Goal: Task Accomplishment & Management: Manage account settings

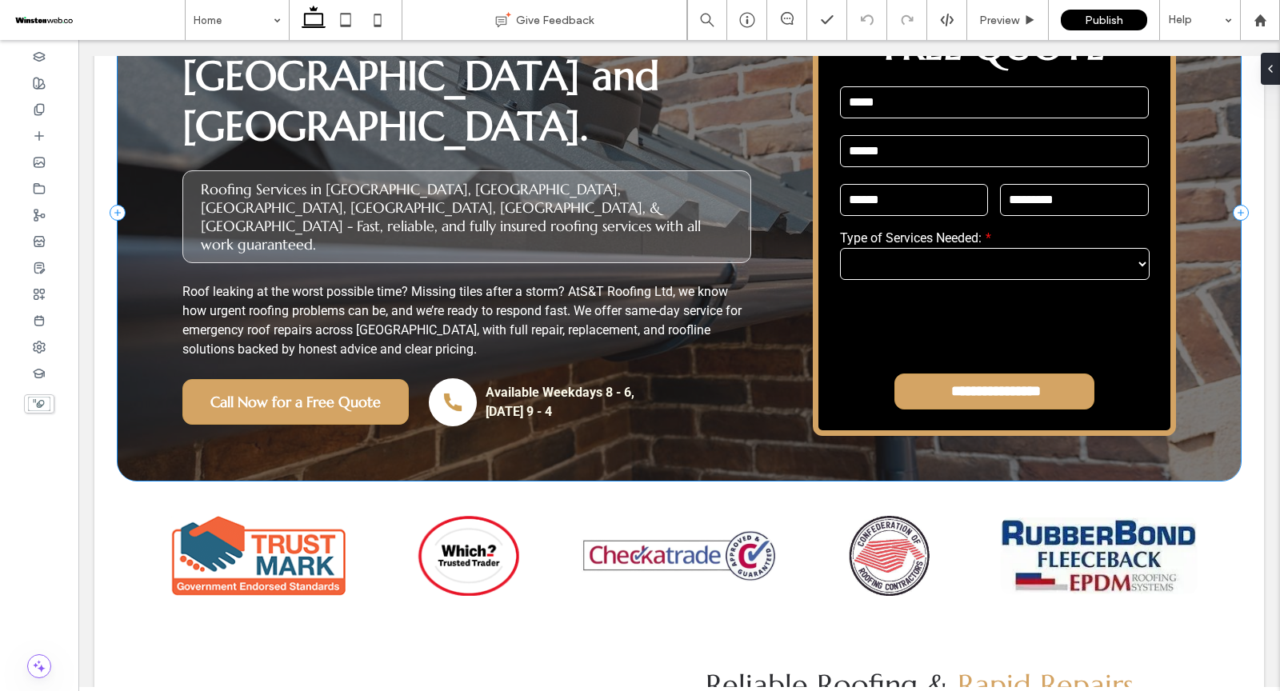
scroll to position [150, 0]
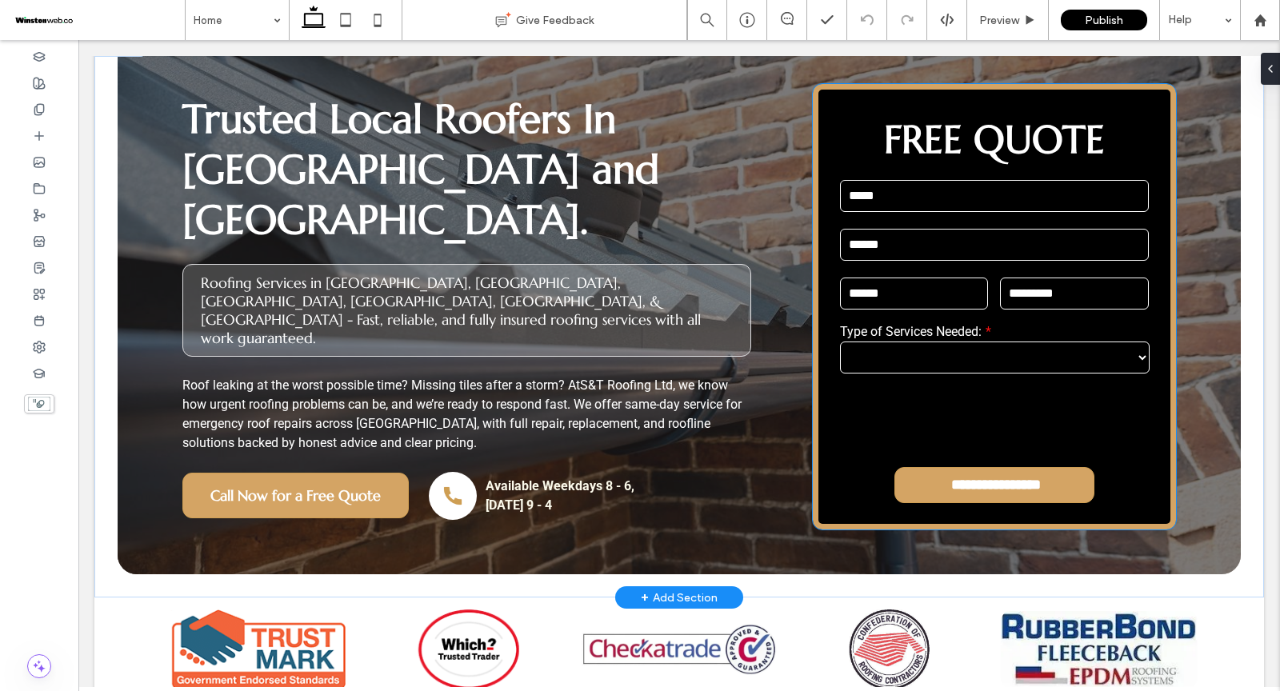
click at [1009, 229] on input "email" at bounding box center [994, 245] width 309 height 32
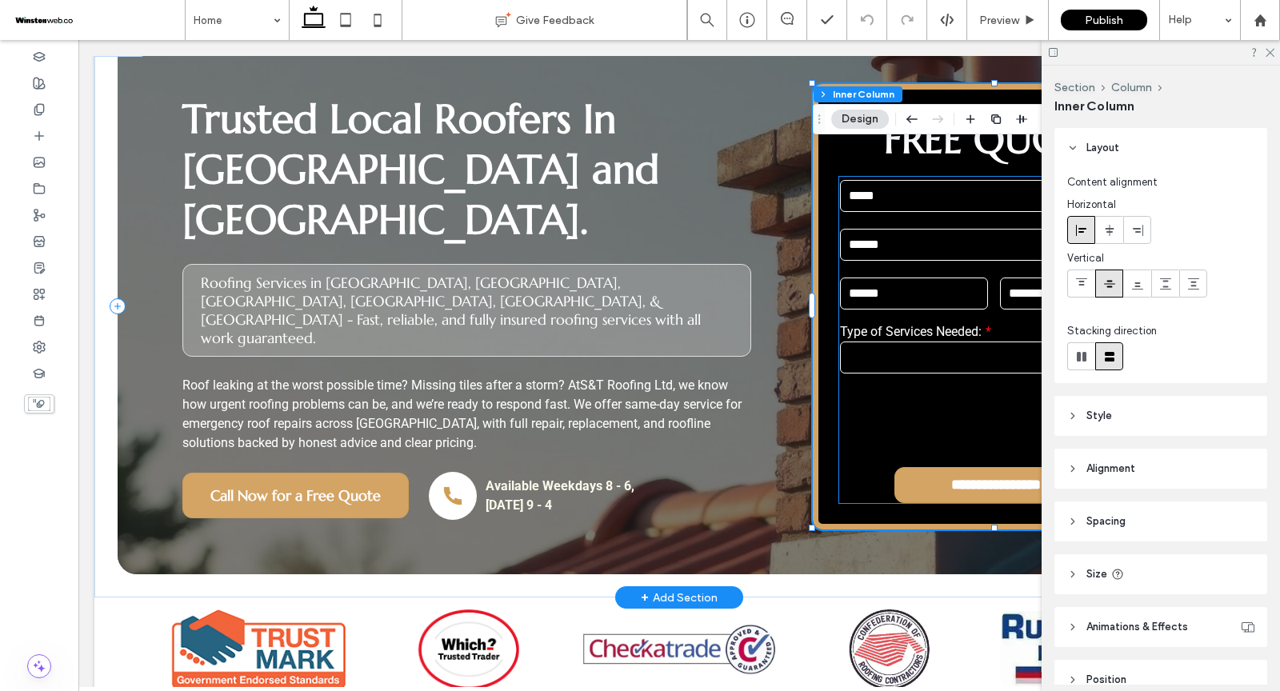
click at [896, 220] on div "Email:" at bounding box center [994, 244] width 321 height 49
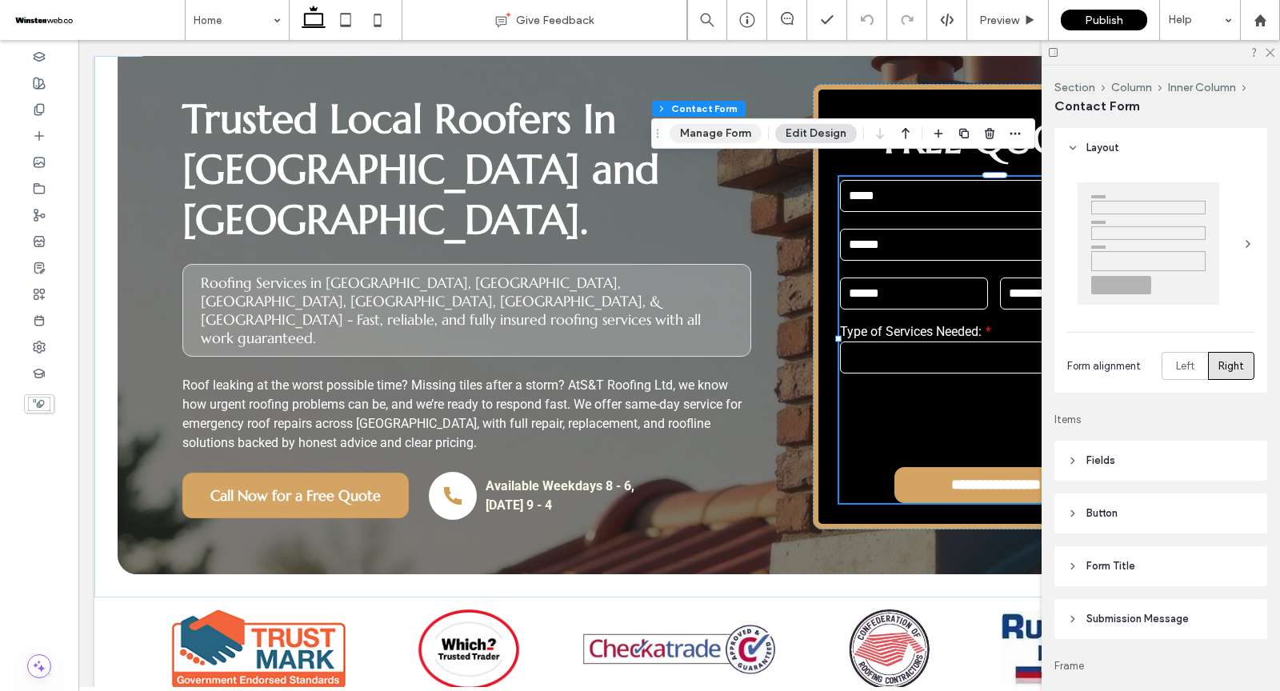
click at [712, 134] on button "Manage Form" at bounding box center [716, 133] width 92 height 19
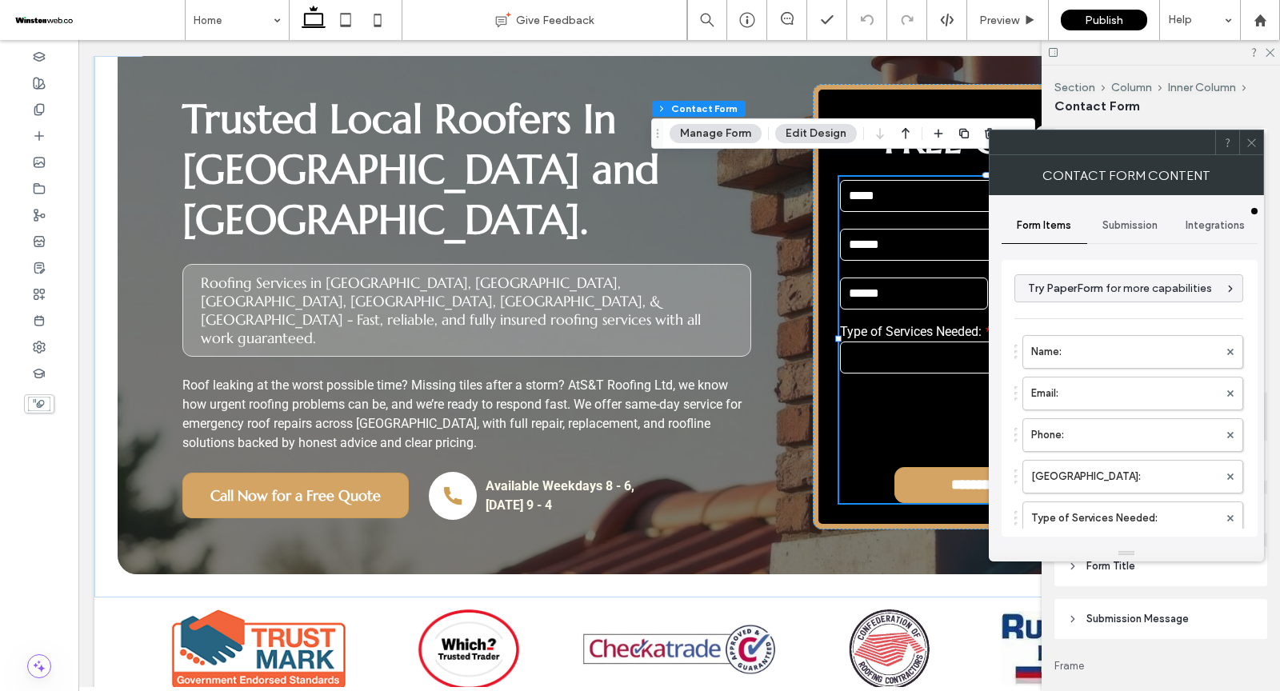
click at [1105, 223] on span "Submission" at bounding box center [1130, 225] width 55 height 13
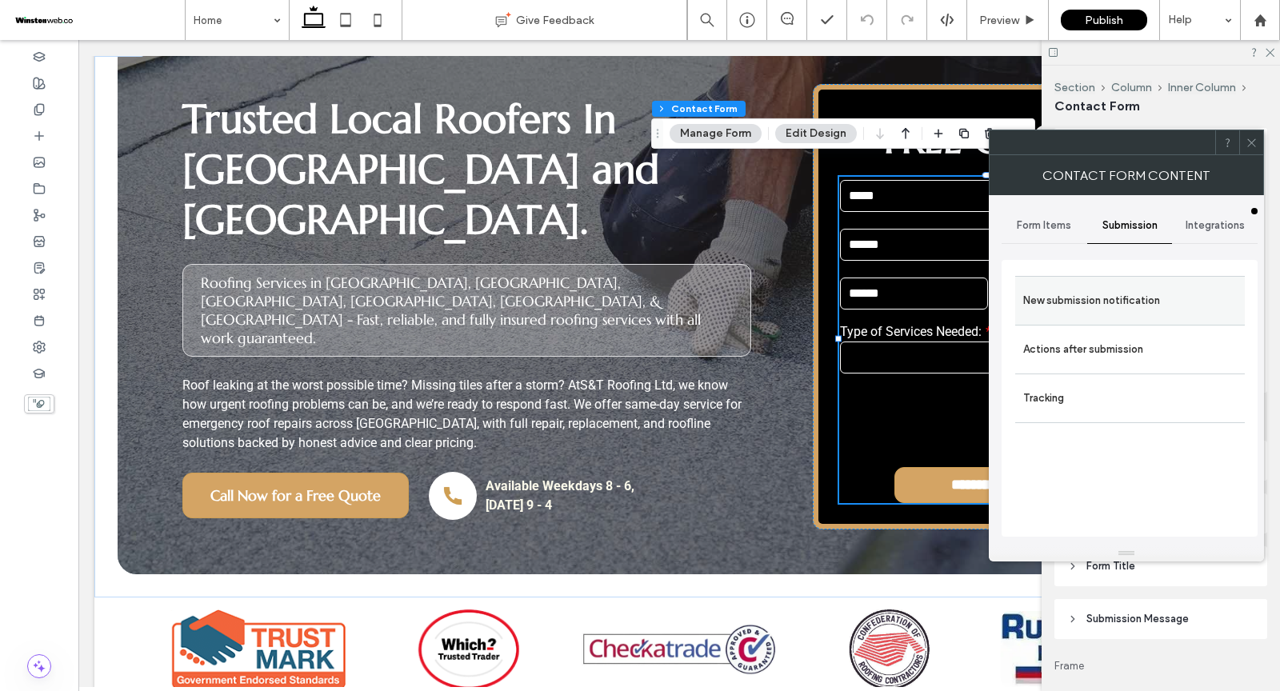
click at [1102, 286] on label "New submission notification" at bounding box center [1130, 301] width 214 height 32
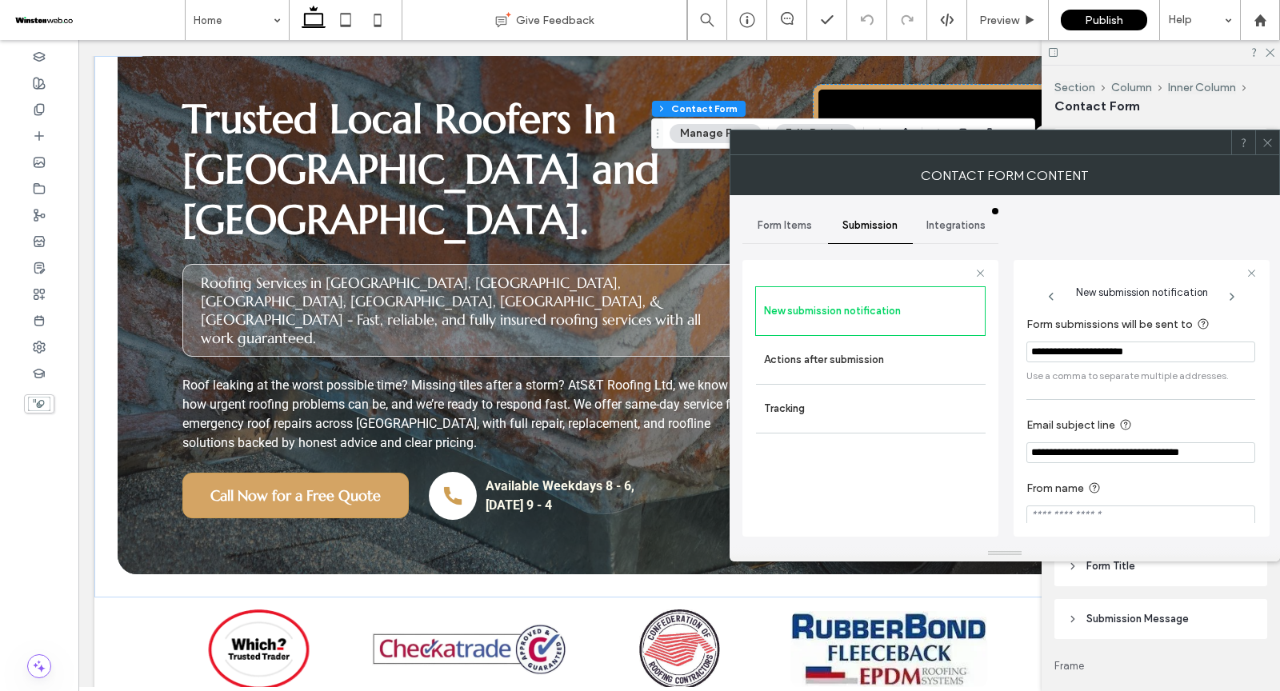
click at [1268, 137] on icon at bounding box center [1268, 143] width 12 height 12
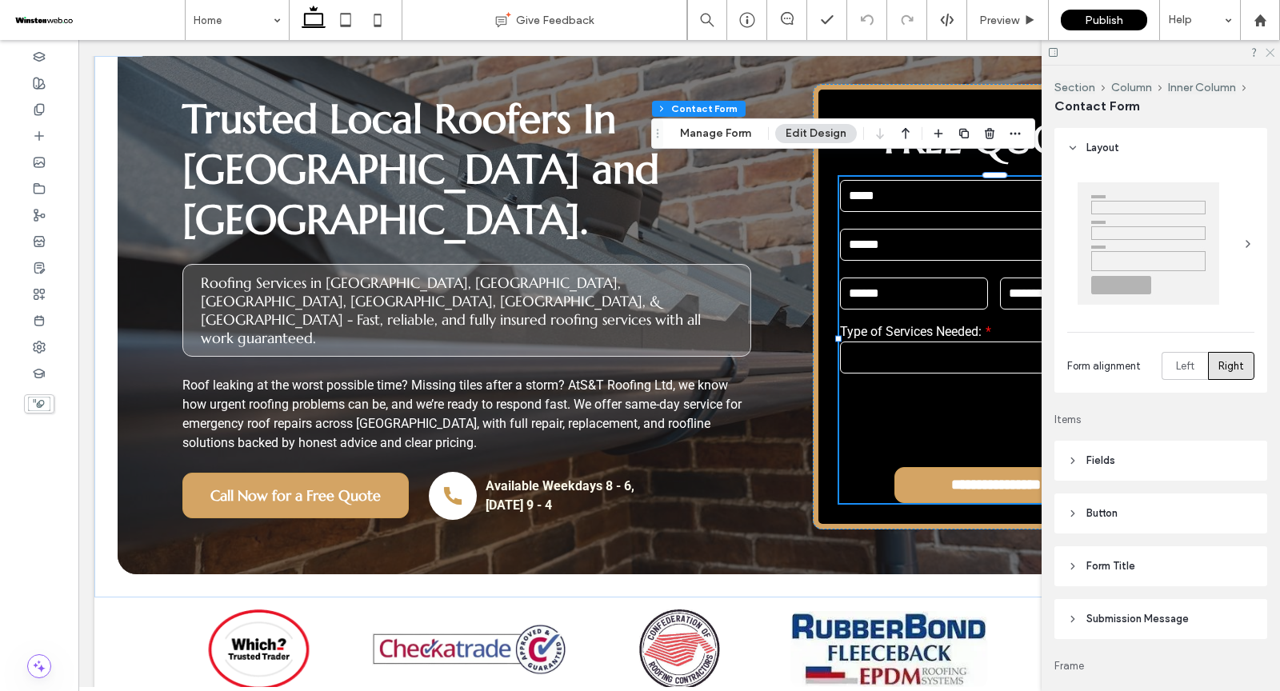
click at [1269, 55] on icon at bounding box center [1269, 51] width 10 height 10
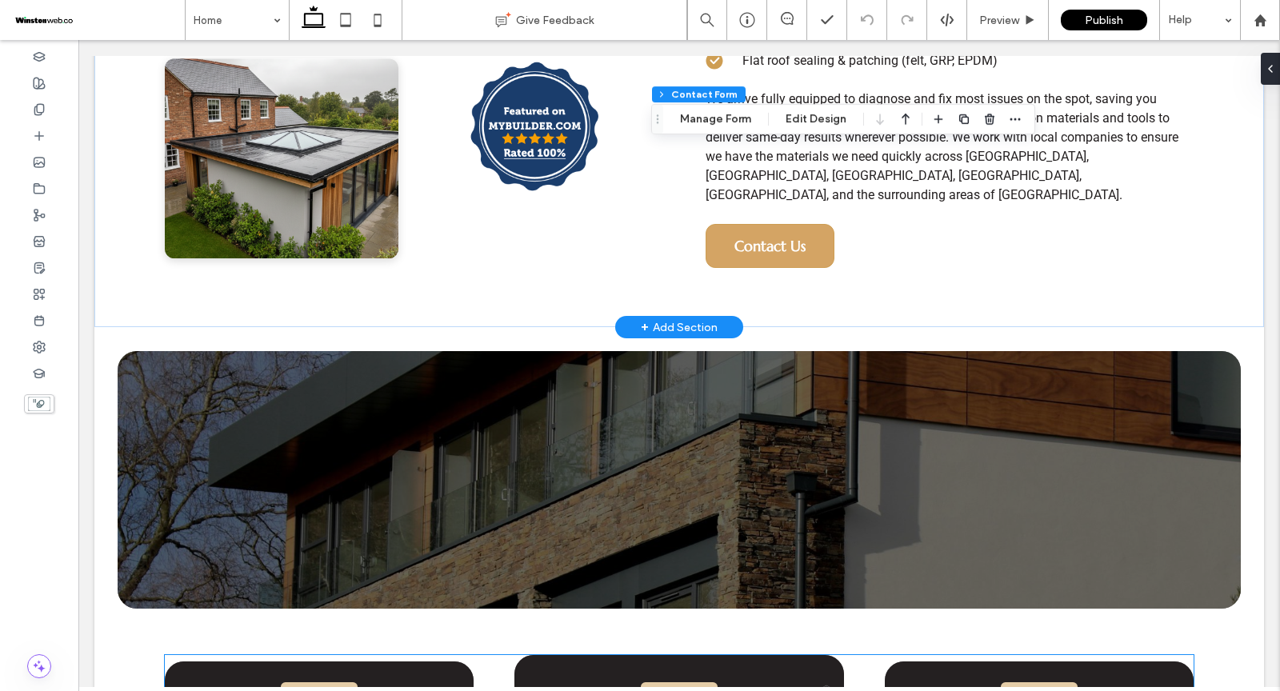
scroll to position [1315, 0]
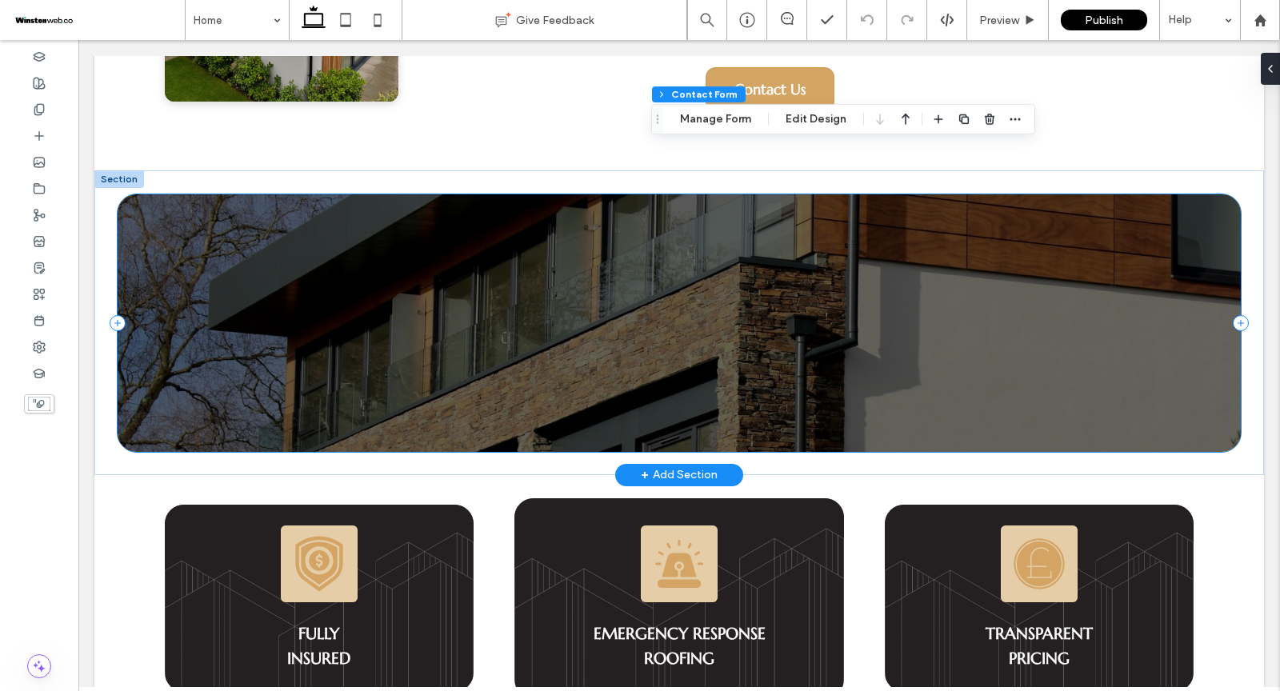
click at [120, 214] on div at bounding box center [679, 323] width 1123 height 258
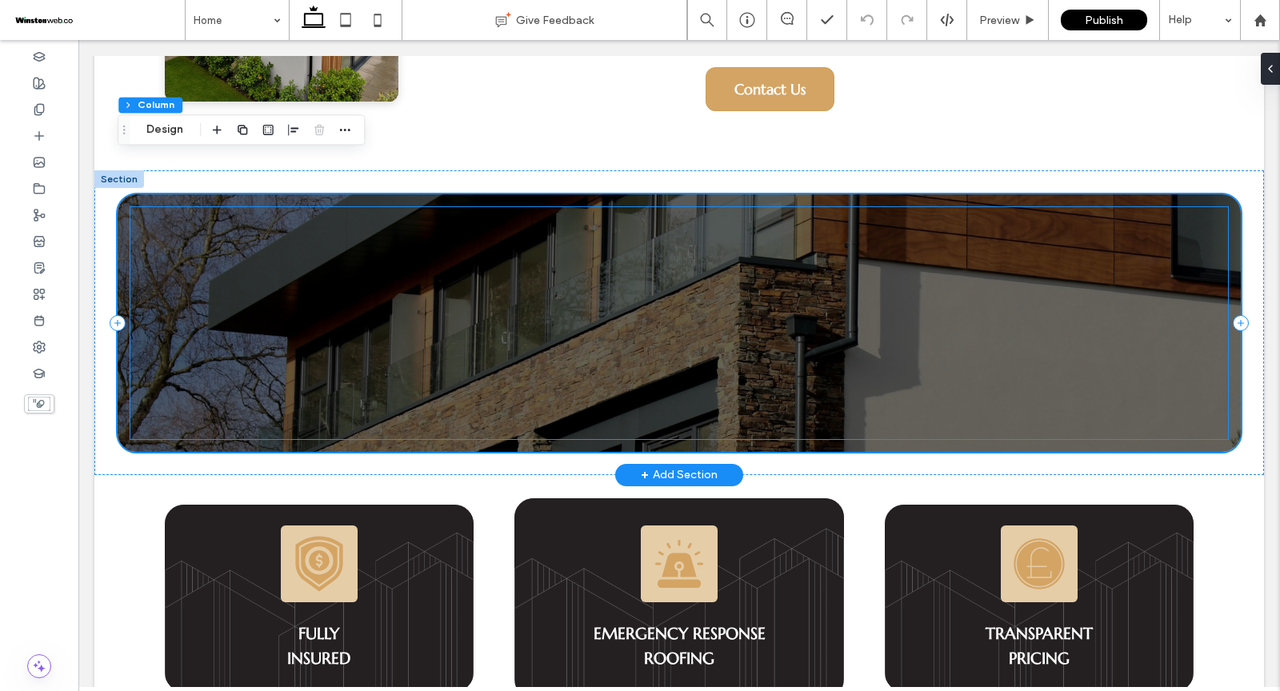
click at [162, 219] on div at bounding box center [679, 323] width 1098 height 232
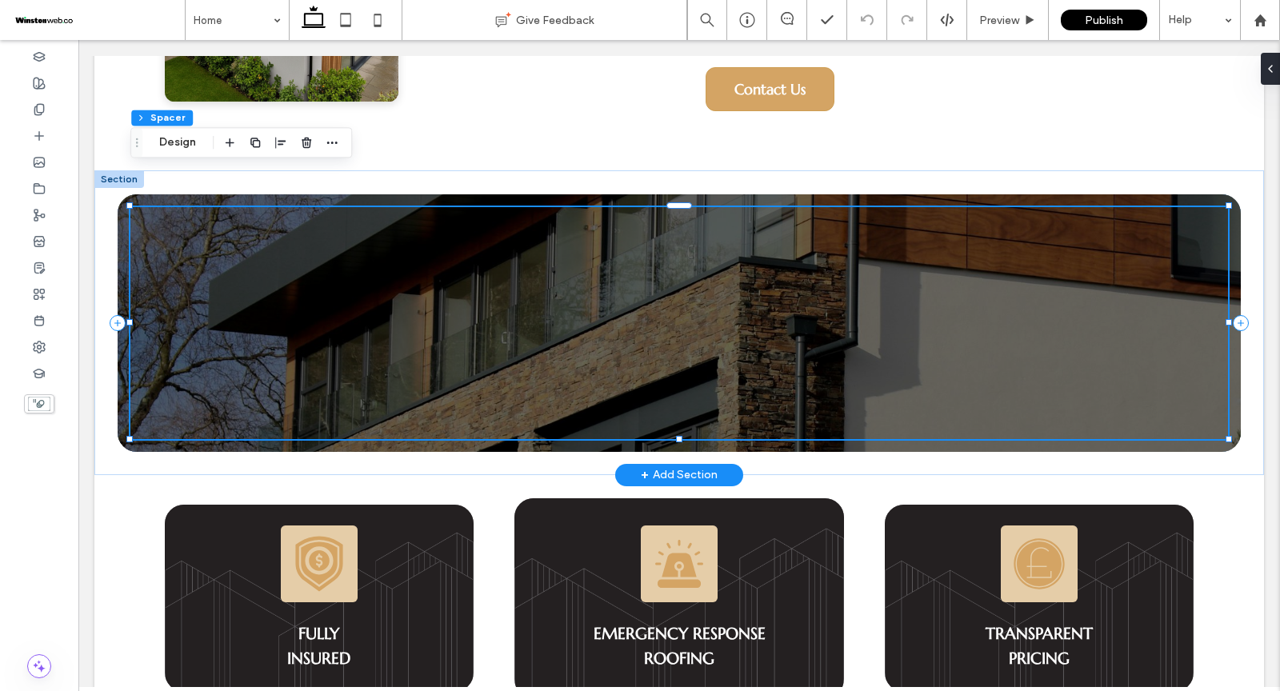
click at [122, 194] on div at bounding box center [679, 323] width 1123 height 258
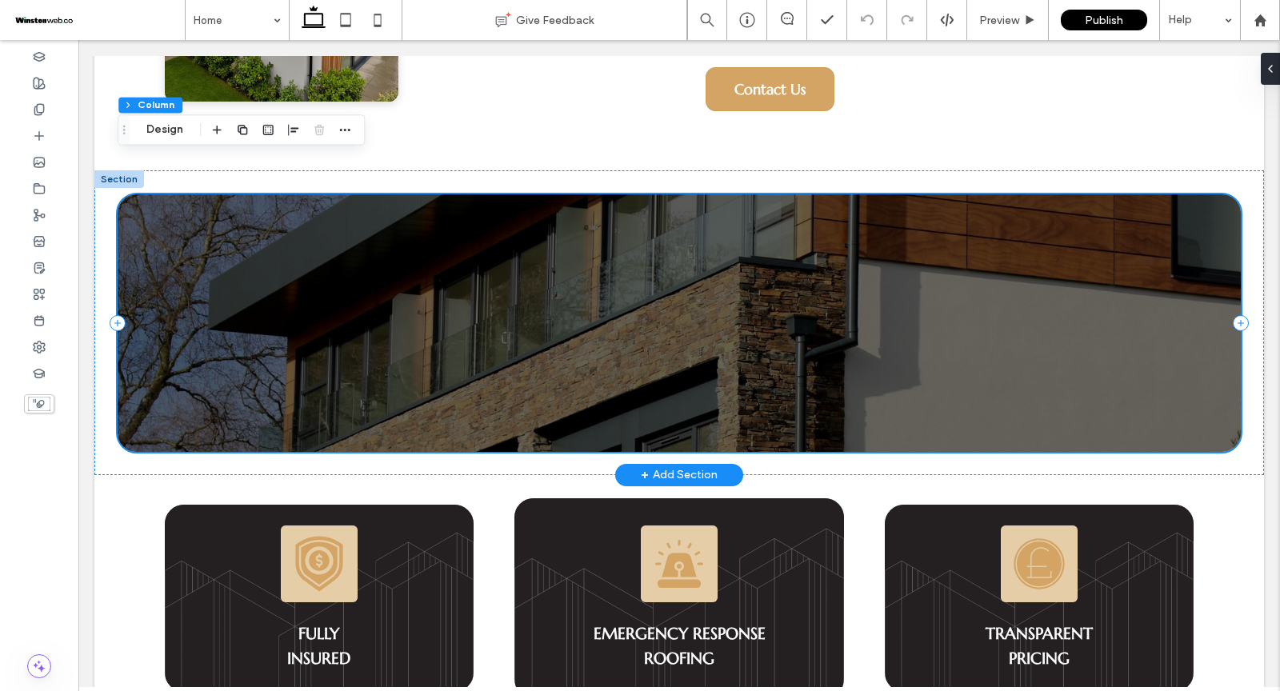
click at [122, 194] on div at bounding box center [679, 323] width 1123 height 258
click at [150, 133] on button "Design" at bounding box center [165, 129] width 58 height 19
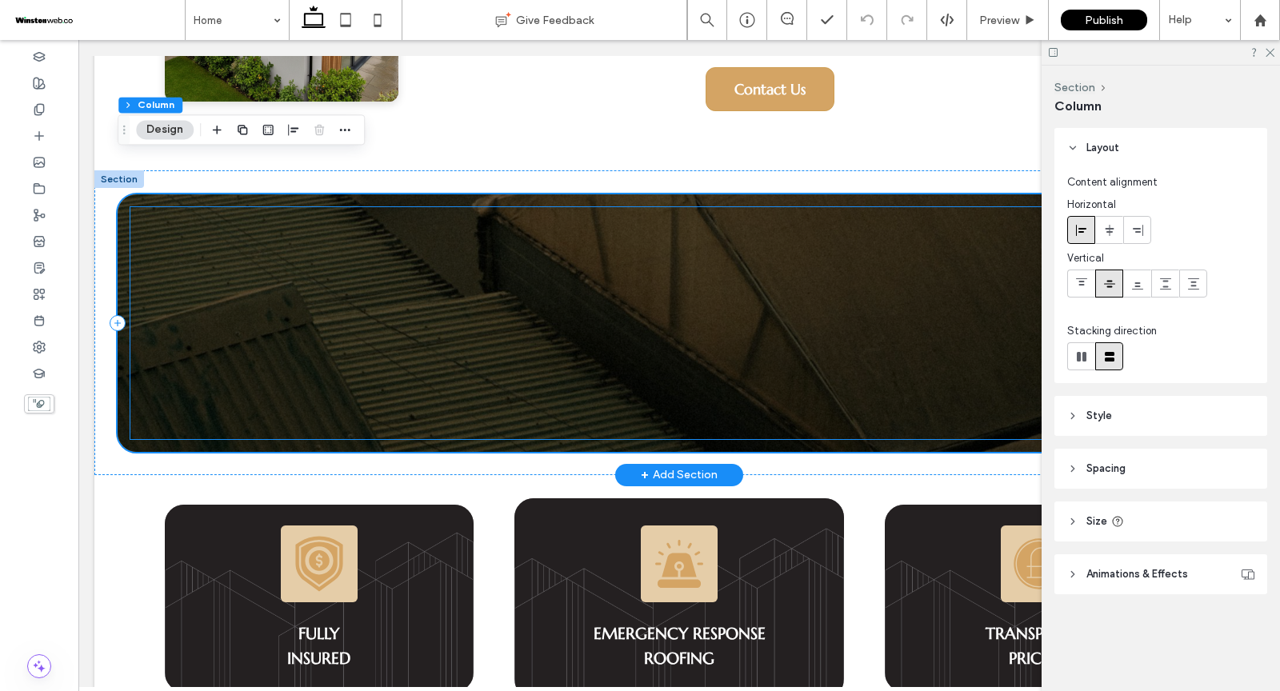
click at [913, 259] on div at bounding box center [679, 323] width 1098 height 232
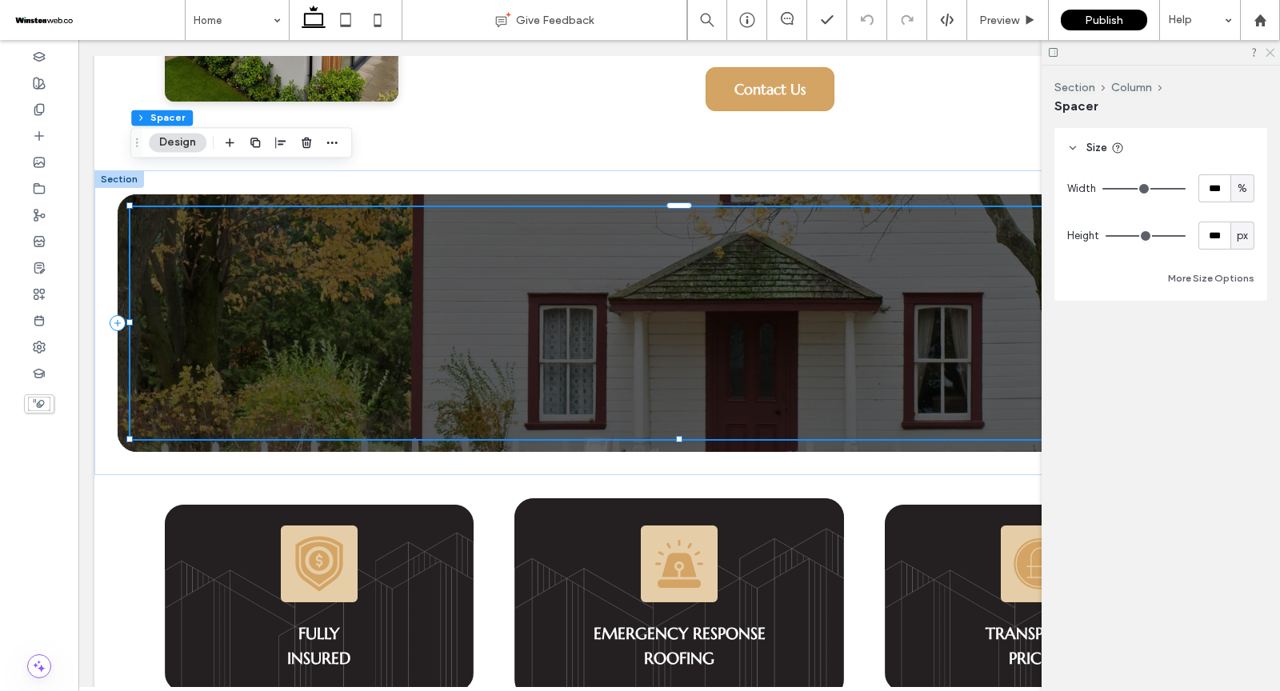
click at [1270, 50] on icon at bounding box center [1269, 51] width 10 height 10
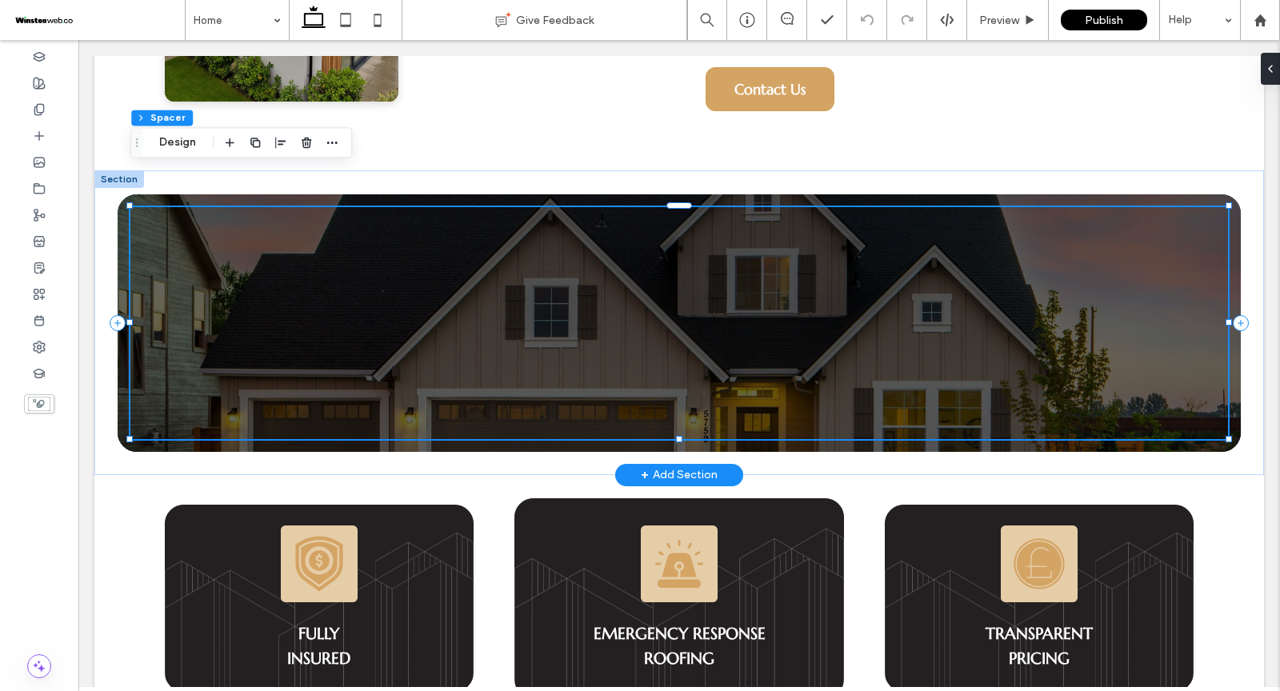
click at [1236, 214] on div at bounding box center [679, 323] width 1123 height 258
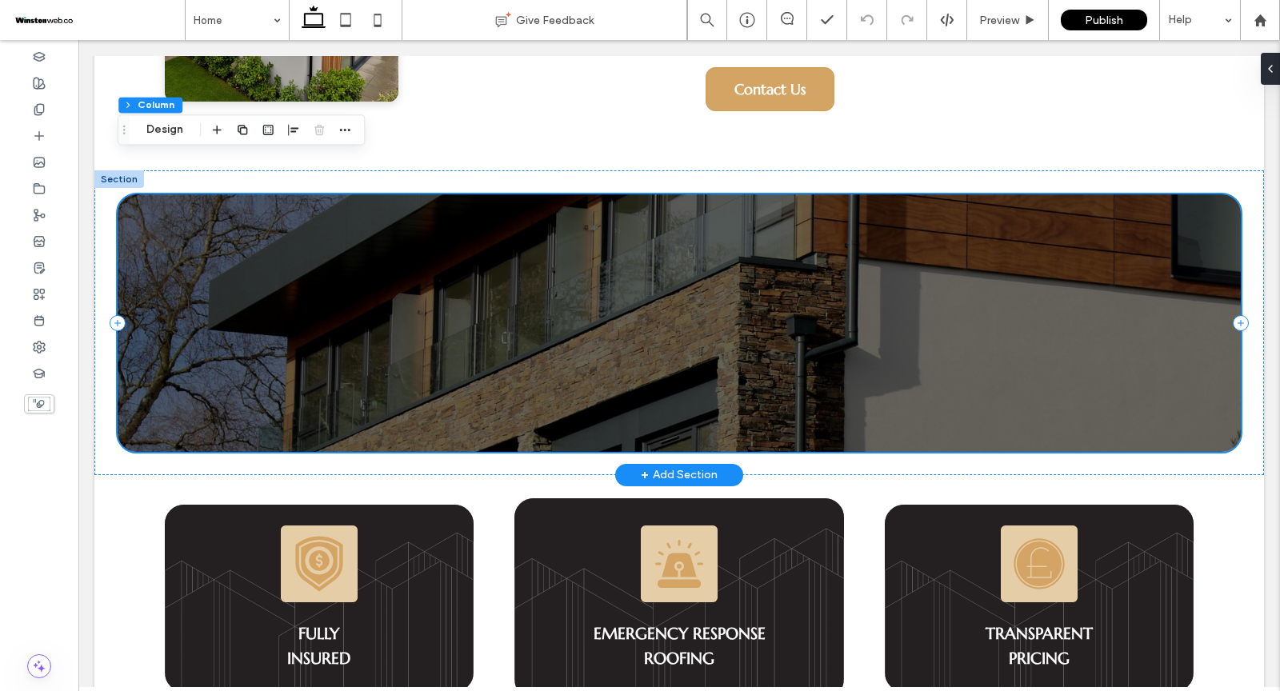
click at [1236, 214] on div at bounding box center [679, 323] width 1123 height 258
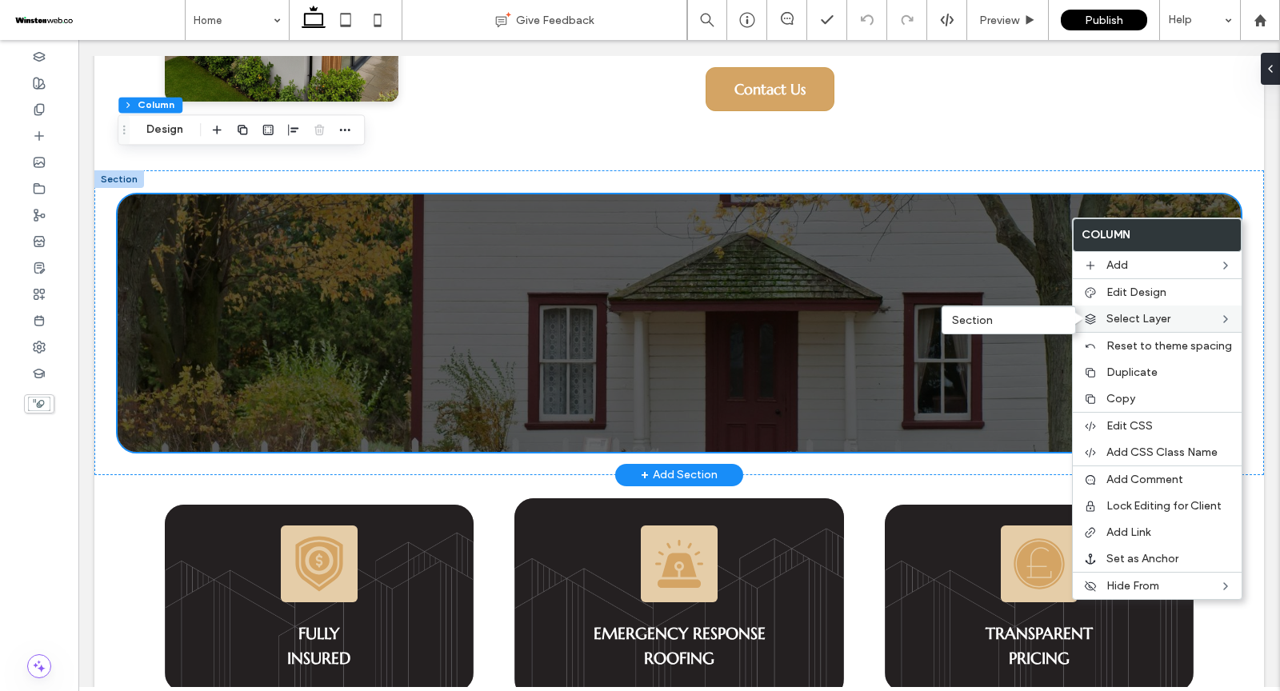
click at [1178, 314] on label "Select Layer" at bounding box center [1163, 319] width 113 height 14
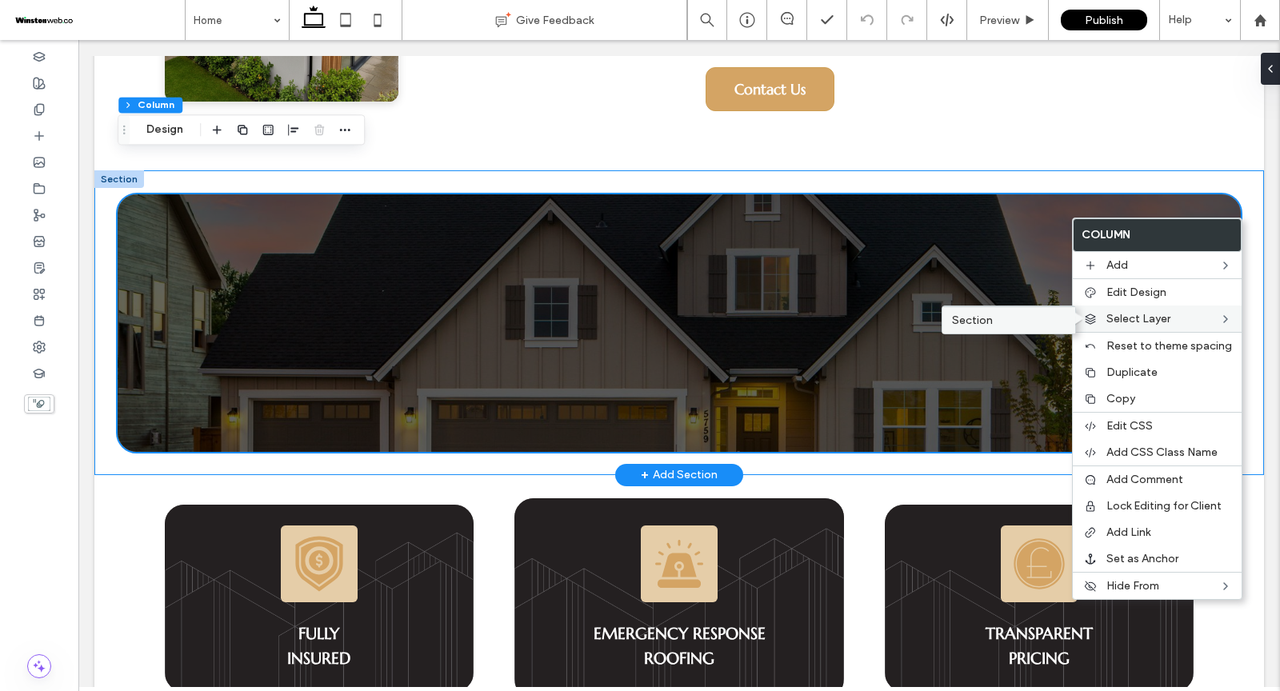
click at [1028, 317] on label "Section" at bounding box center [1009, 321] width 114 height 14
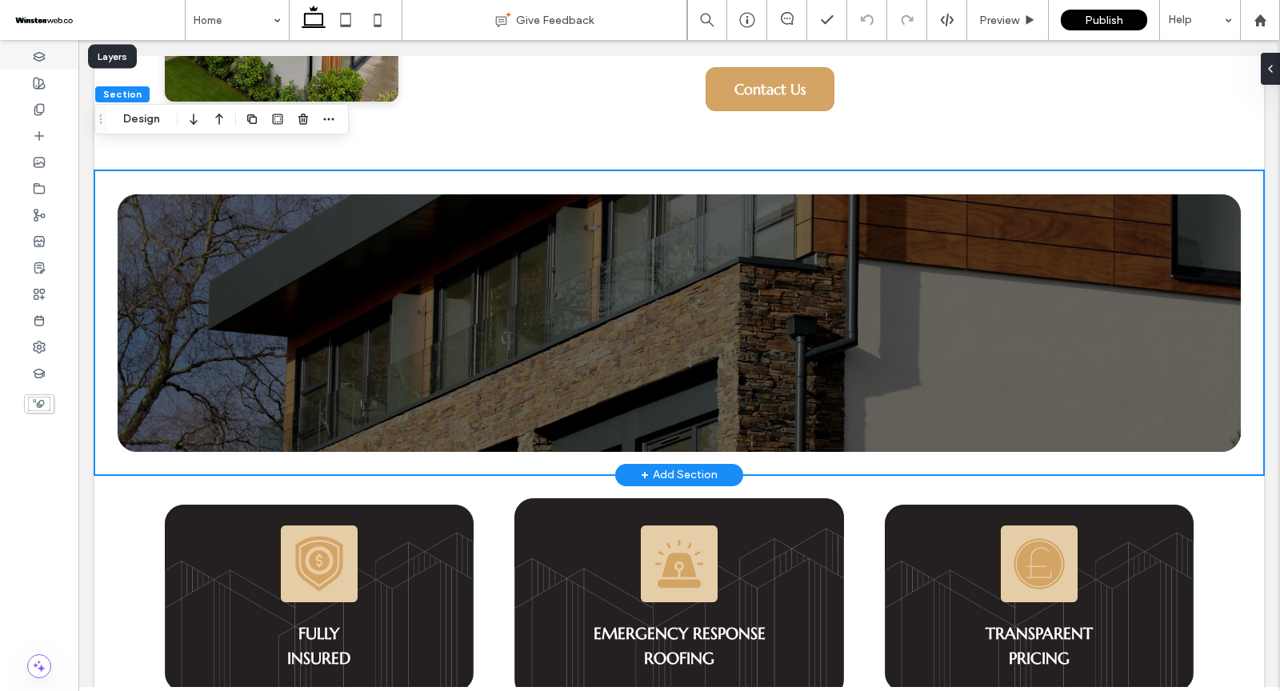
click at [44, 54] on use at bounding box center [39, 56] width 10 height 9
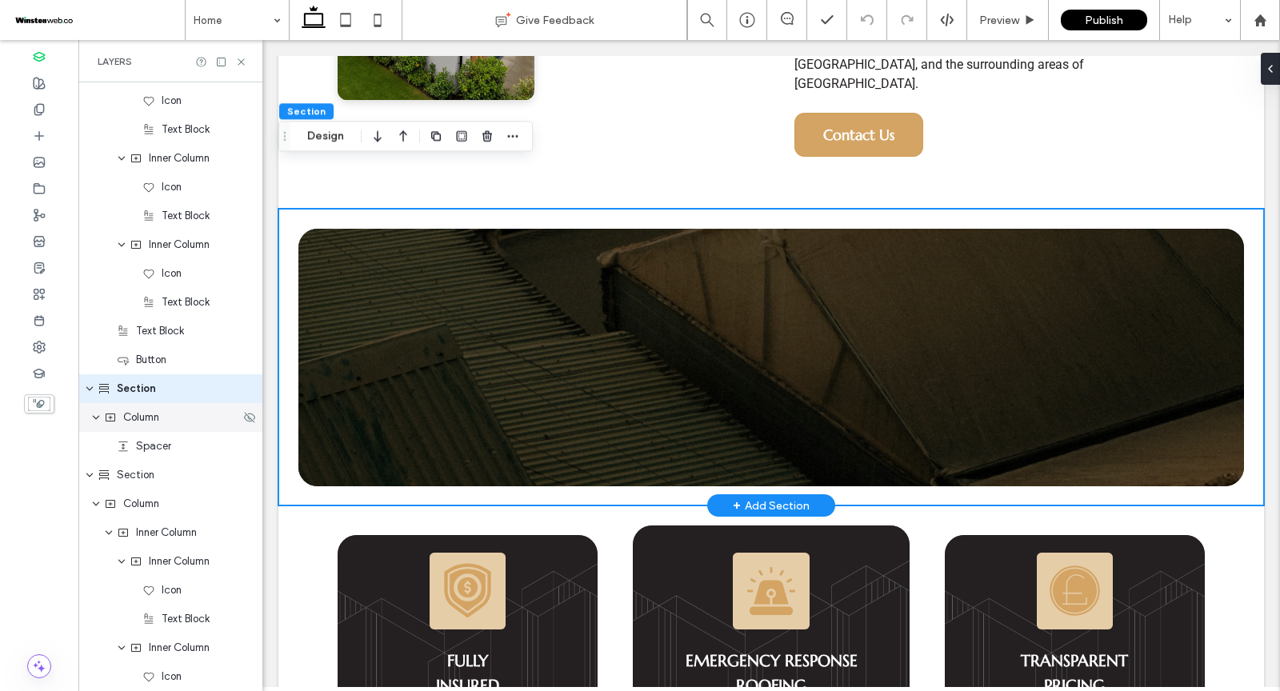
scroll to position [2445, 0]
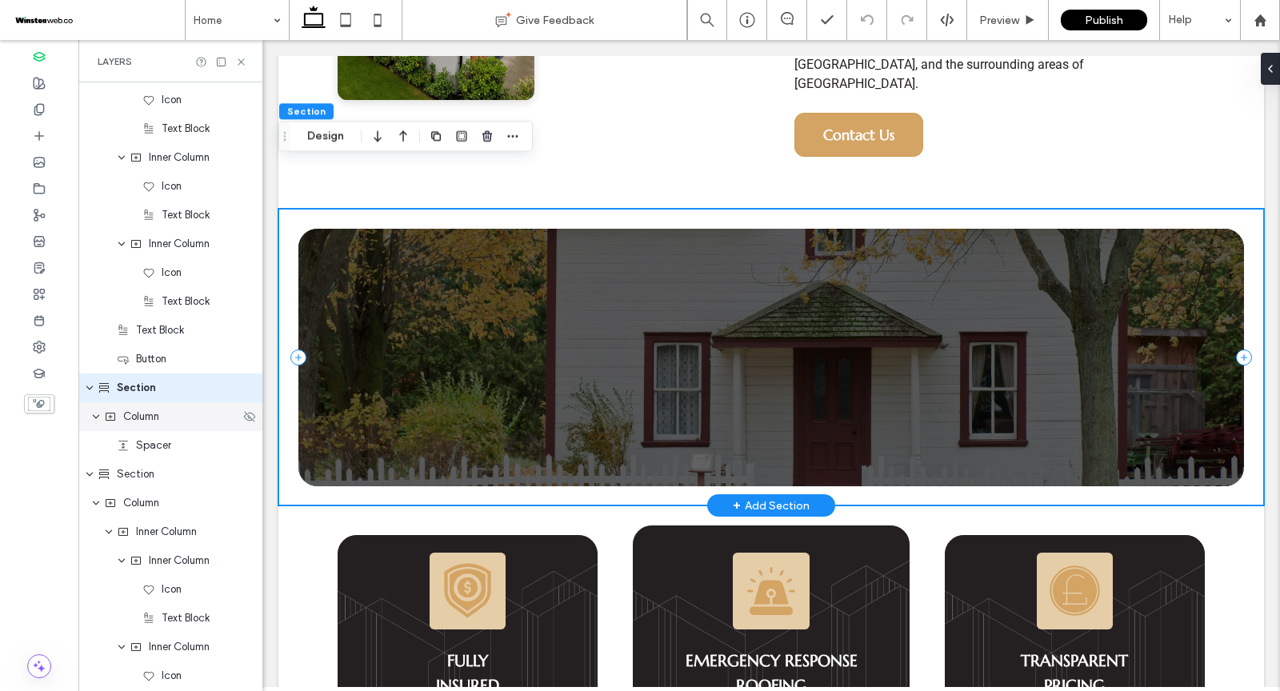
click at [157, 413] on span "Column" at bounding box center [141, 417] width 36 height 16
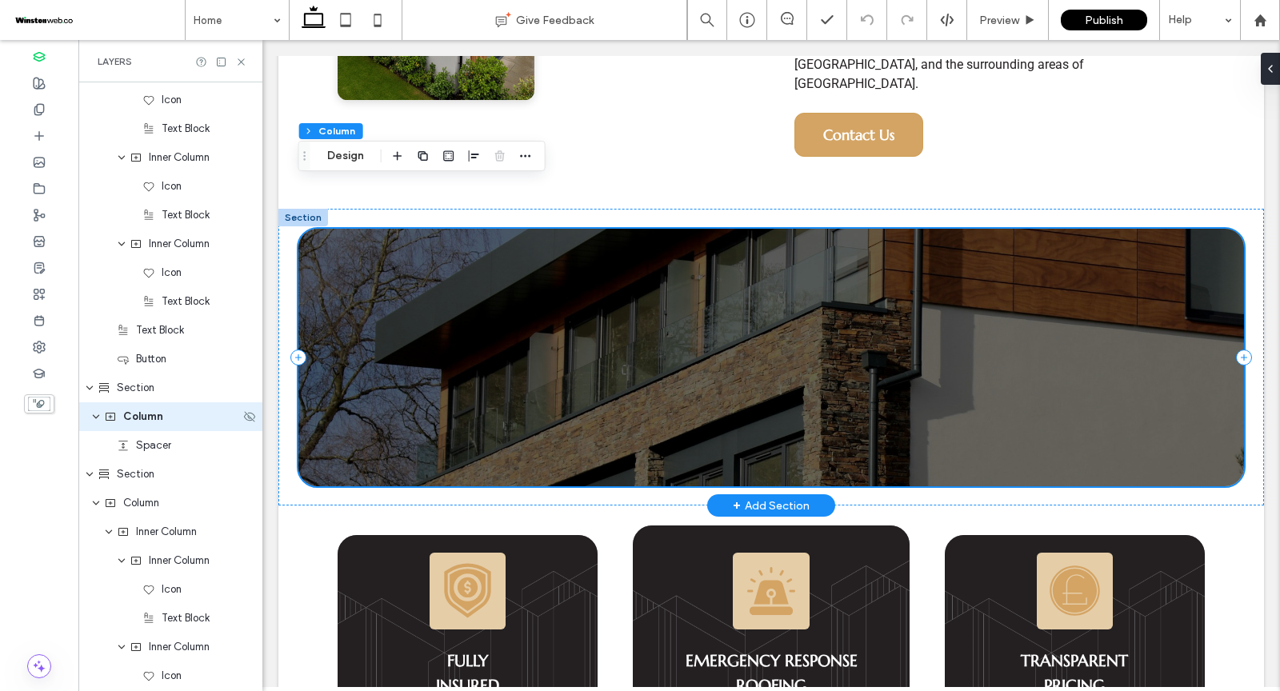
scroll to position [2474, 0]
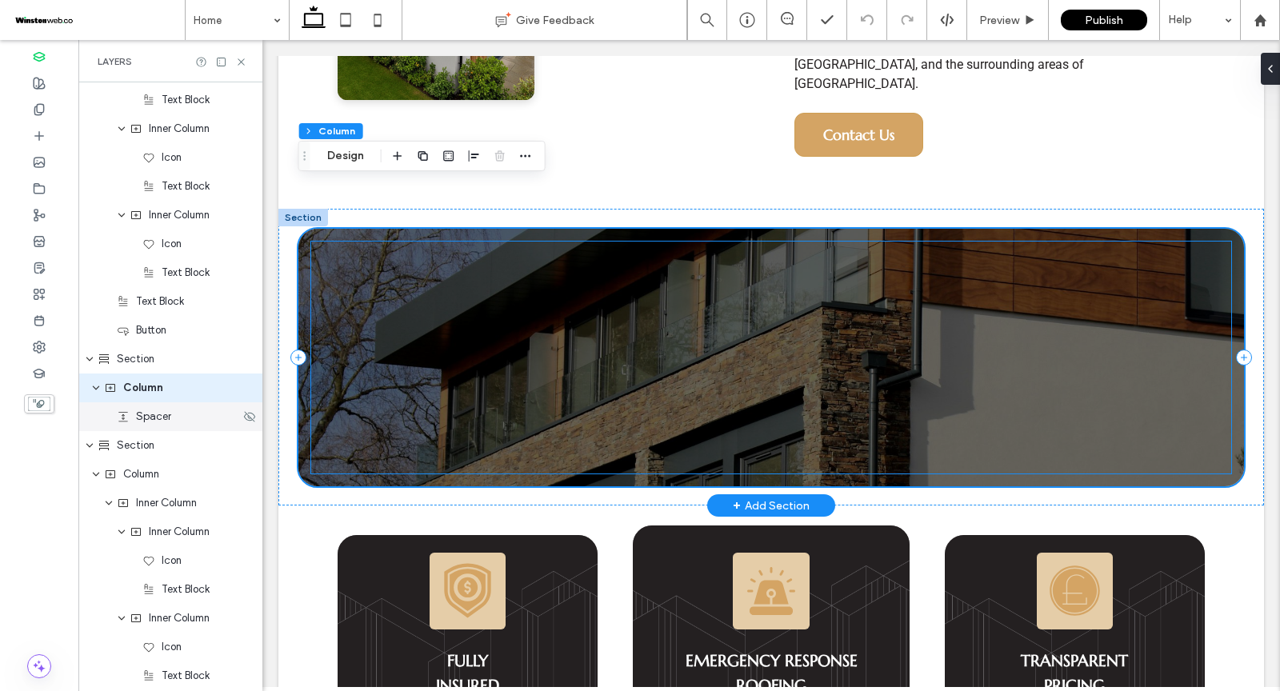
click at [156, 422] on span "Spacer" at bounding box center [153, 417] width 35 height 16
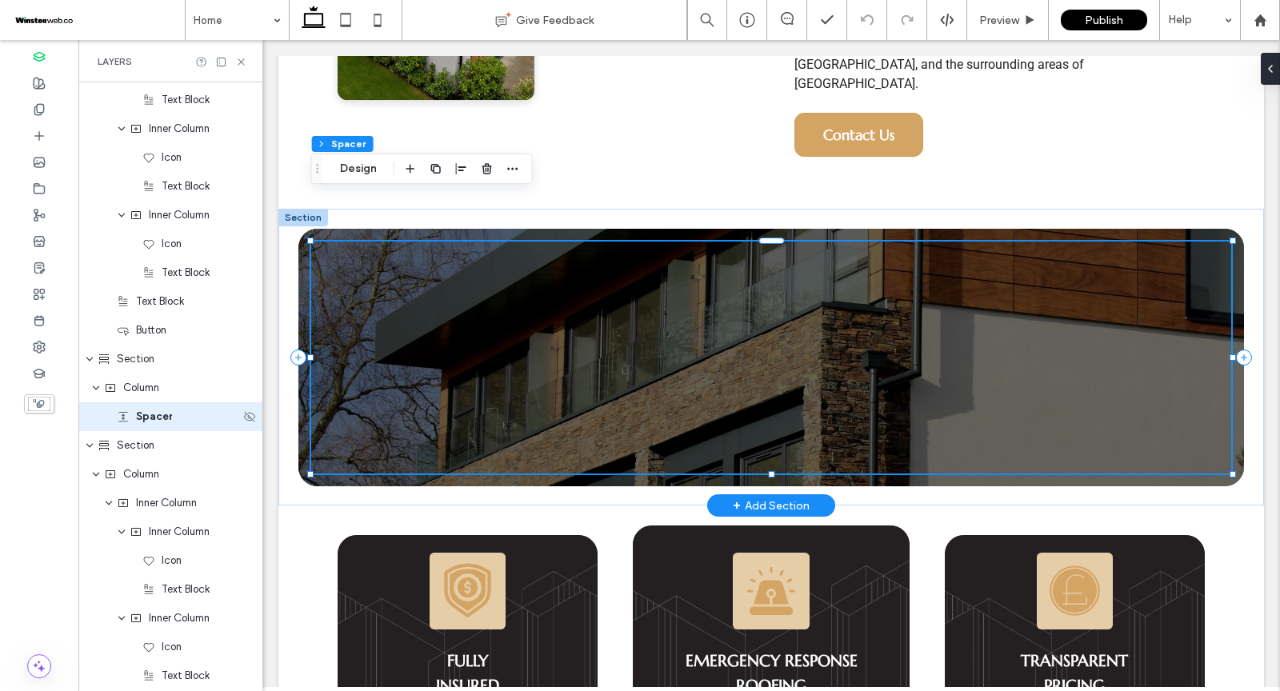
scroll to position [2503, 0]
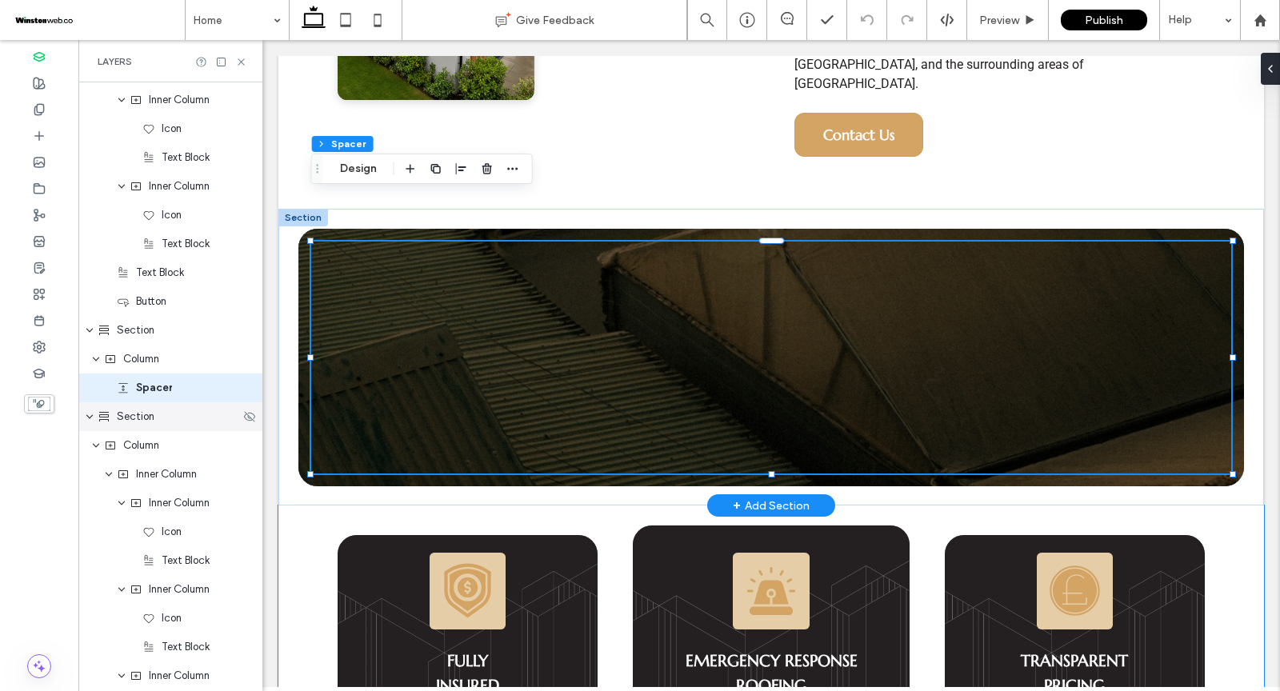
click at [150, 413] on span "Section" at bounding box center [136, 417] width 38 height 16
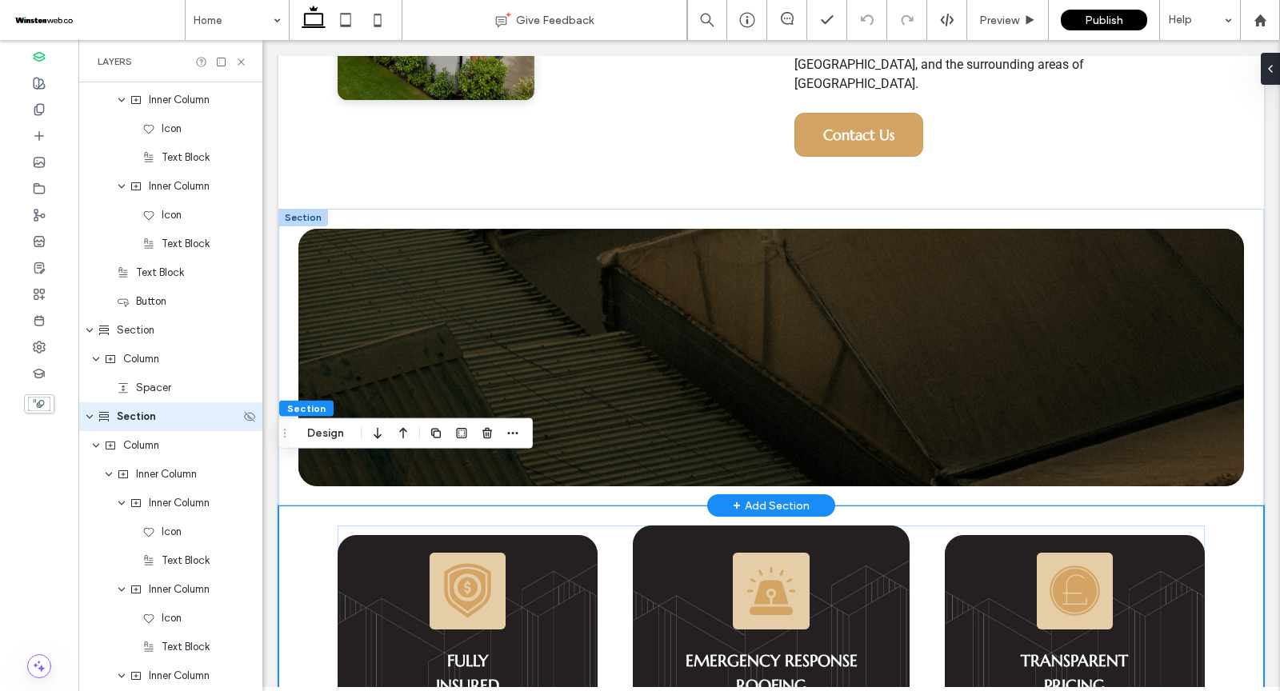
scroll to position [2532, 0]
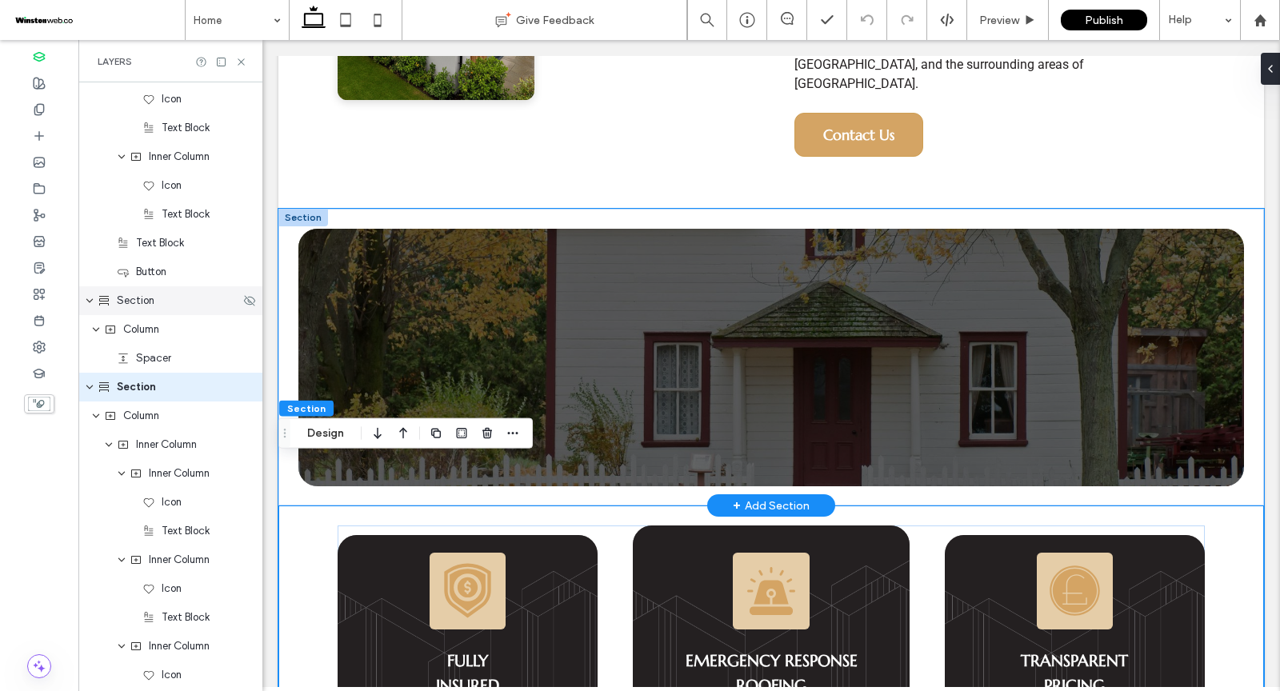
click at [151, 305] on span "Section" at bounding box center [136, 301] width 38 height 16
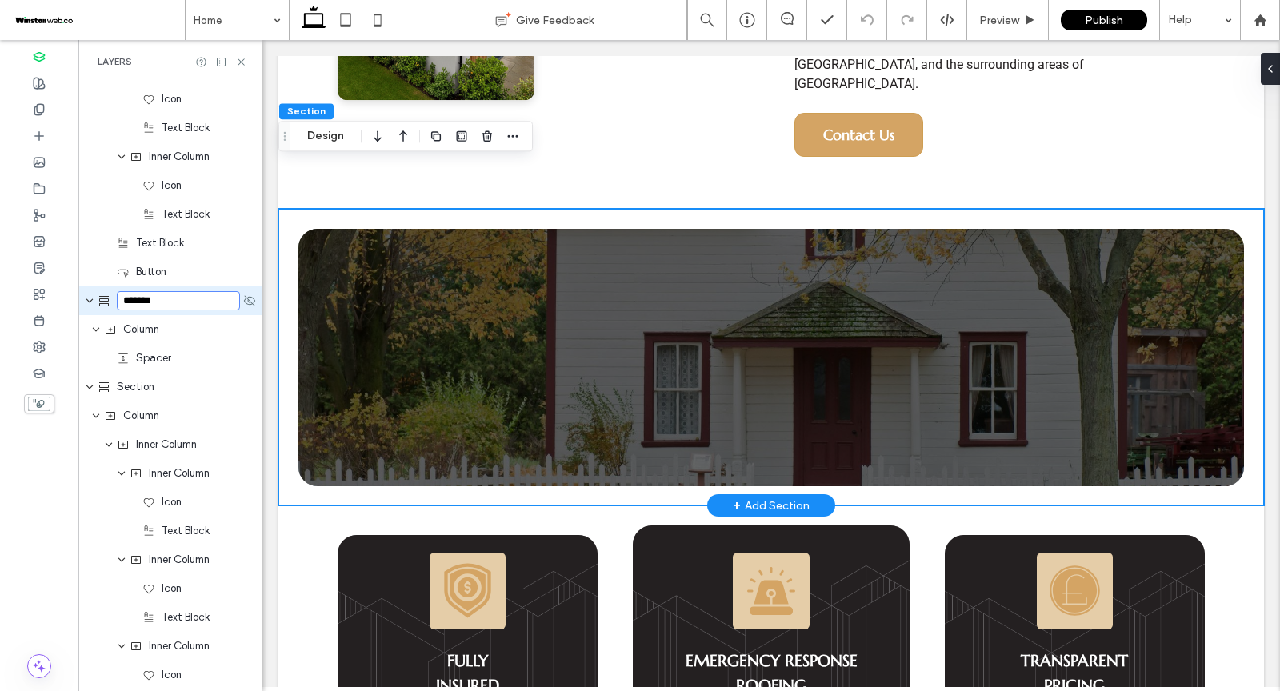
scroll to position [2453, 0]
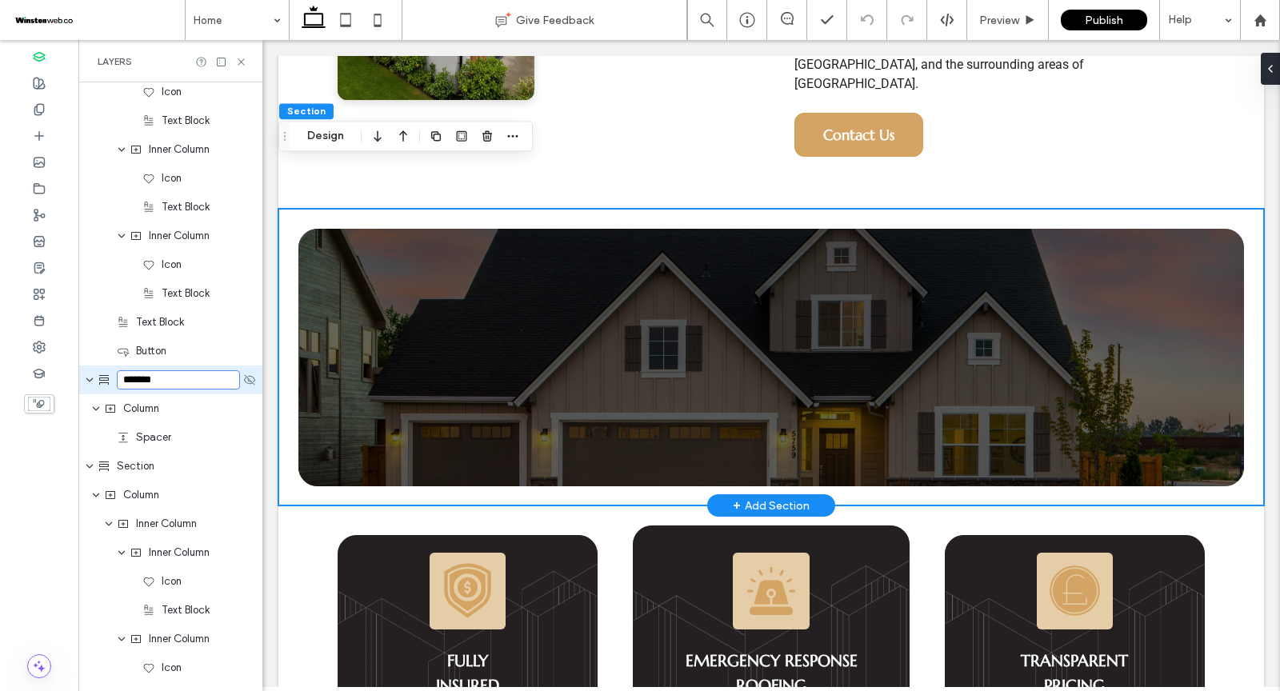
click at [107, 378] on use at bounding box center [104, 380] width 10 height 10
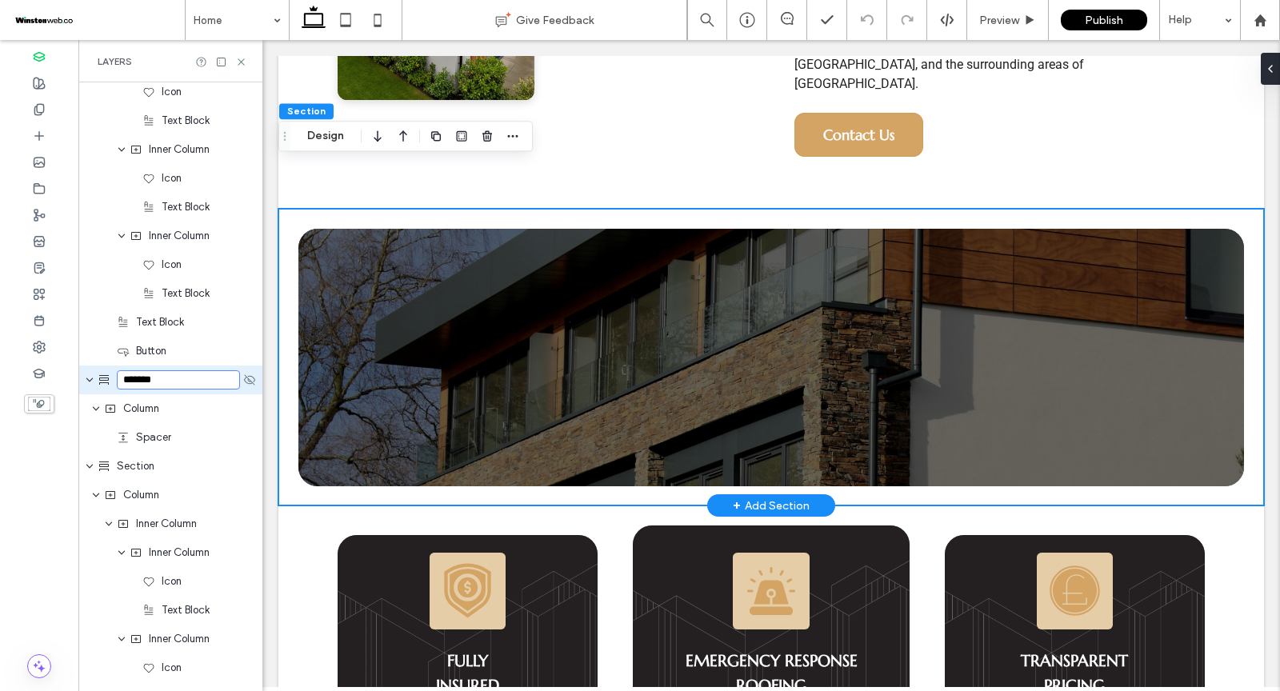
click at [107, 378] on use at bounding box center [104, 380] width 10 height 10
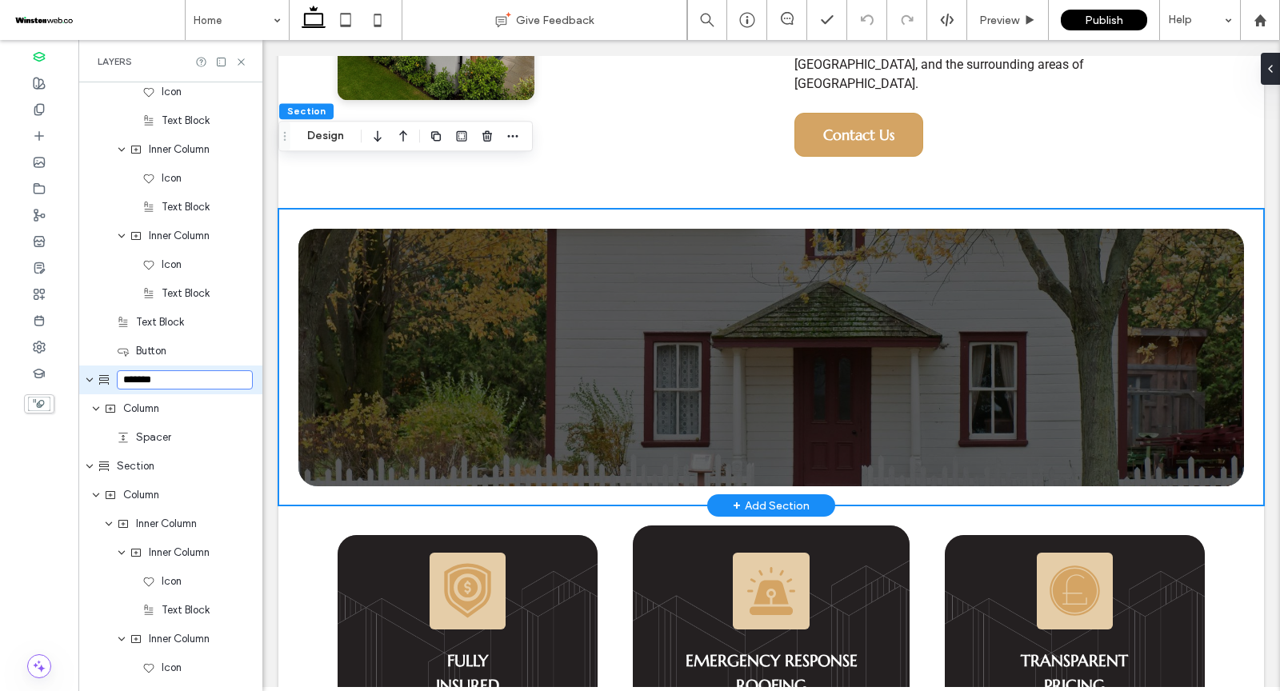
click at [293, 209] on div at bounding box center [771, 357] width 986 height 297
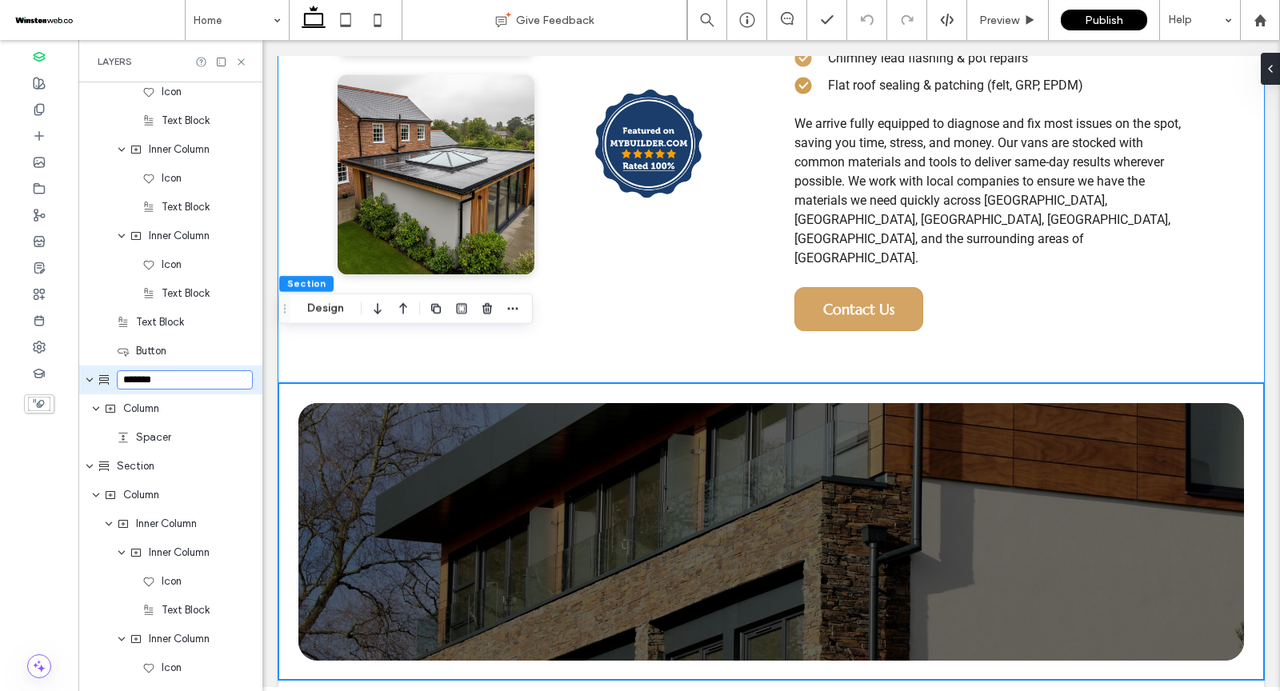
scroll to position [1147, 0]
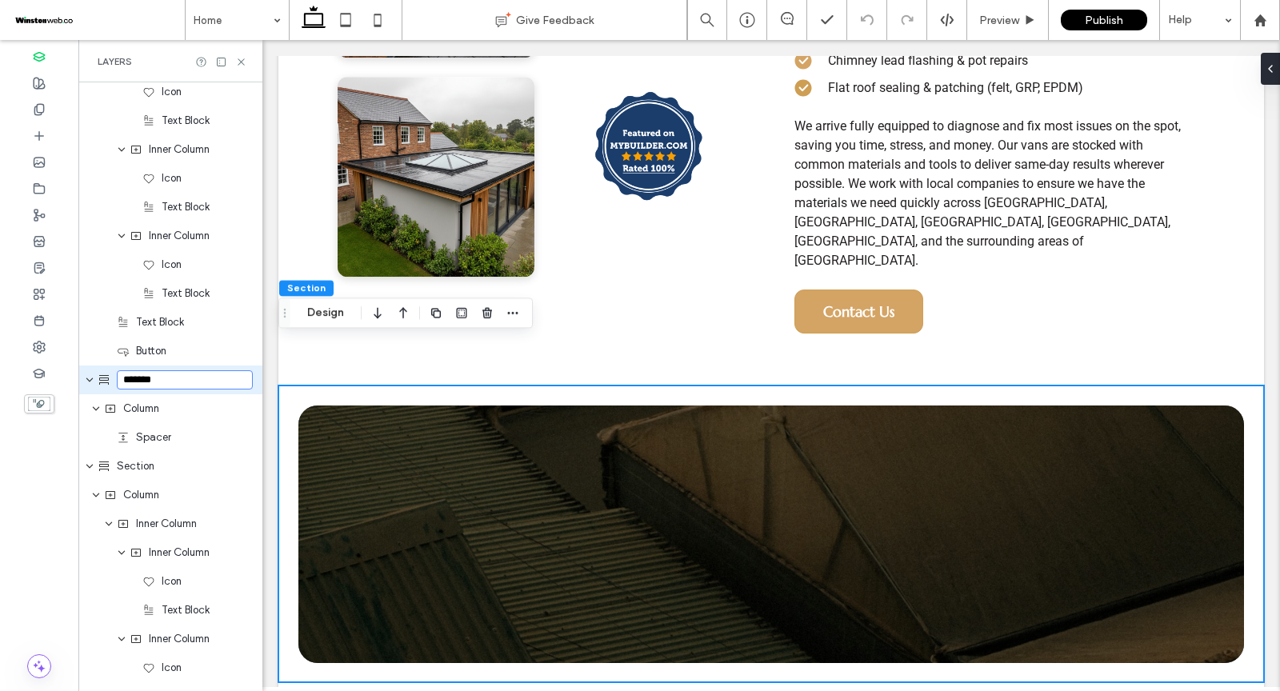
click at [362, 386] on div at bounding box center [771, 534] width 986 height 297
click at [356, 406] on div at bounding box center [771, 535] width 946 height 258
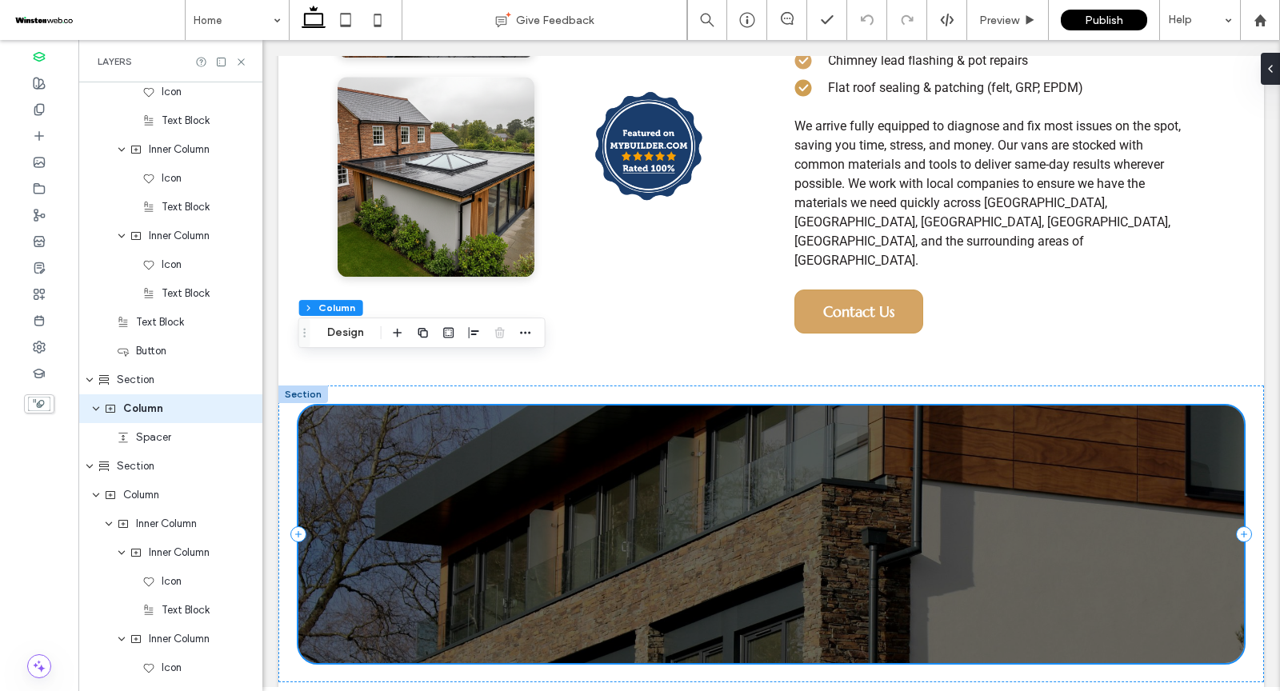
scroll to position [2474, 0]
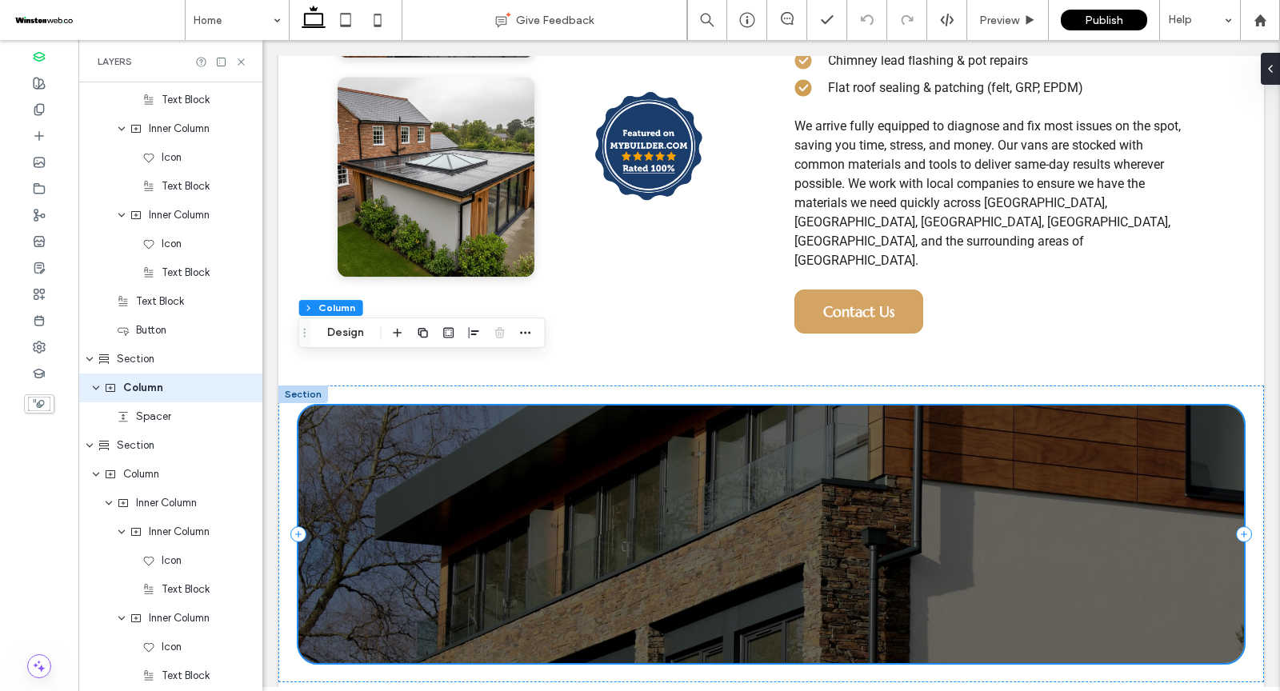
click at [310, 406] on div at bounding box center [771, 535] width 946 height 258
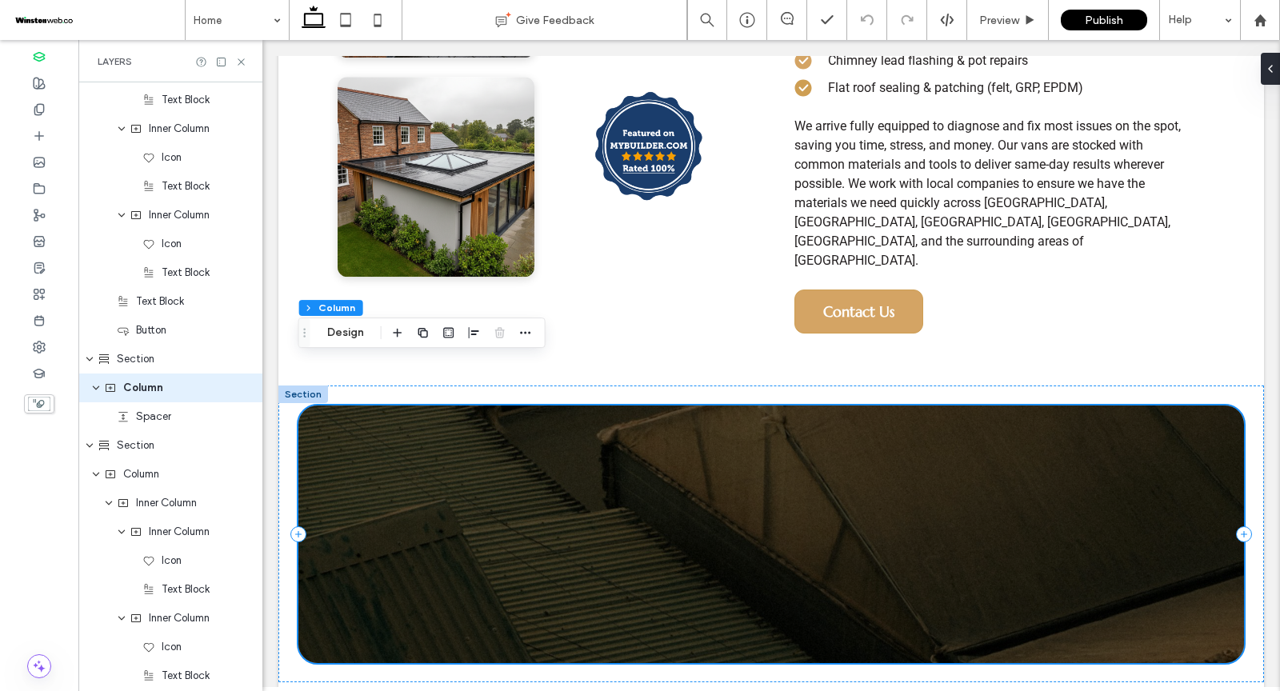
click at [310, 406] on div at bounding box center [771, 535] width 946 height 258
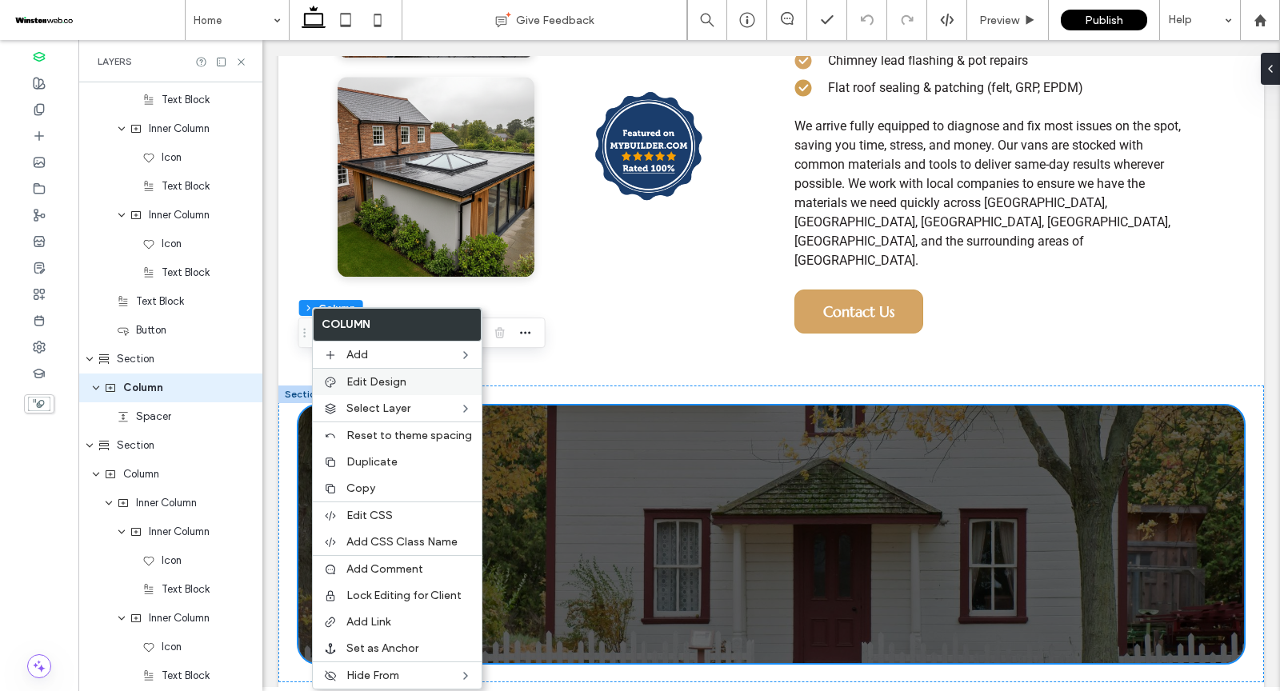
click at [346, 382] on span "Edit Design" at bounding box center [376, 382] width 60 height 14
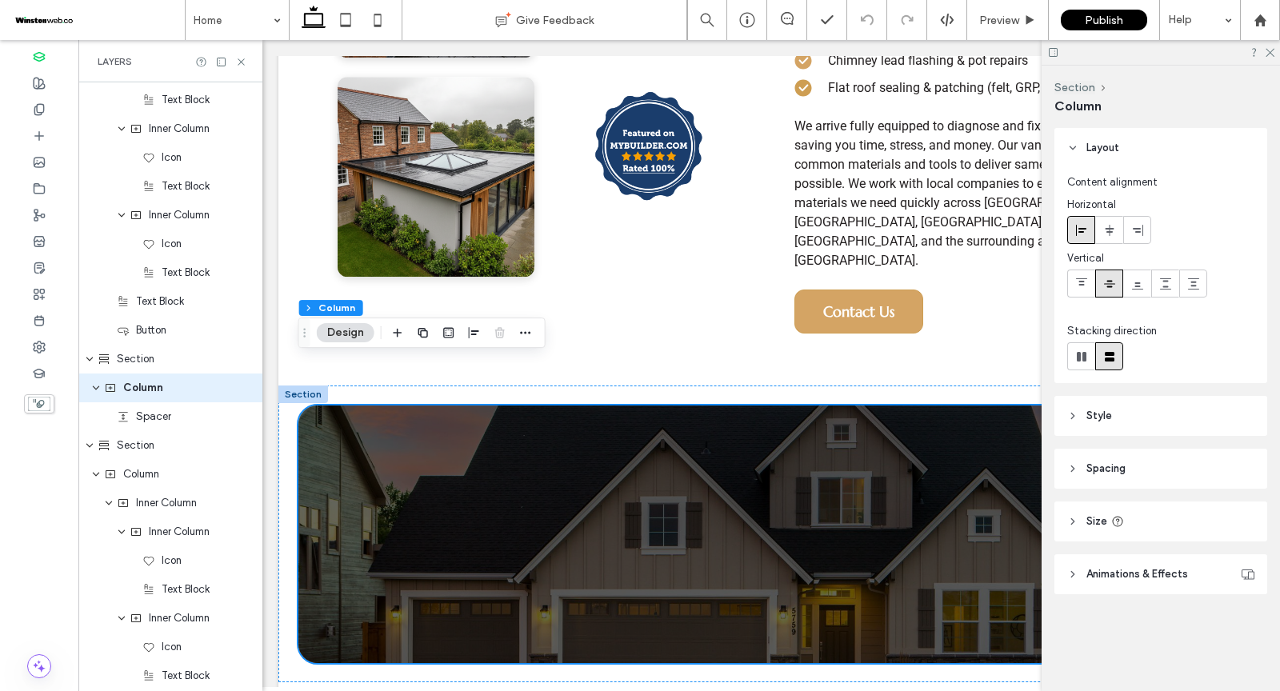
click at [1080, 570] on header "Animations & Effects" at bounding box center [1161, 574] width 213 height 40
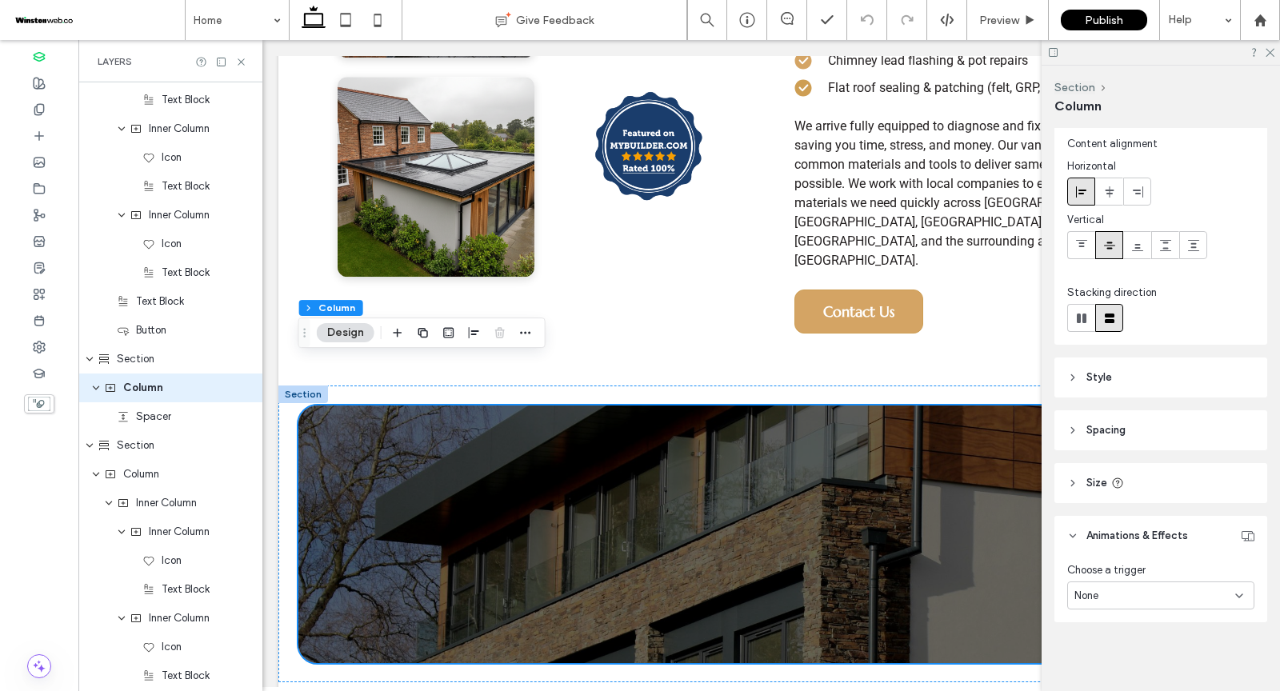
click at [1088, 367] on header "Style" at bounding box center [1161, 378] width 213 height 40
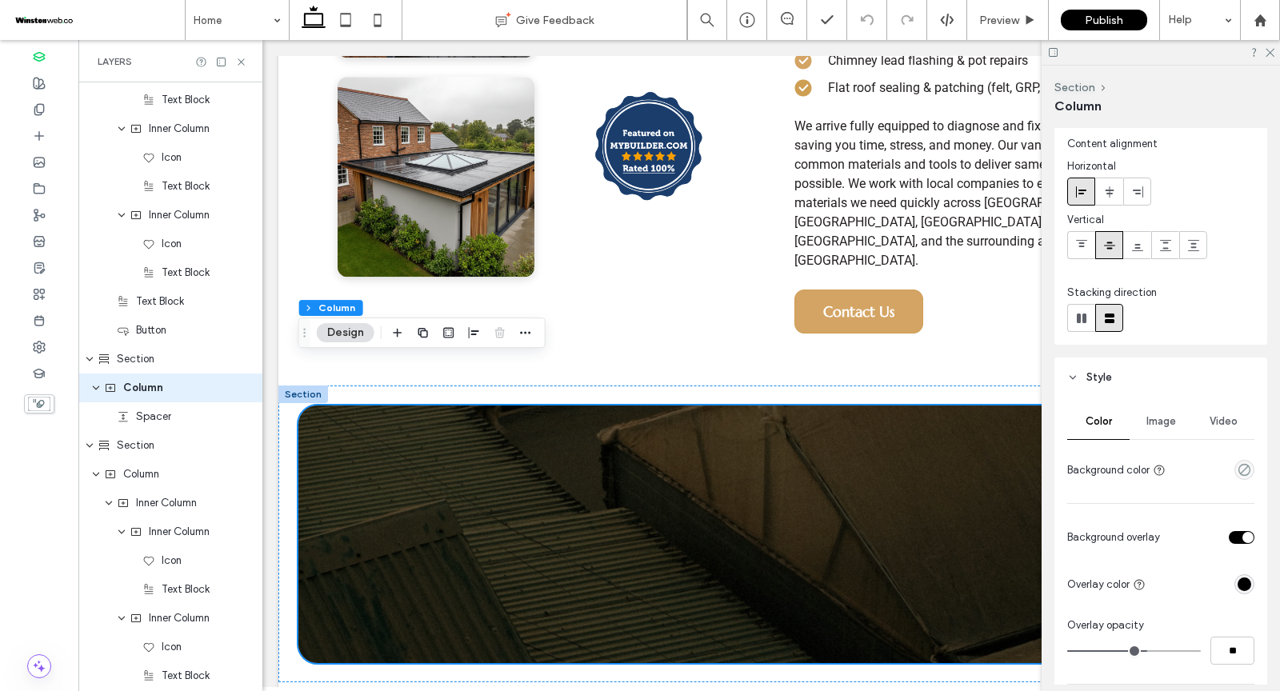
click at [1163, 418] on span "Image" at bounding box center [1162, 421] width 30 height 13
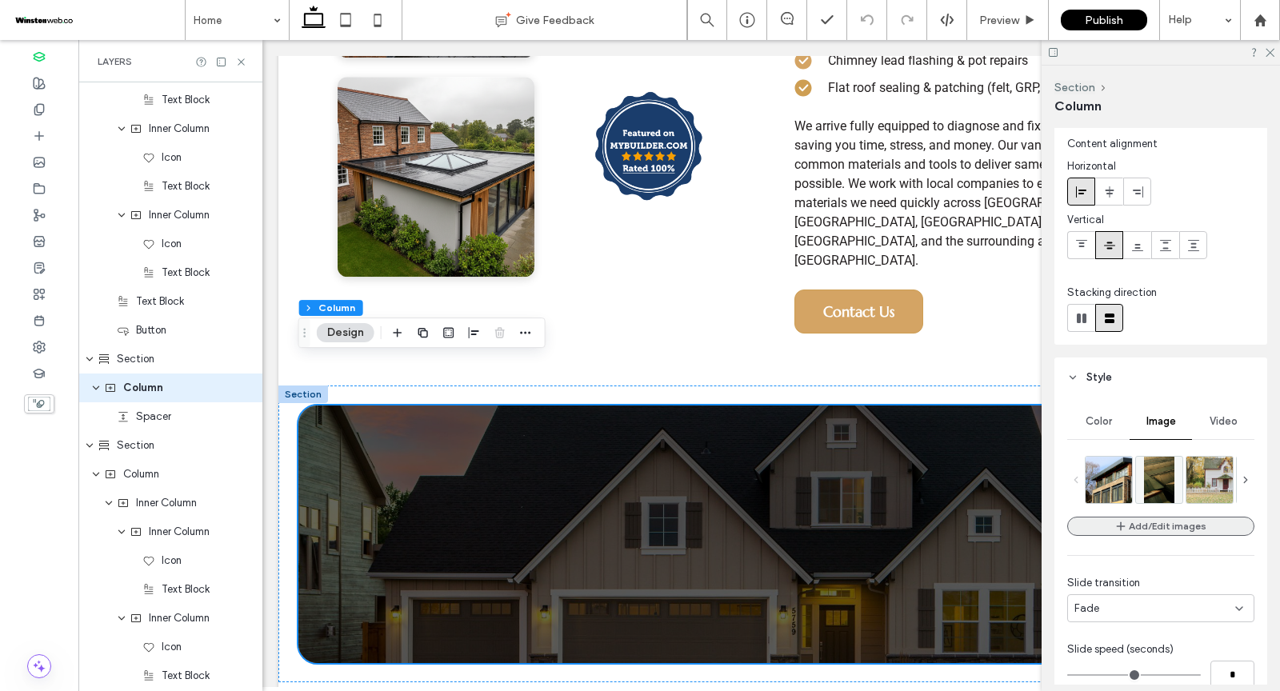
click at [1159, 526] on button "Add/Edit images" at bounding box center [1160, 526] width 187 height 19
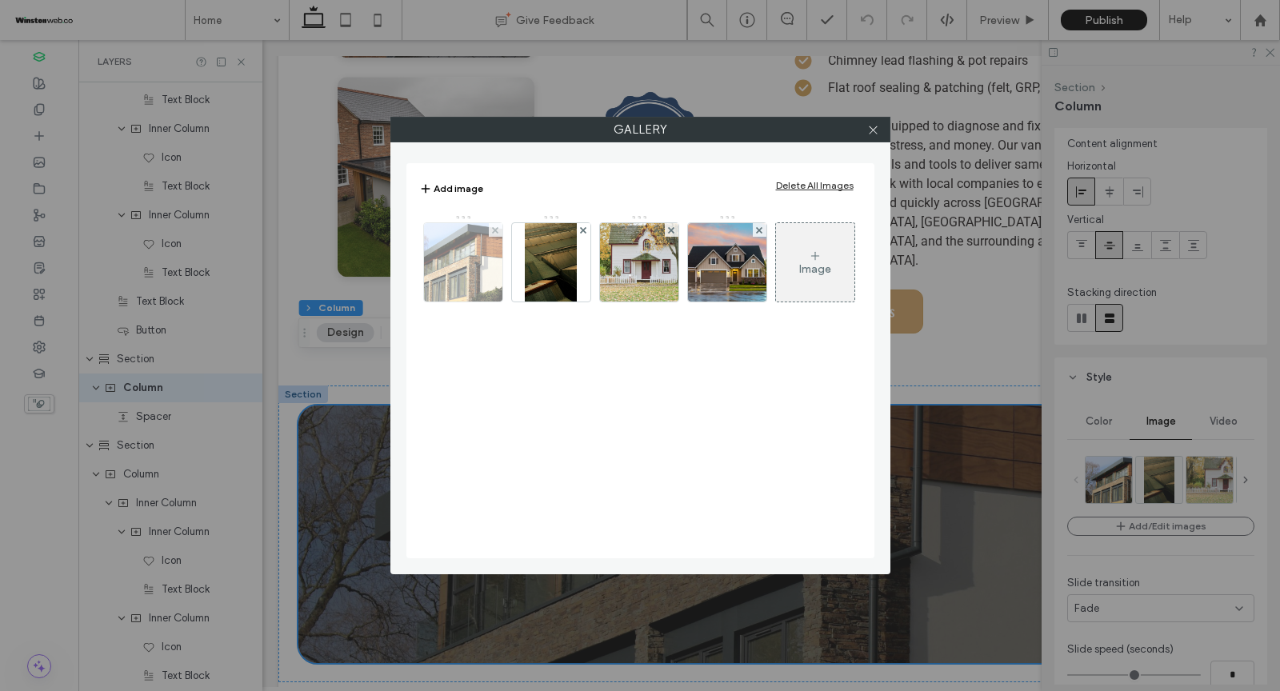
click at [494, 222] on div at bounding box center [463, 262] width 80 height 80
click at [494, 227] on use at bounding box center [495, 229] width 6 height 6
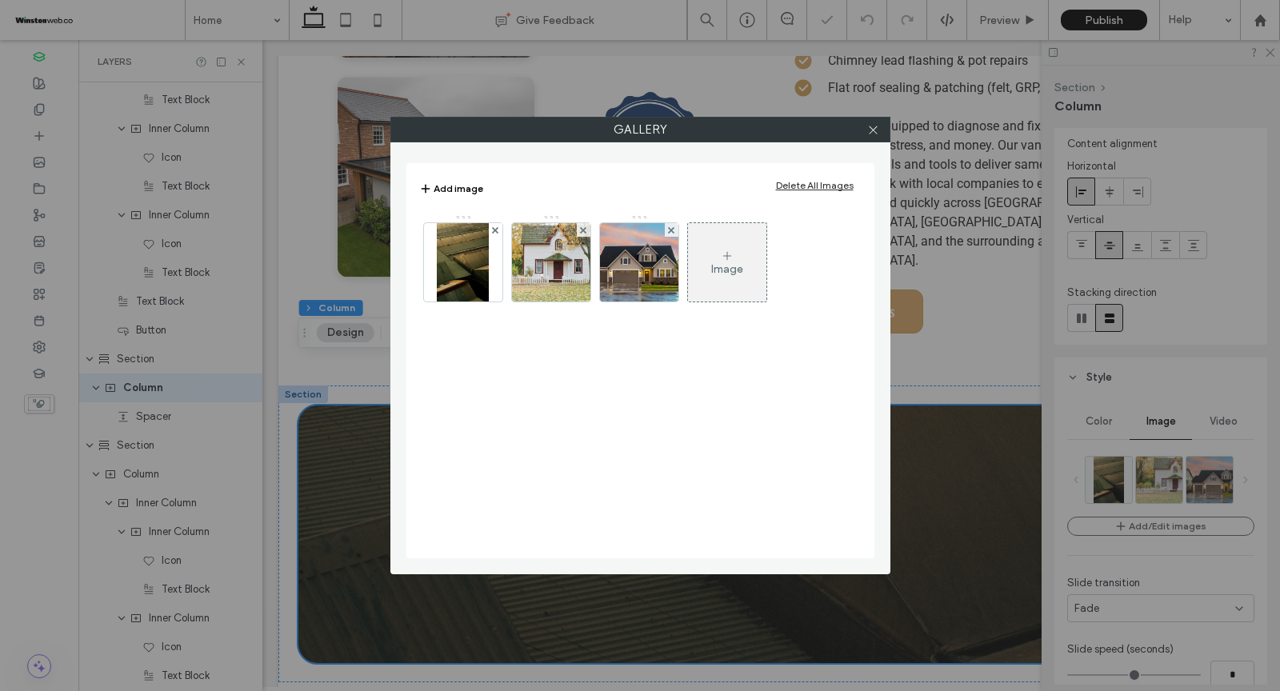
click at [494, 227] on use at bounding box center [495, 229] width 6 height 6
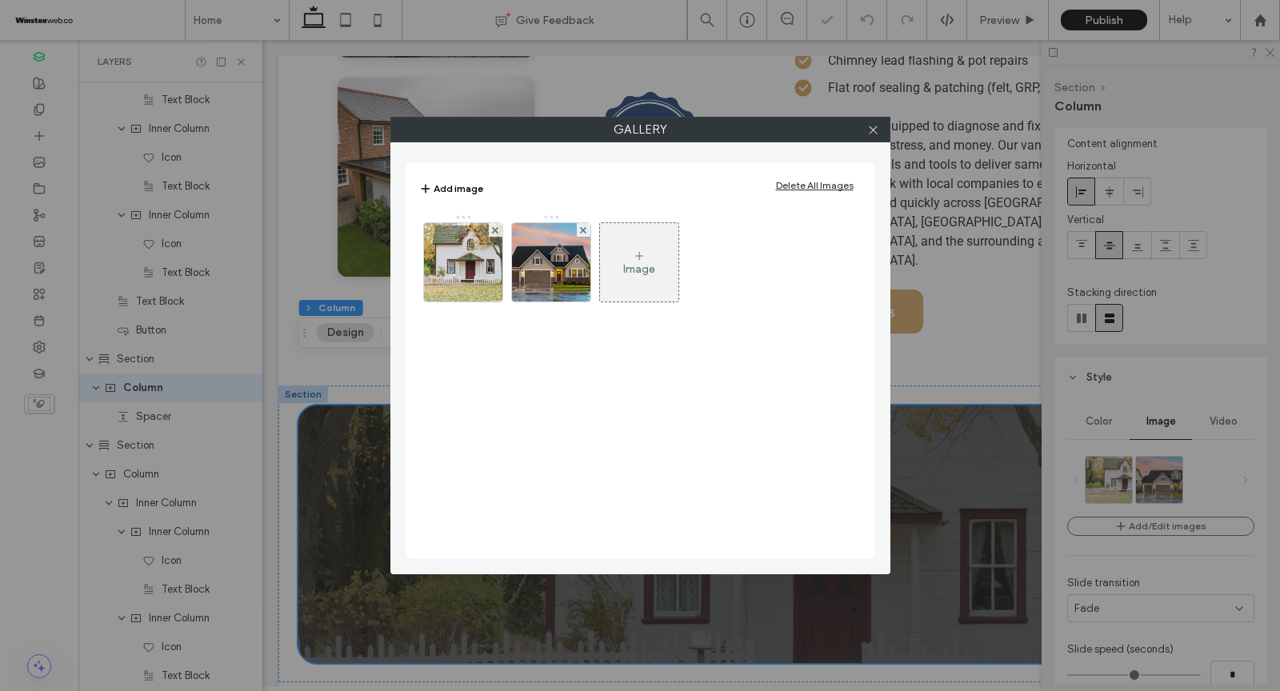
click at [494, 227] on use at bounding box center [495, 229] width 6 height 6
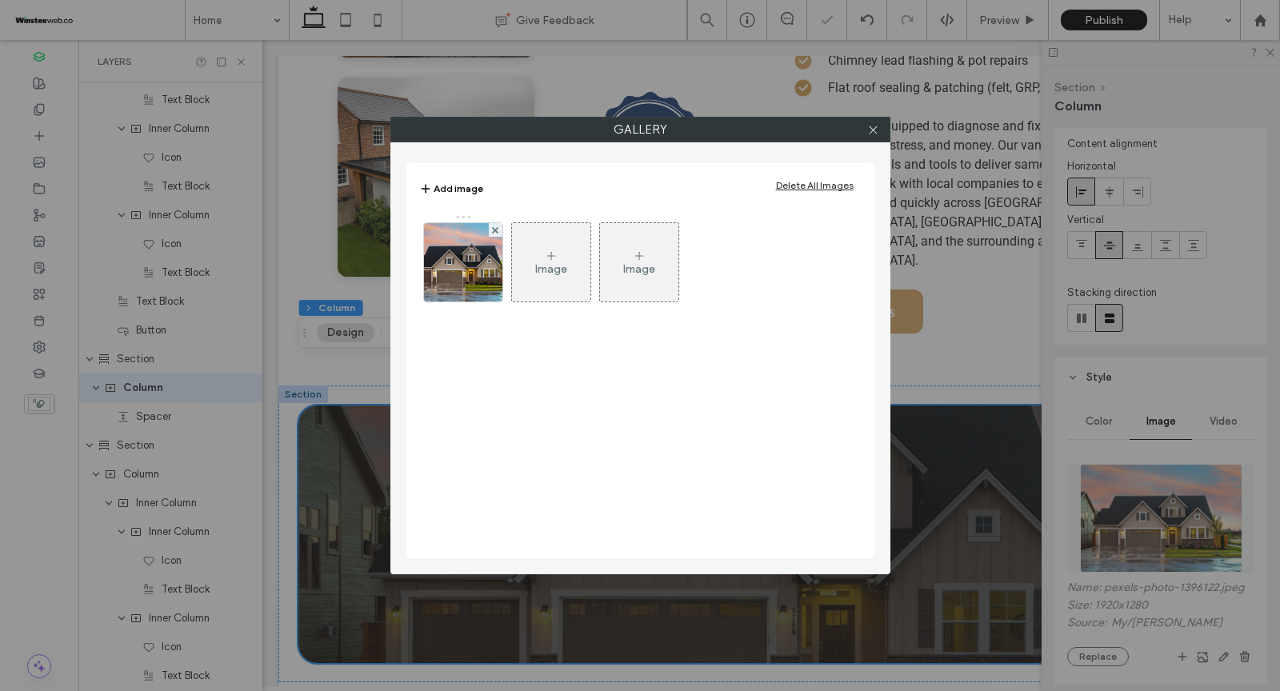
click at [553, 261] on icon at bounding box center [551, 256] width 13 height 13
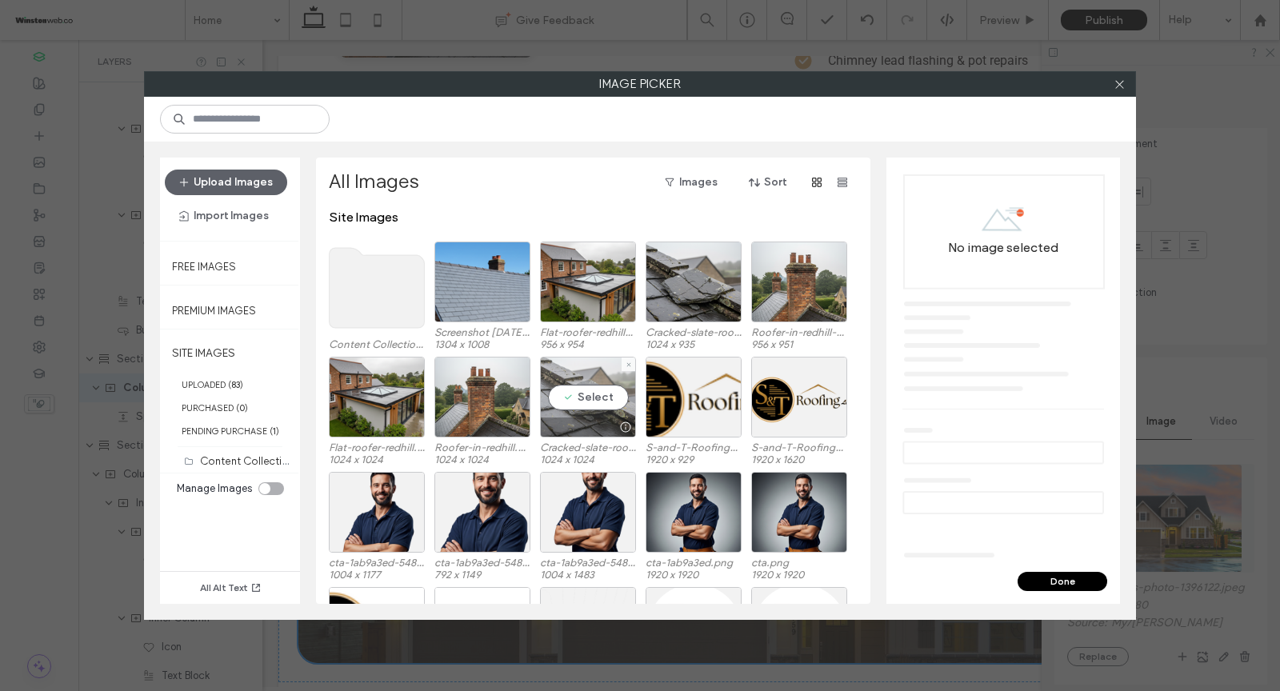
click at [574, 401] on div "Select" at bounding box center [588, 397] width 96 height 81
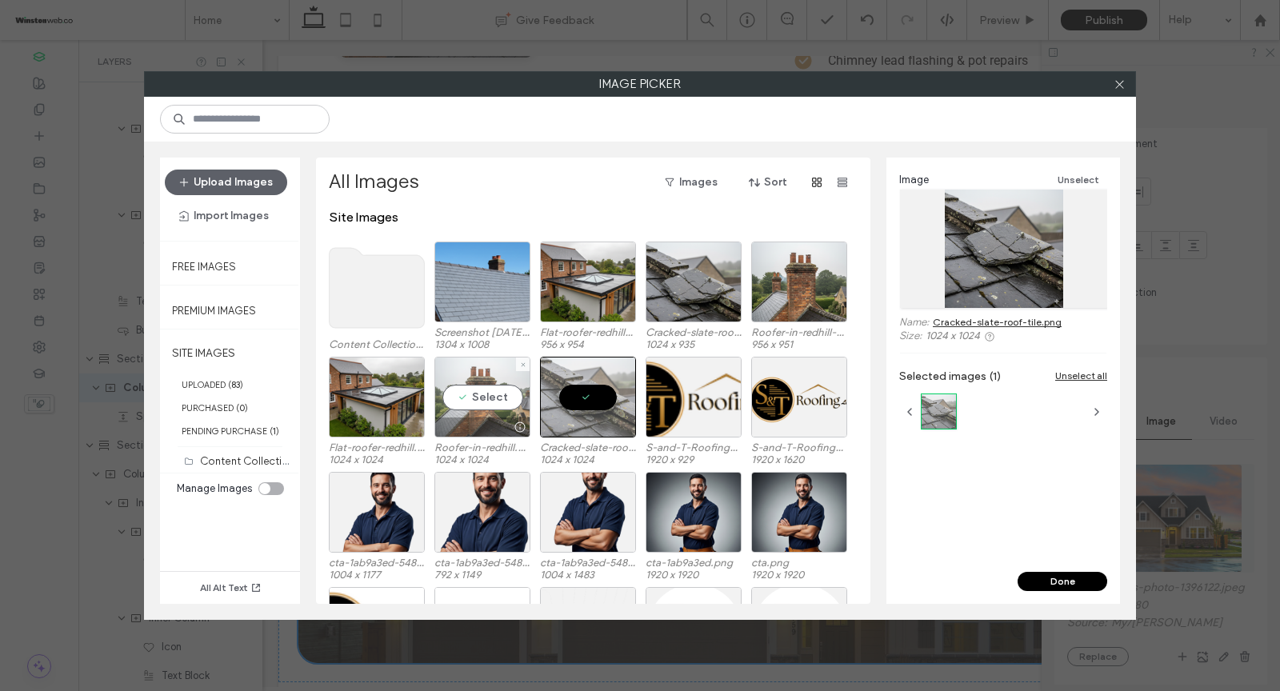
click at [483, 398] on div "Select" at bounding box center [482, 397] width 96 height 81
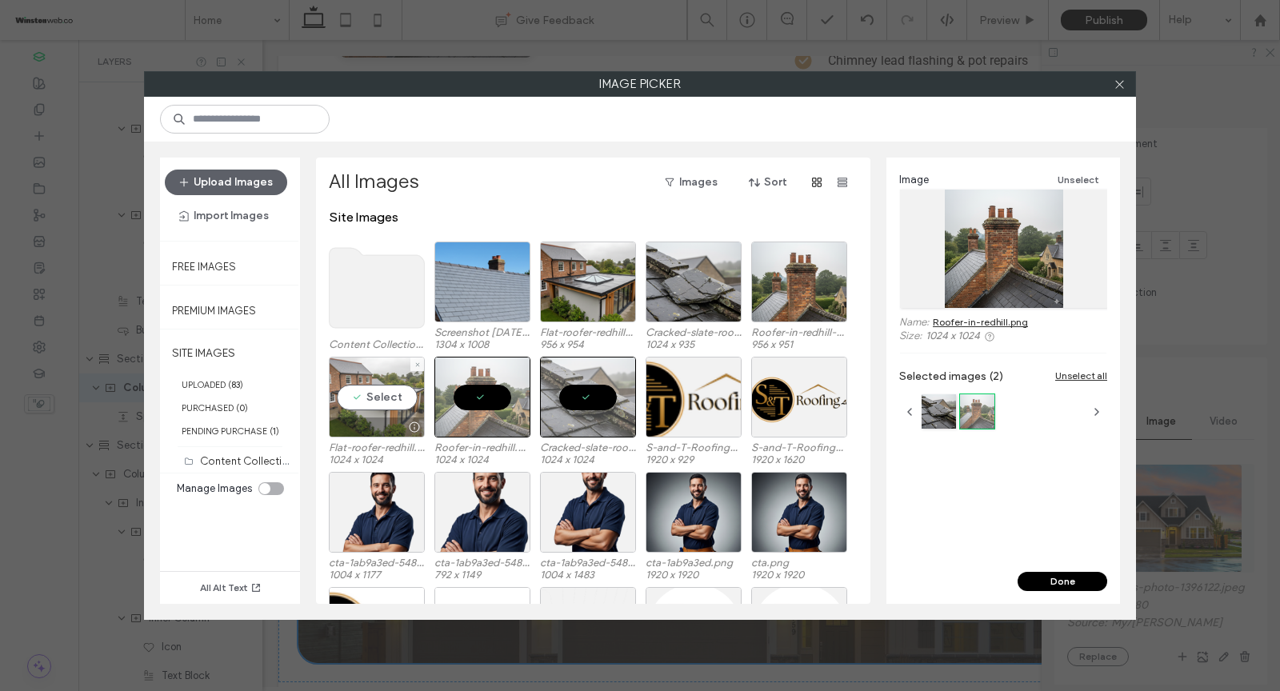
click at [374, 388] on div "Select" at bounding box center [377, 397] width 96 height 81
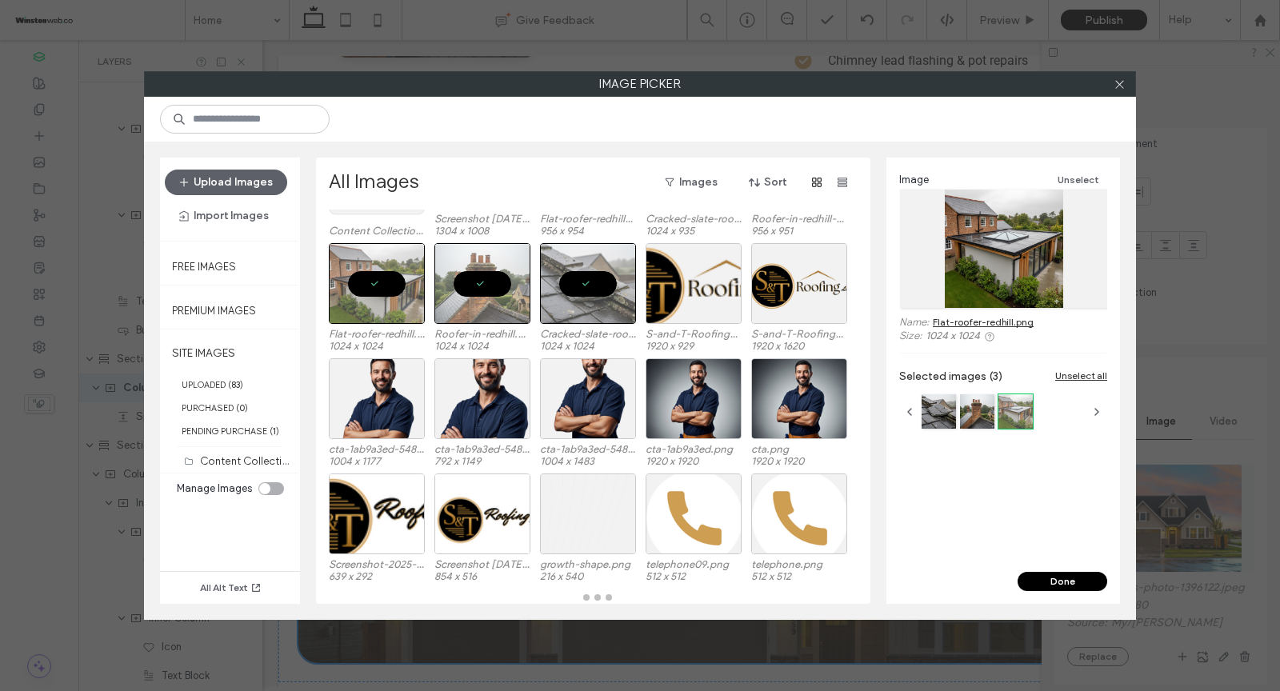
scroll to position [114, 0]
click at [1060, 587] on button "Done" at bounding box center [1063, 581] width 90 height 19
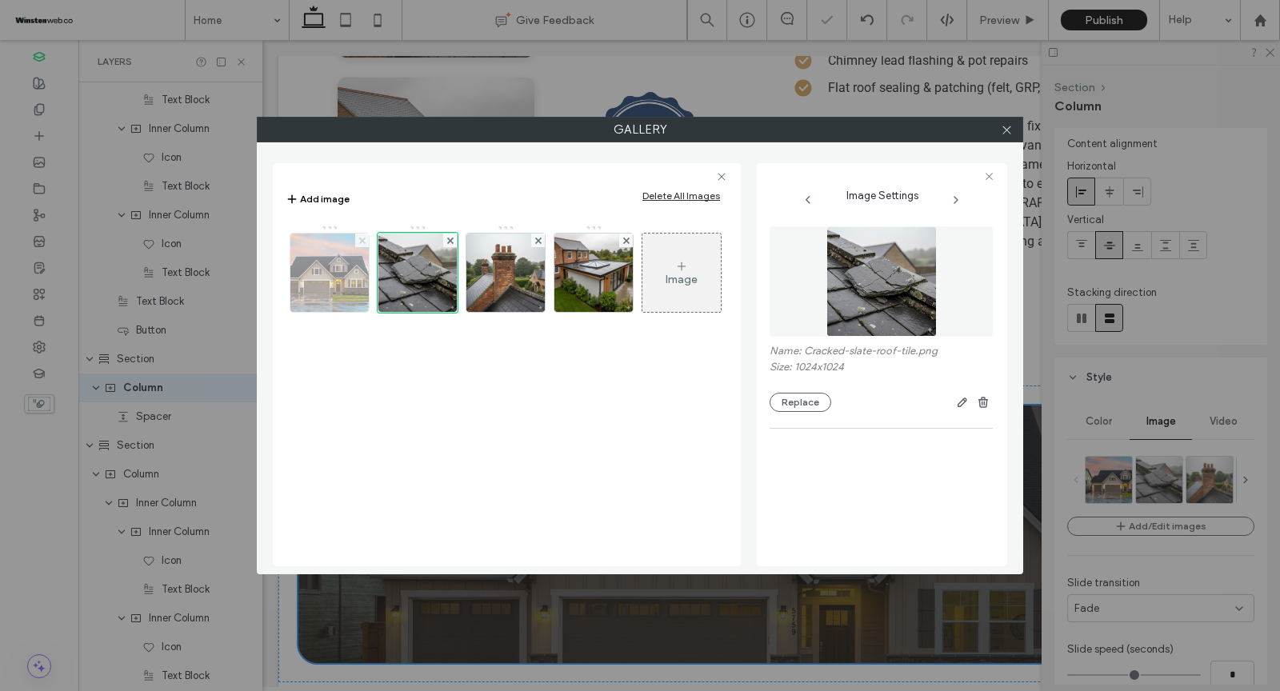
click at [360, 238] on use at bounding box center [361, 240] width 6 height 6
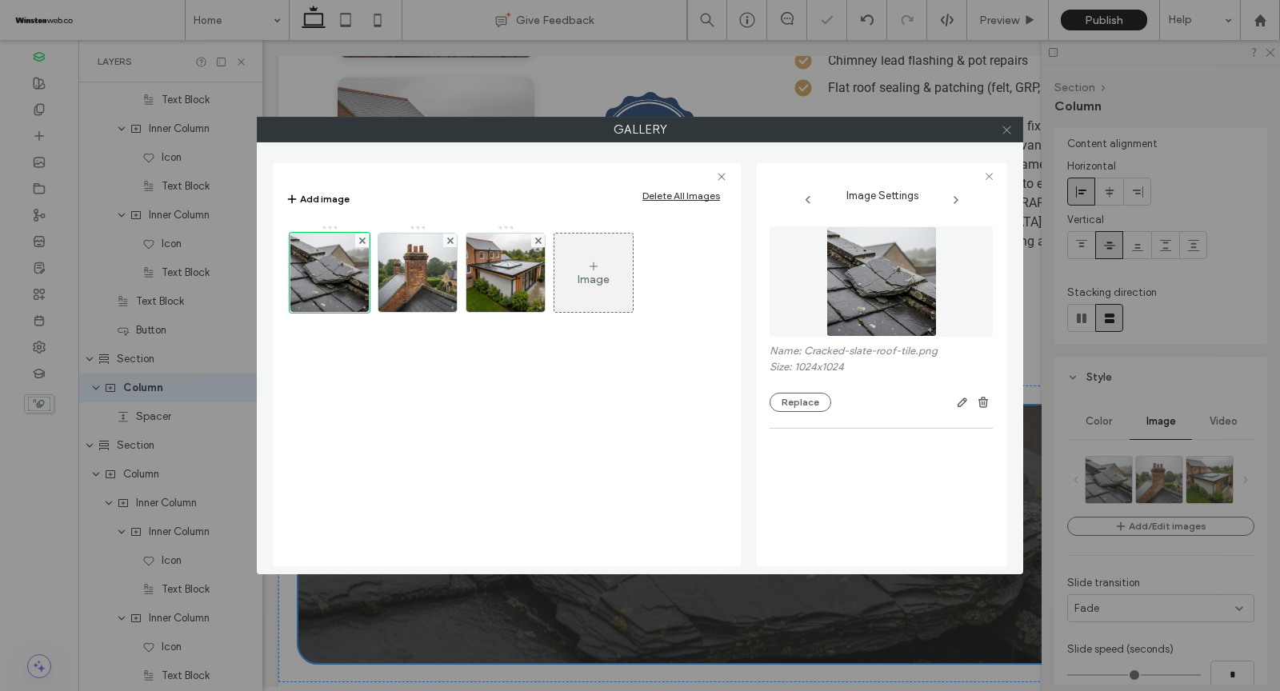
click at [1005, 128] on use at bounding box center [1007, 130] width 8 height 8
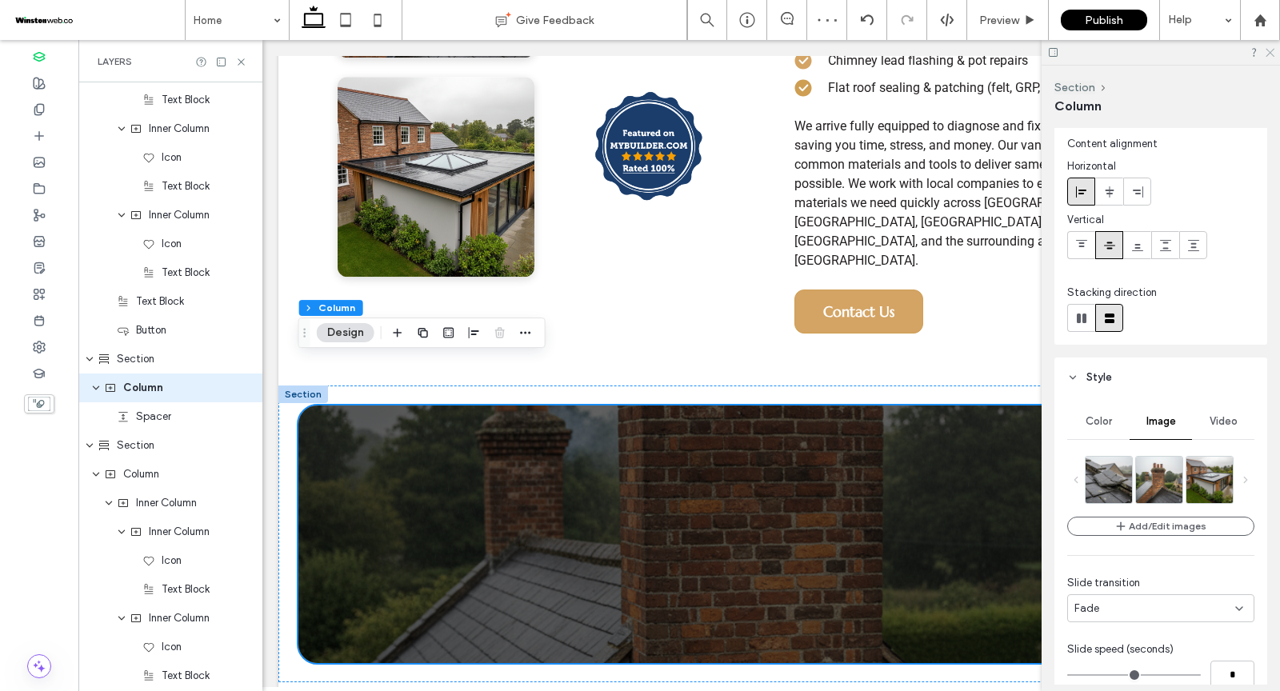
click at [1272, 53] on icon at bounding box center [1269, 51] width 10 height 10
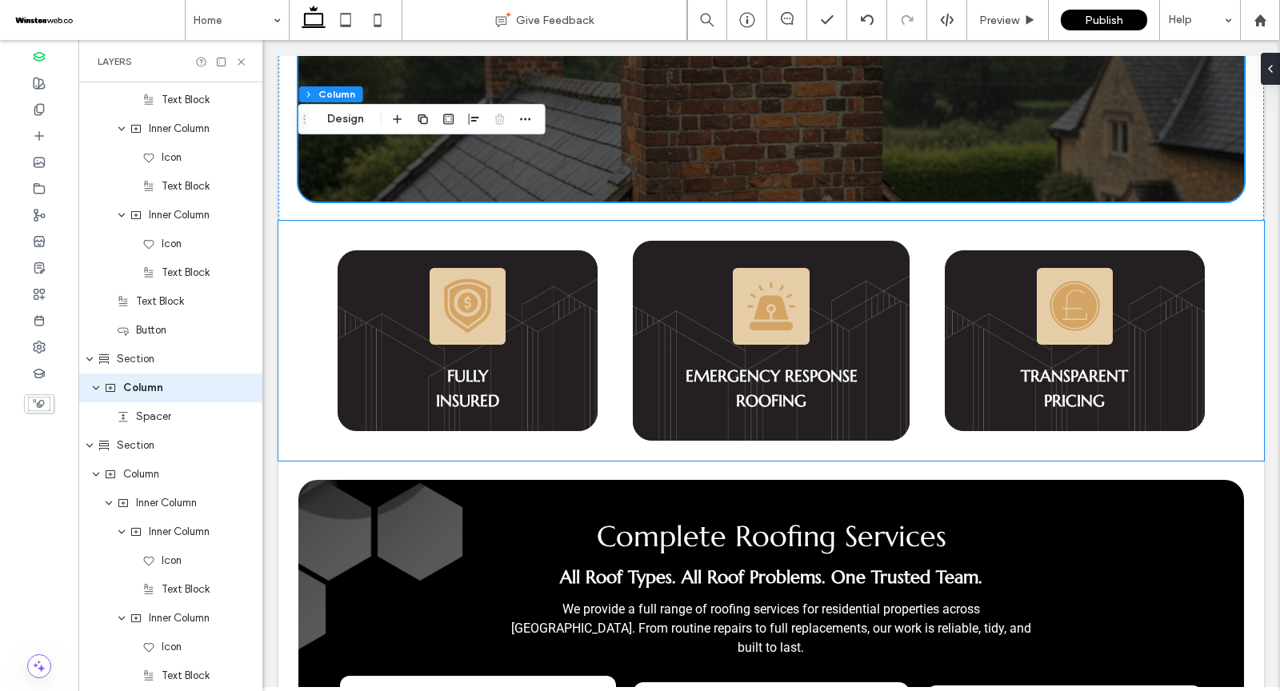
scroll to position [1611, 0]
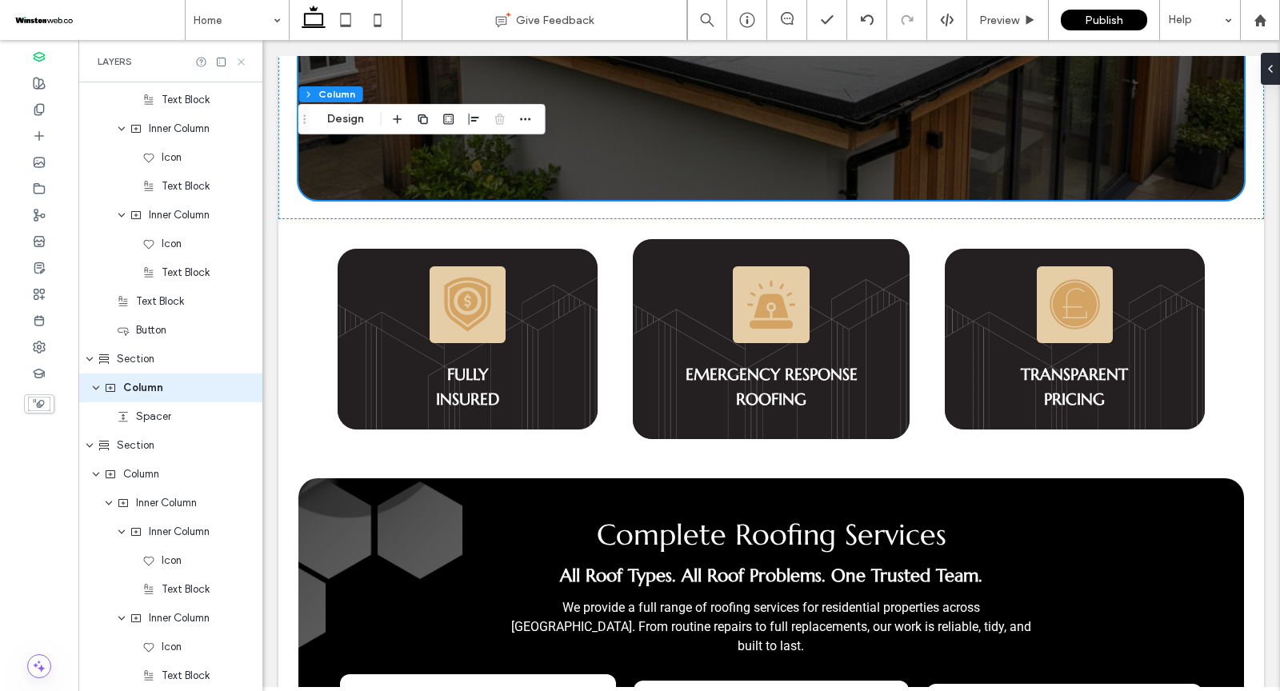
click at [244, 65] on icon at bounding box center [241, 62] width 12 height 12
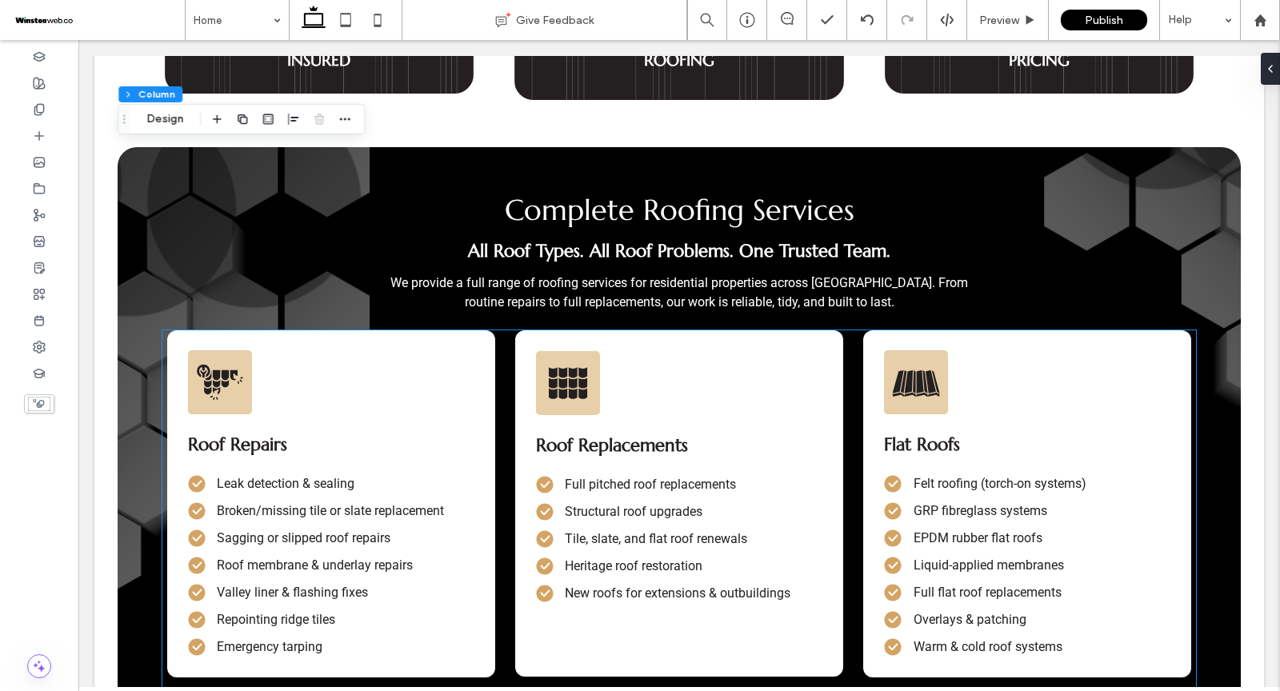
scroll to position [1916, 0]
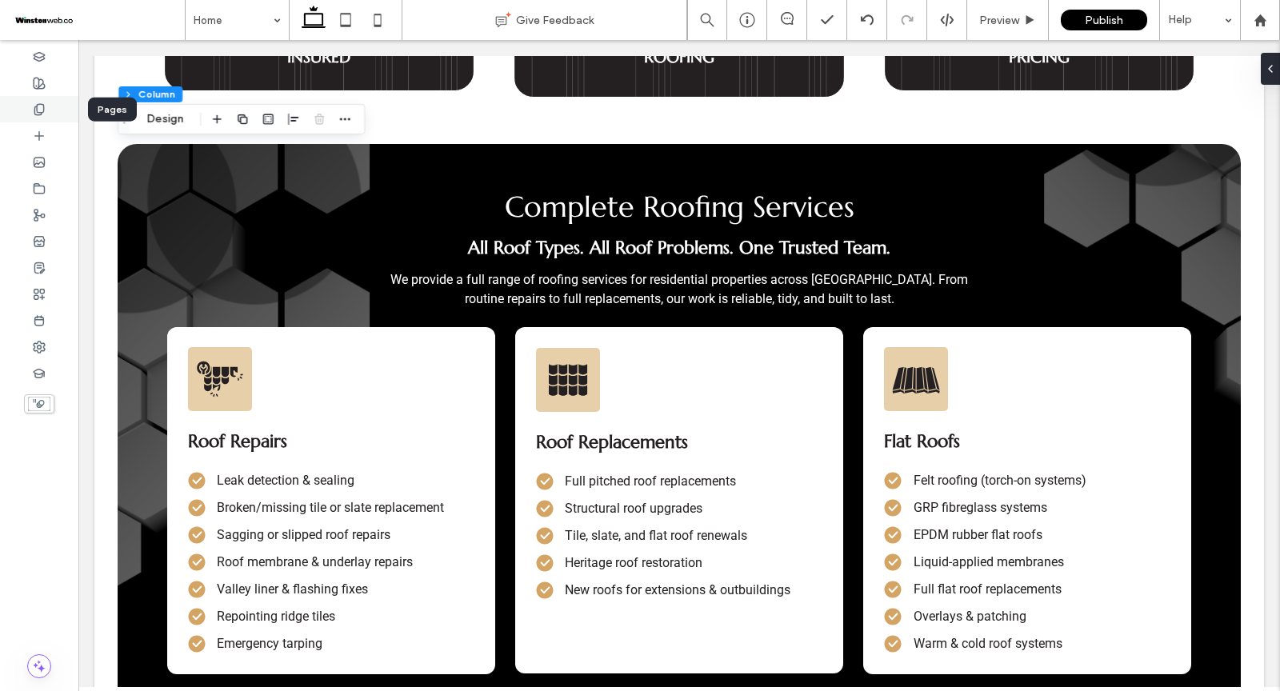
click at [35, 113] on icon at bounding box center [39, 109] width 13 height 13
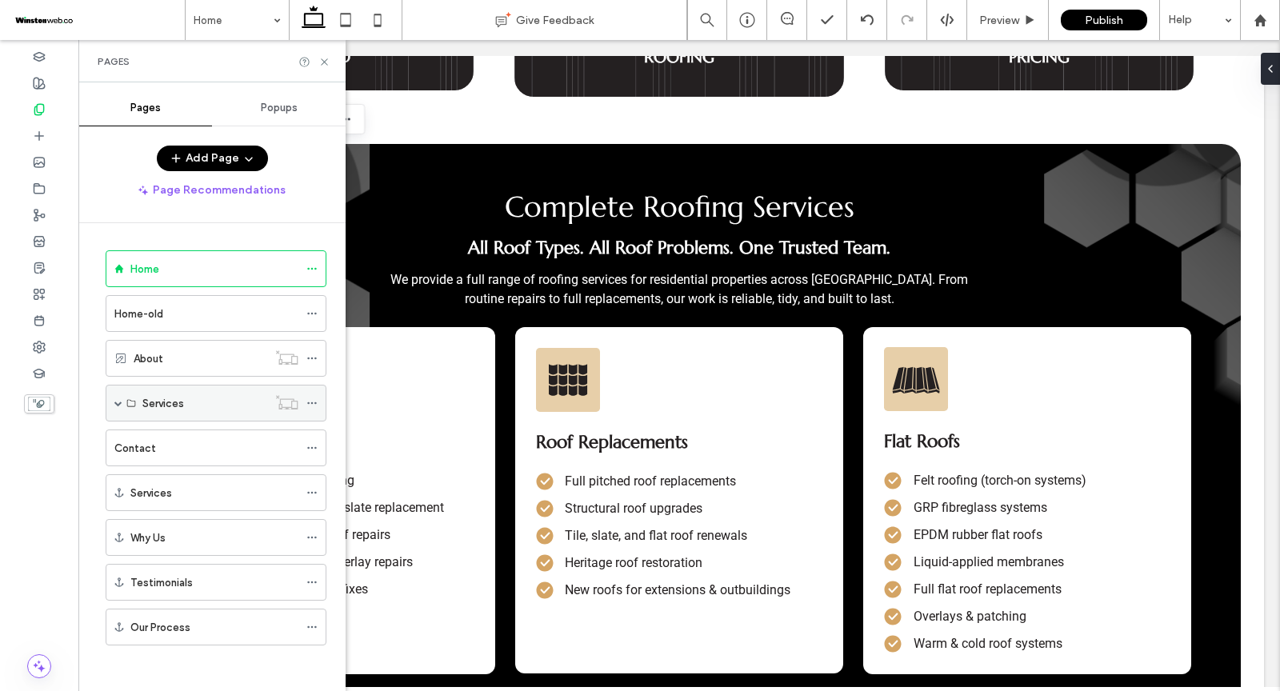
click at [116, 402] on span at bounding box center [118, 403] width 8 height 8
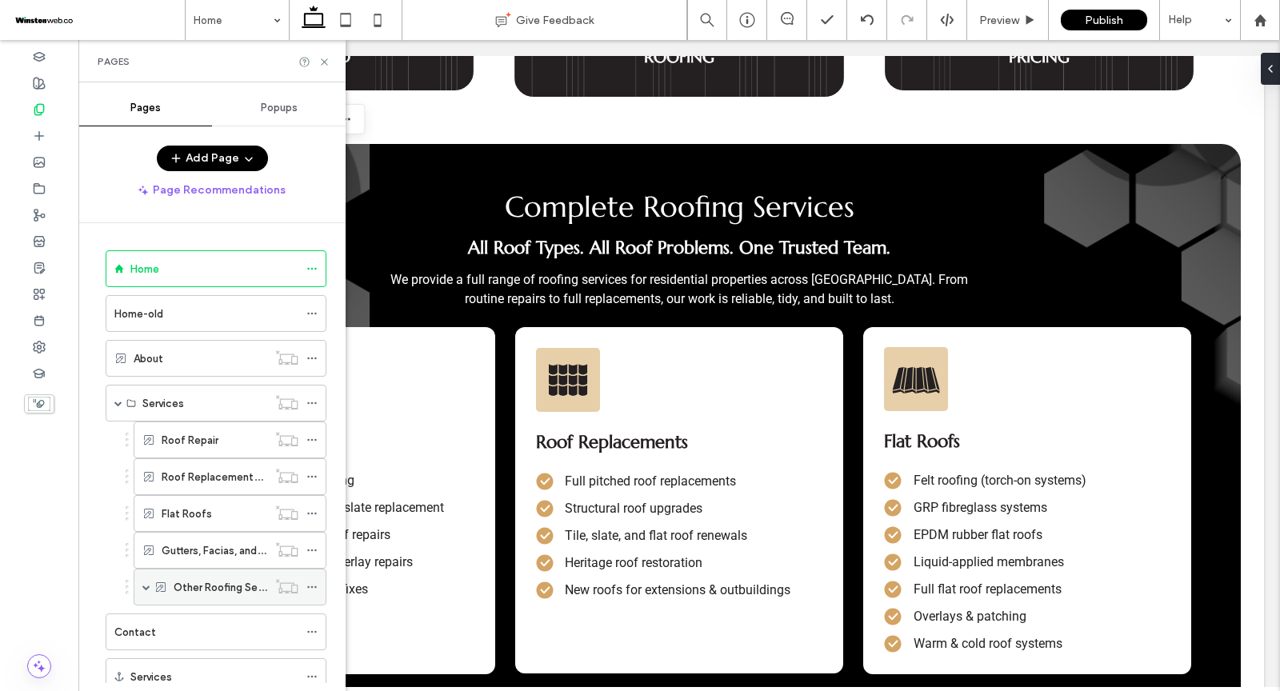
click at [150, 583] on span at bounding box center [146, 587] width 8 height 8
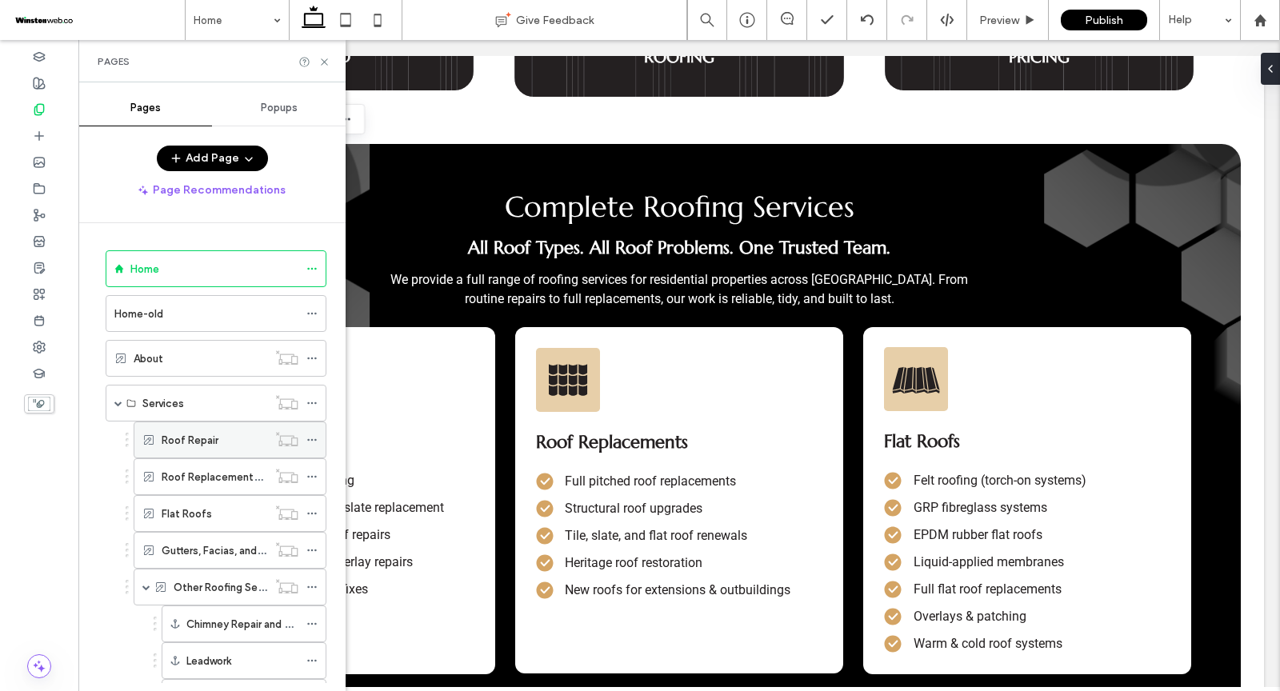
click at [211, 444] on div "Roof Repair" at bounding box center [215, 439] width 106 height 35
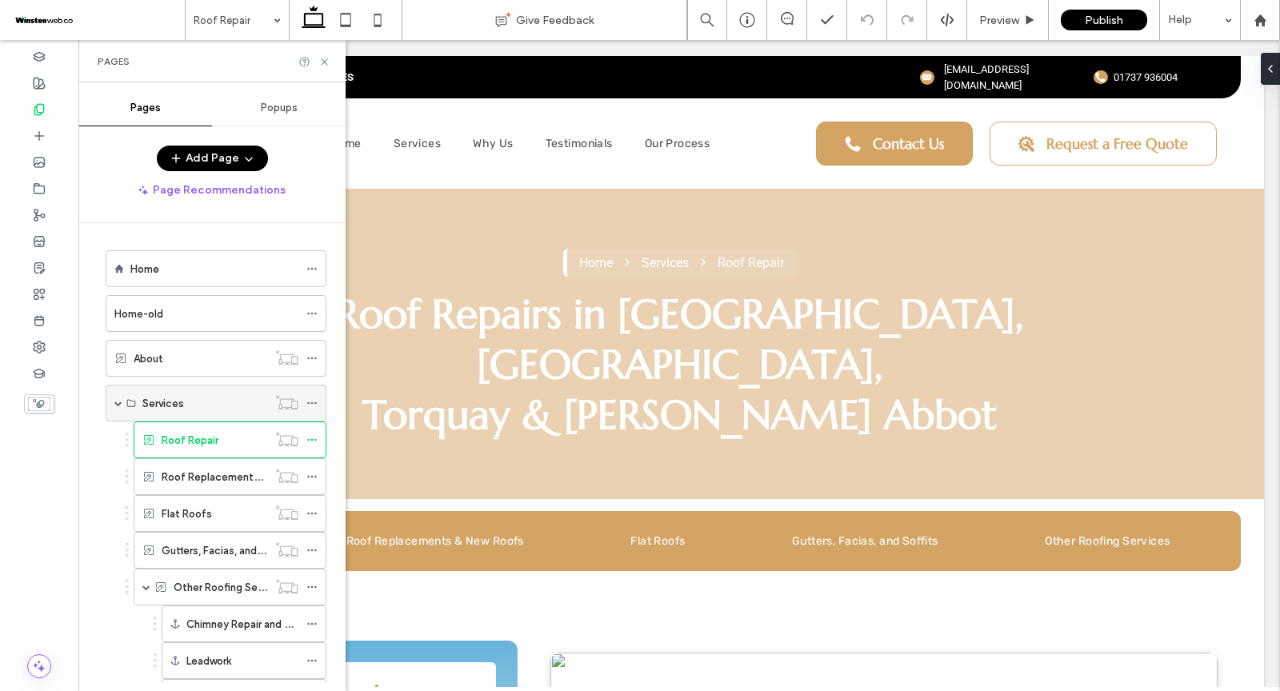
click at [120, 400] on span at bounding box center [118, 403] width 8 height 8
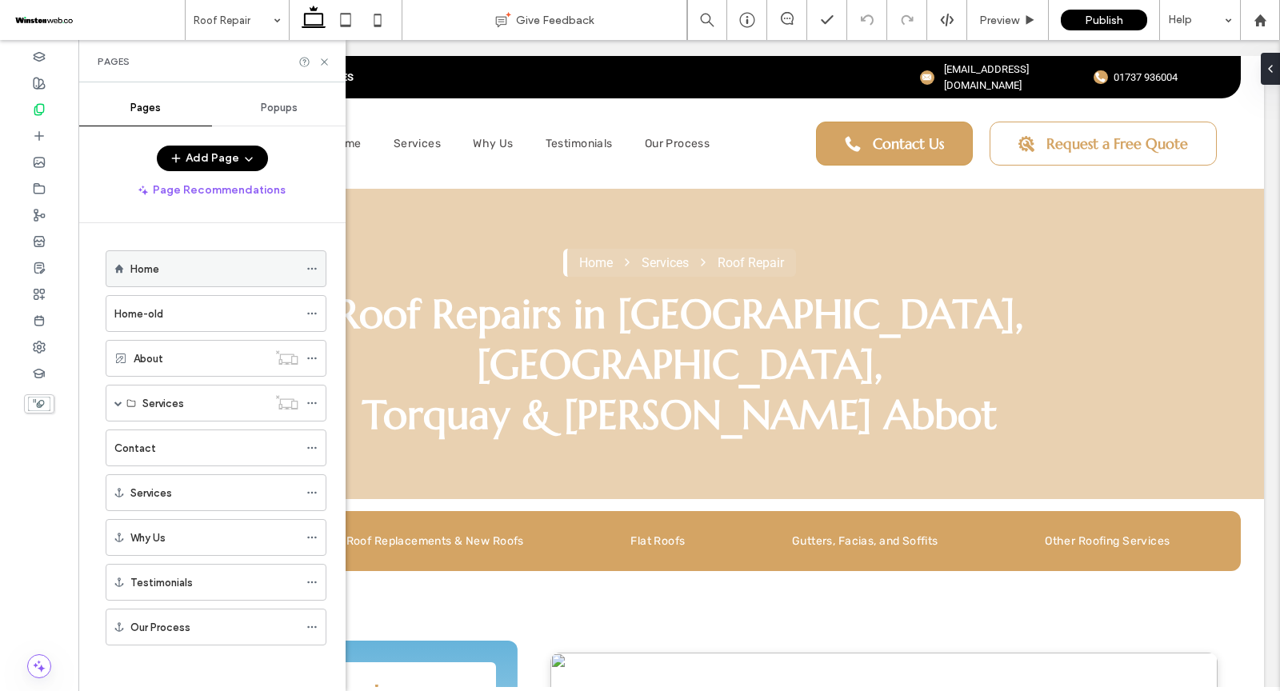
click at [162, 265] on div "Home" at bounding box center [214, 269] width 168 height 17
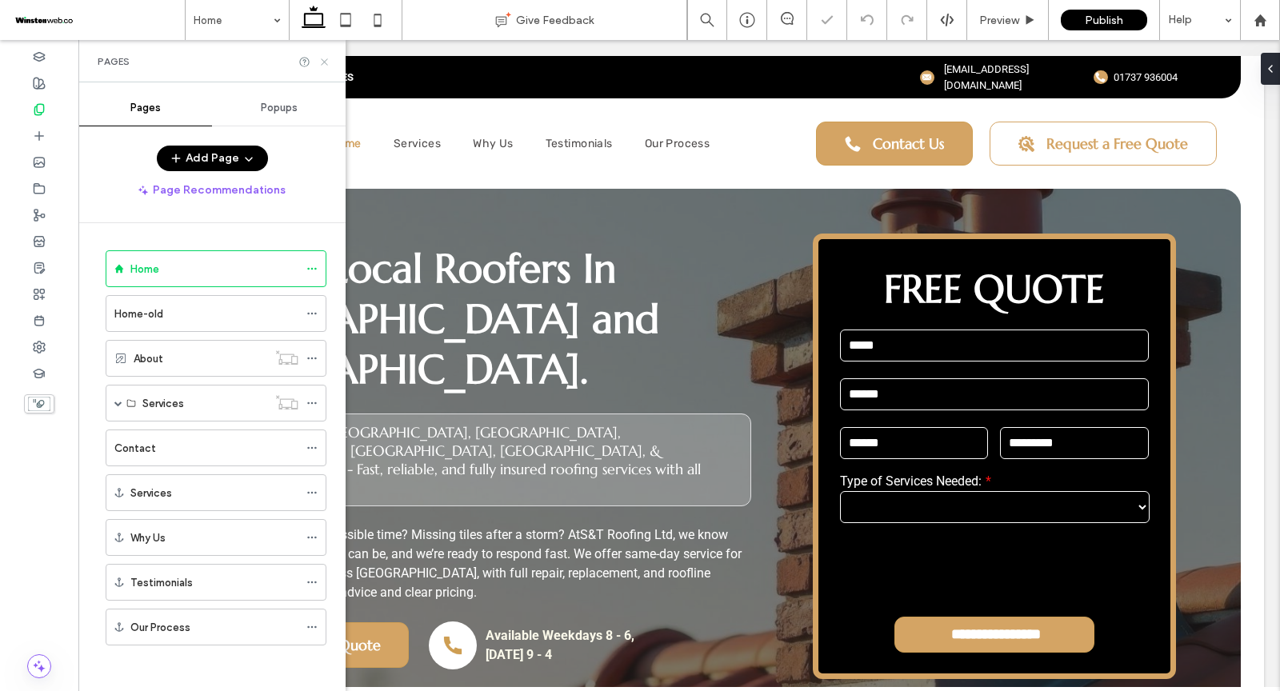
click at [324, 65] on icon at bounding box center [324, 62] width 12 height 12
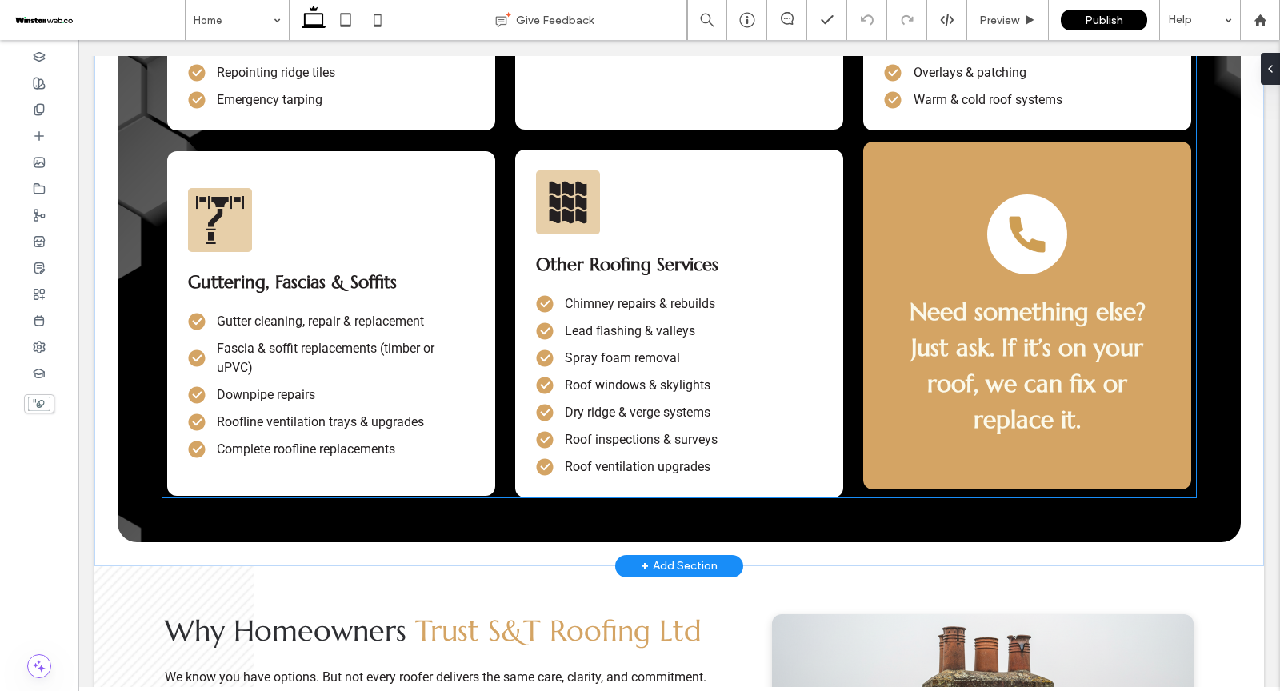
scroll to position [2533, 0]
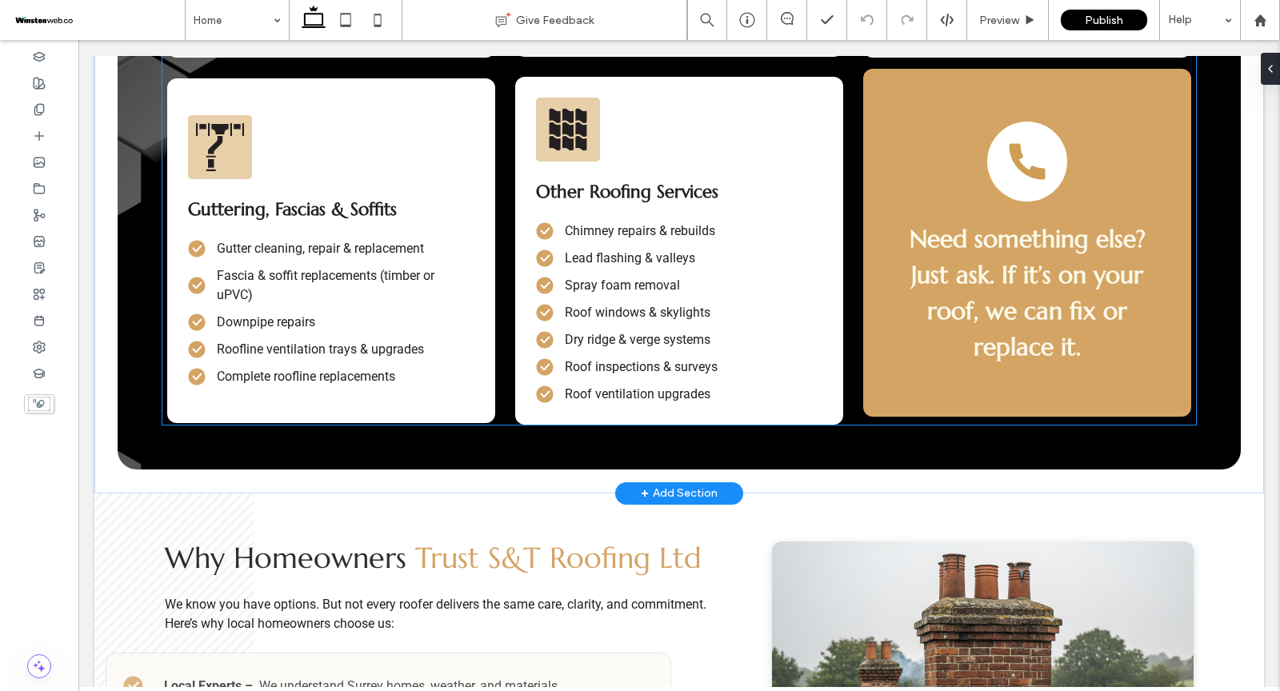
click at [1016, 134] on img at bounding box center [1027, 162] width 64 height 64
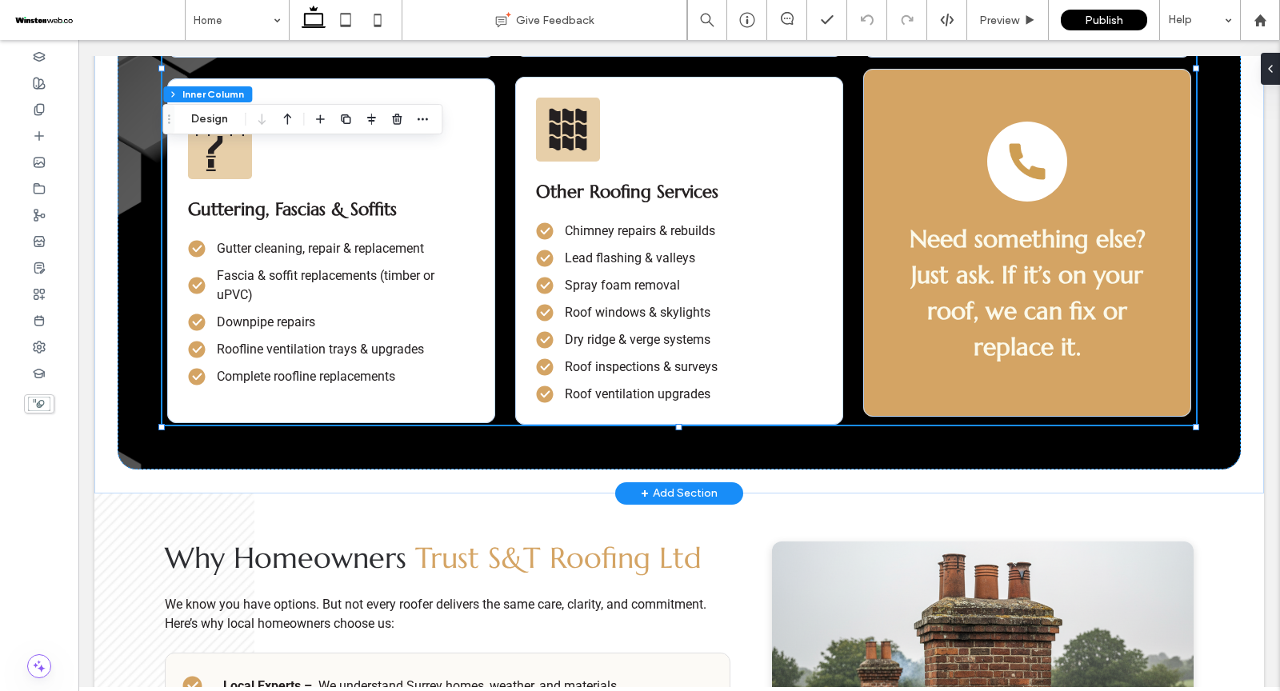
click at [1016, 134] on img at bounding box center [1027, 162] width 64 height 64
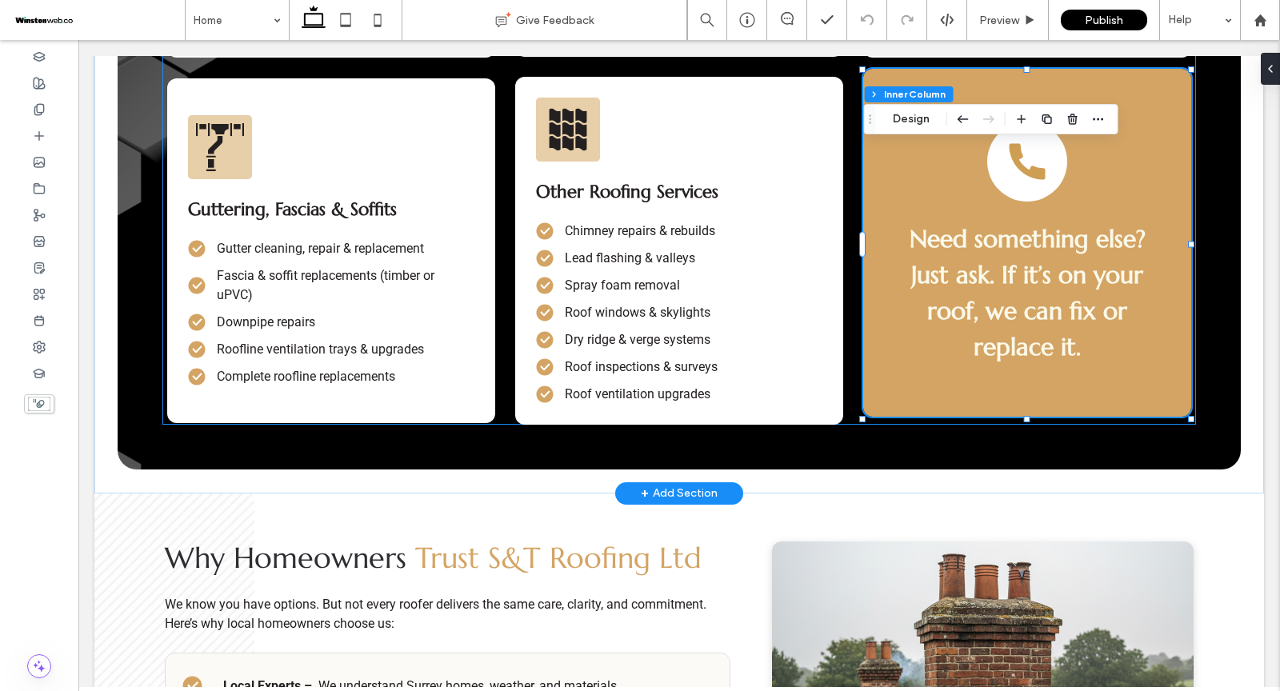
click at [1016, 134] on img at bounding box center [1027, 162] width 64 height 64
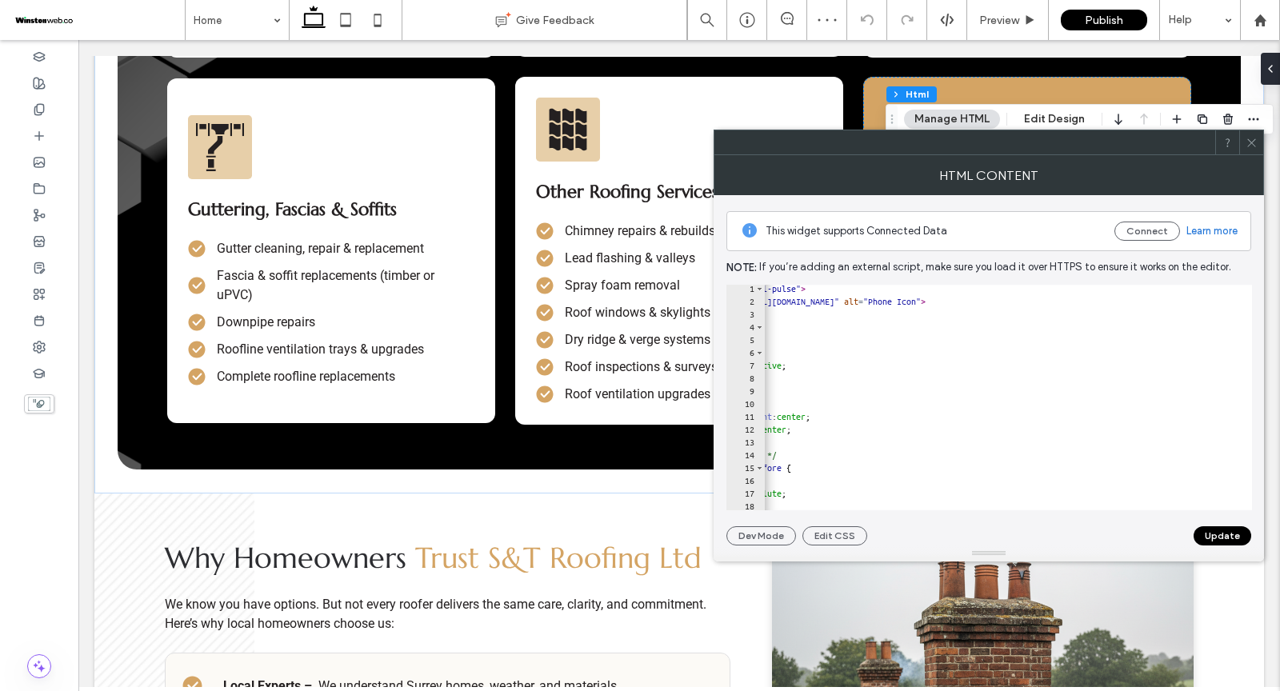
scroll to position [0, 76]
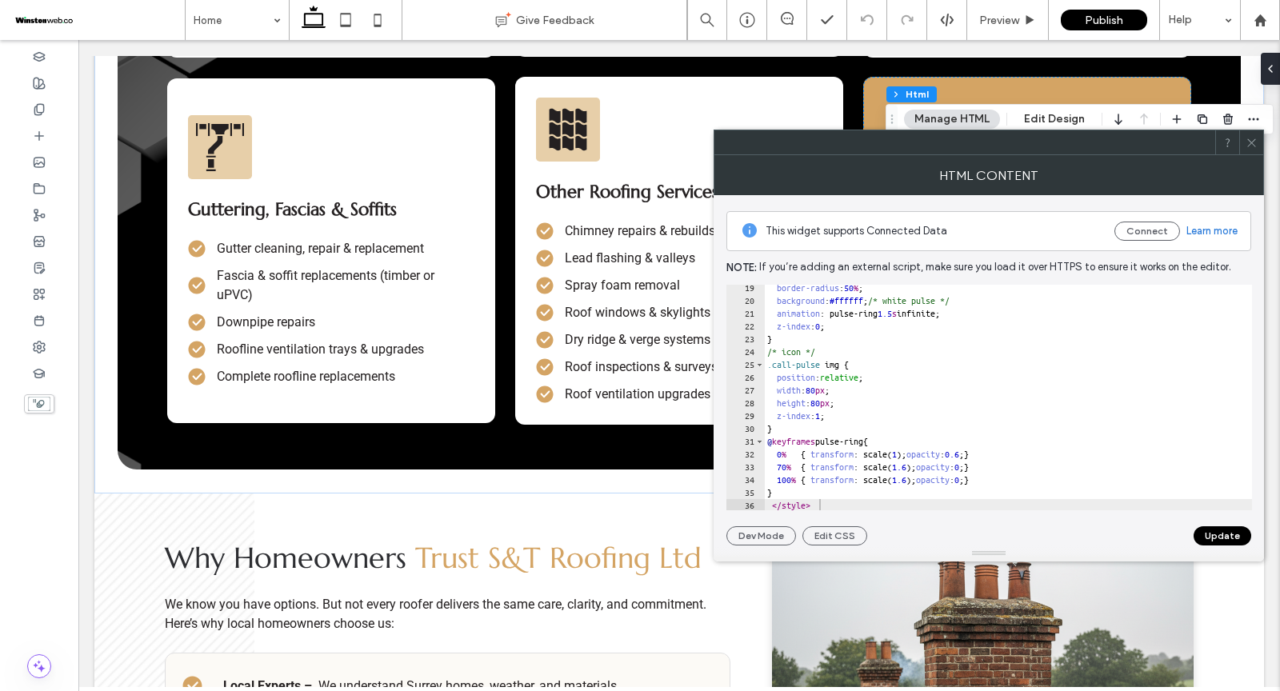
scroll to position [234, 0]
click at [1254, 142] on icon at bounding box center [1252, 143] width 12 height 12
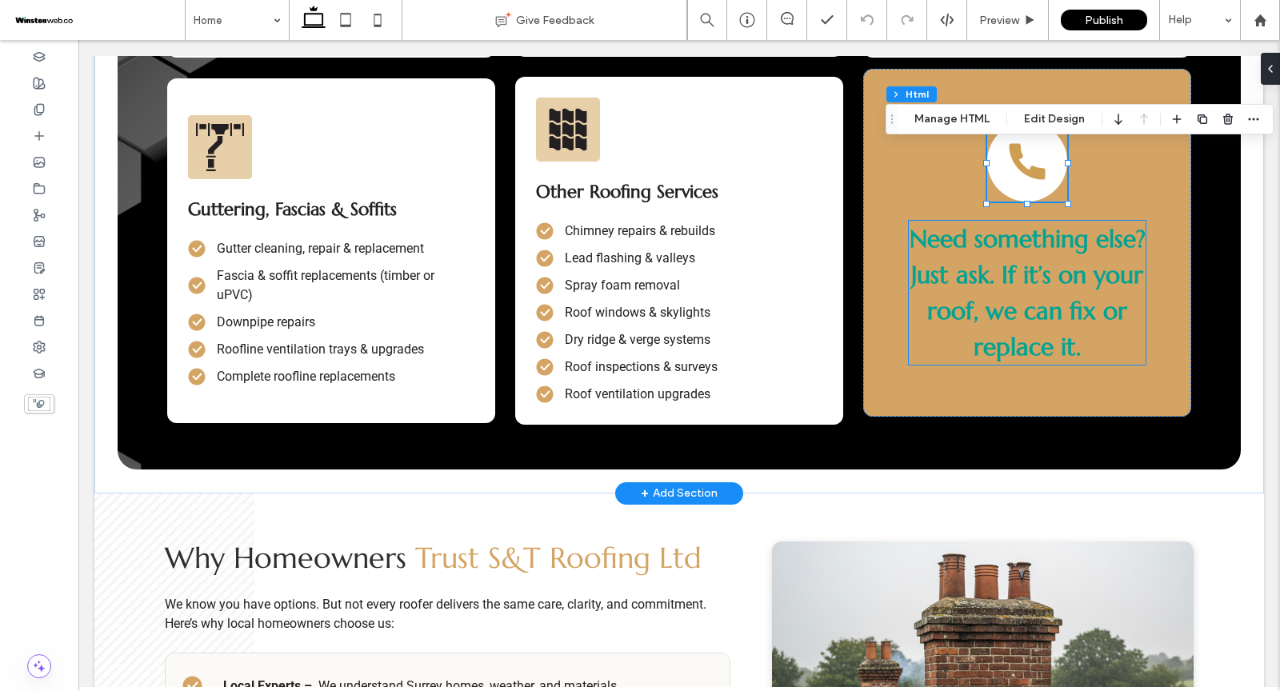
click at [1024, 232] on strong "Need something else? Just ask. If it’s on your roof, we can fix or replace it." at bounding box center [1028, 293] width 236 height 138
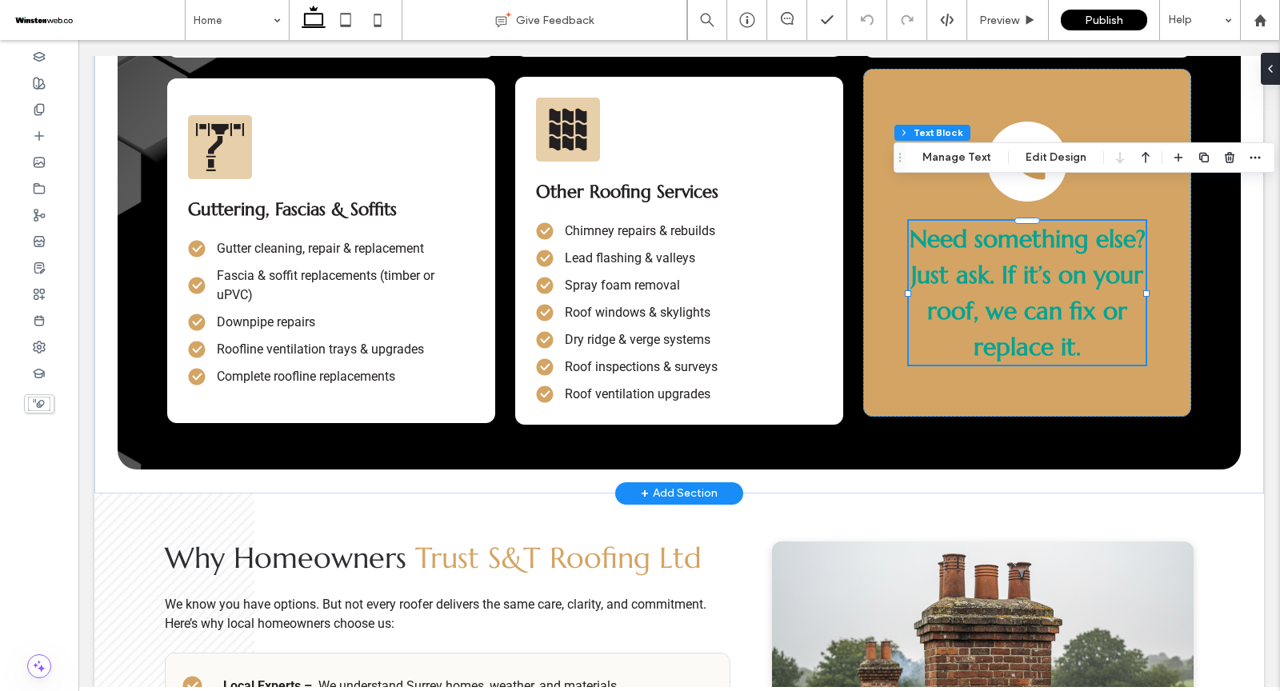
click at [1024, 232] on strong "Need something else? Just ask. If it’s on your roof, we can fix or replace it." at bounding box center [1028, 293] width 236 height 138
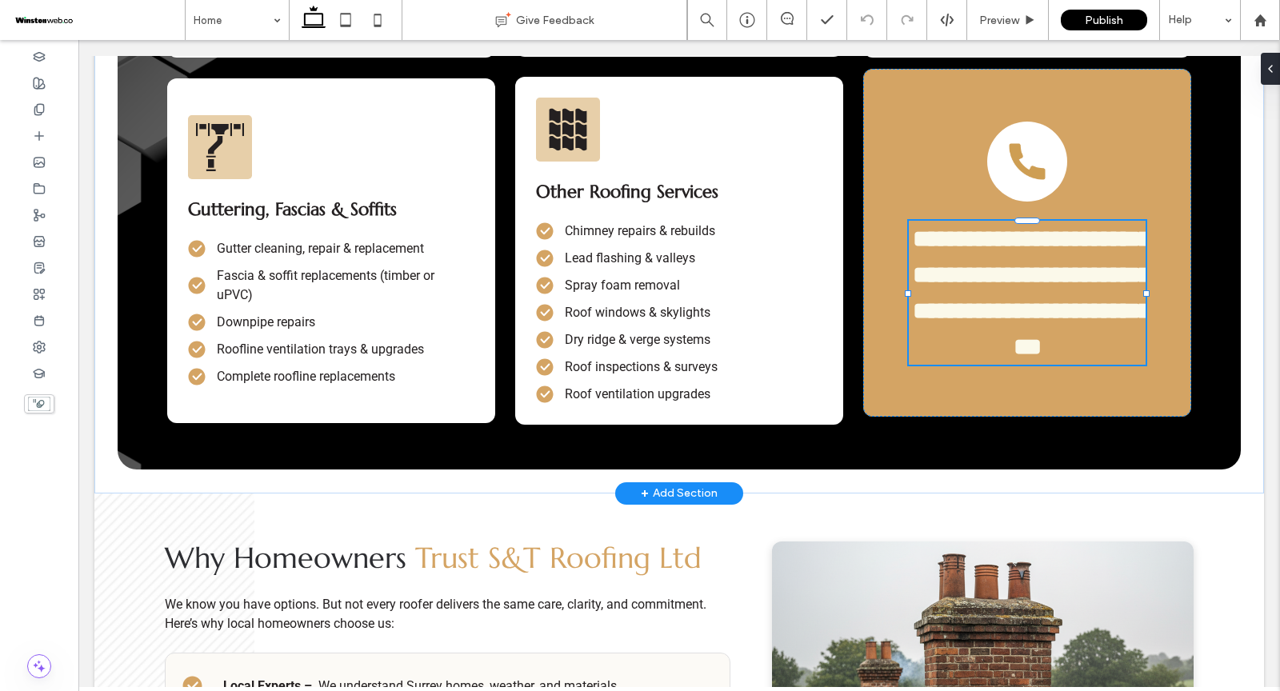
type input "*********"
type input "**"
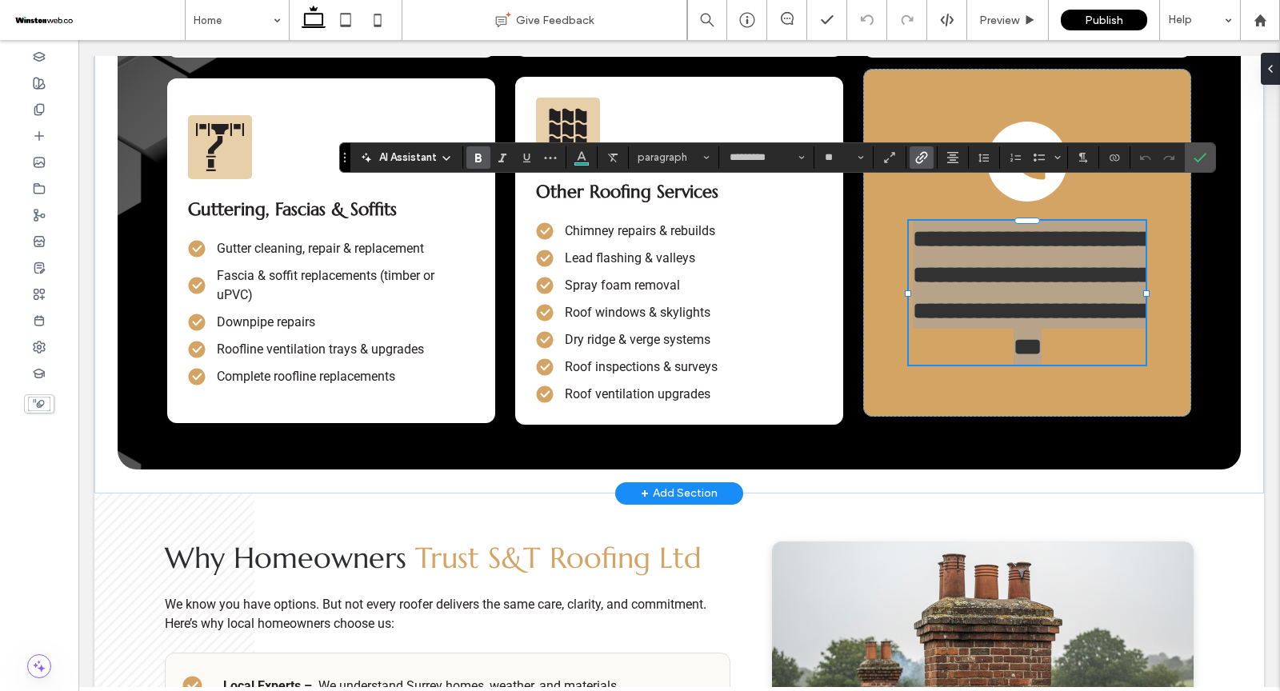
click at [918, 157] on use "Link" at bounding box center [921, 157] width 12 height 12
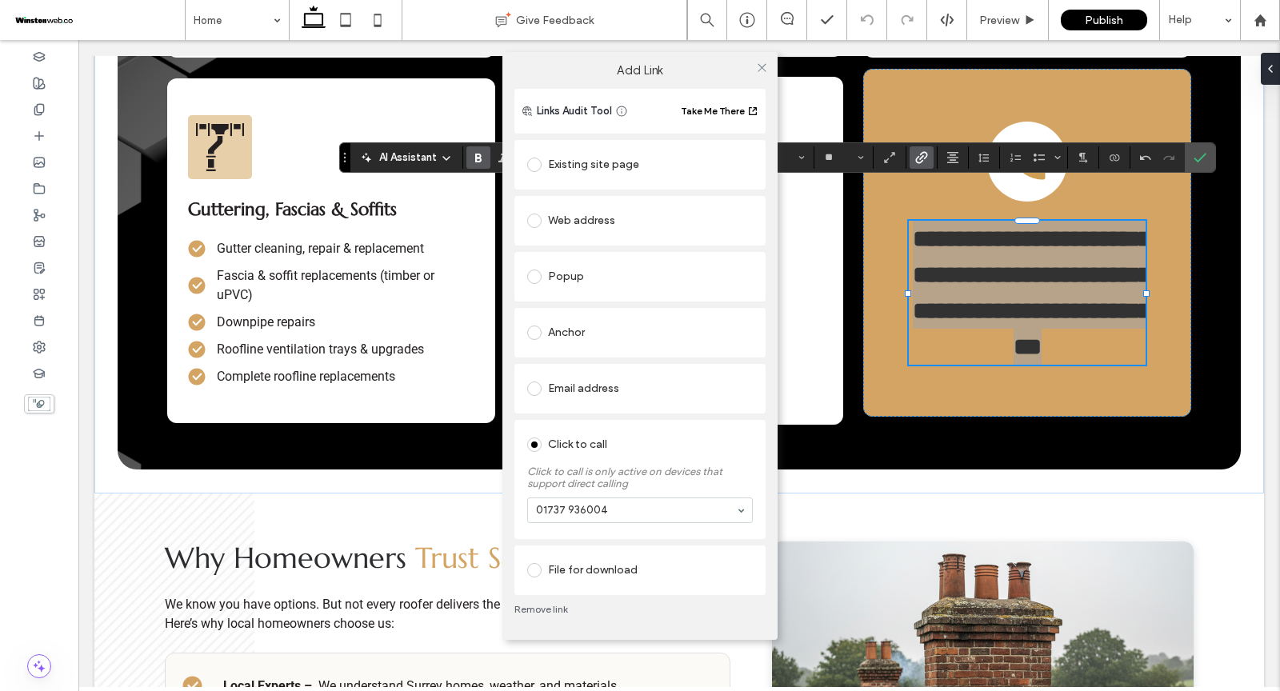
click at [649, 497] on section "01737 936004" at bounding box center [640, 511] width 226 height 42
click at [651, 464] on label "Click to call is only active on devices that support direct calling" at bounding box center [640, 474] width 226 height 32
click at [754, 62] on div at bounding box center [762, 68] width 24 height 24
click at [761, 68] on icon at bounding box center [762, 68] width 12 height 12
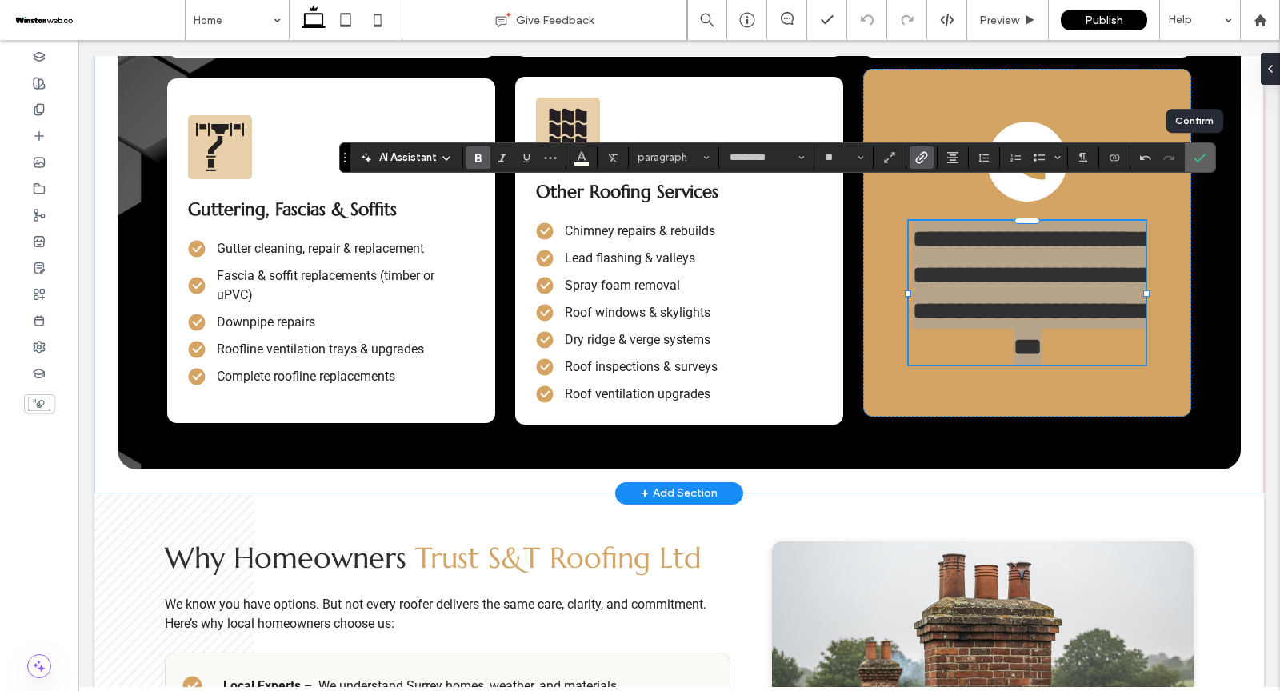
click at [1196, 163] on icon "Confirm" at bounding box center [1200, 157] width 13 height 13
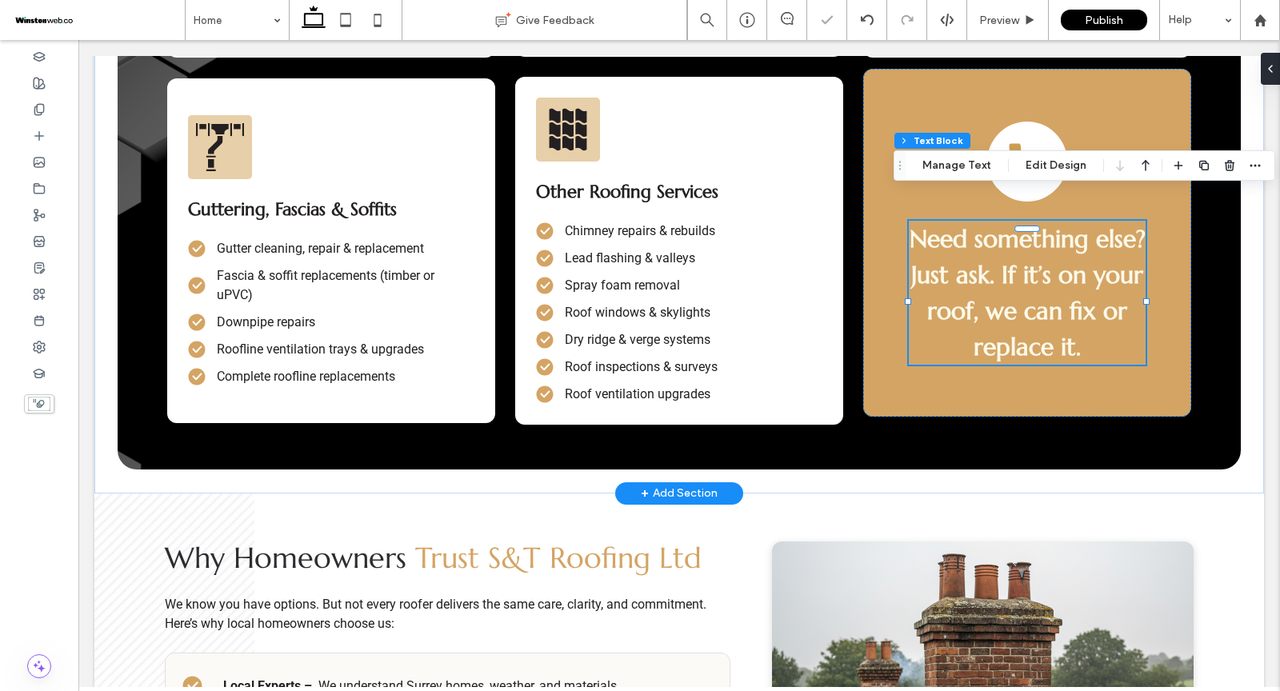
click at [1055, 258] on p "Need something else? Just ask. If it’s on your roof, we can fix or replace it." at bounding box center [1027, 293] width 237 height 144
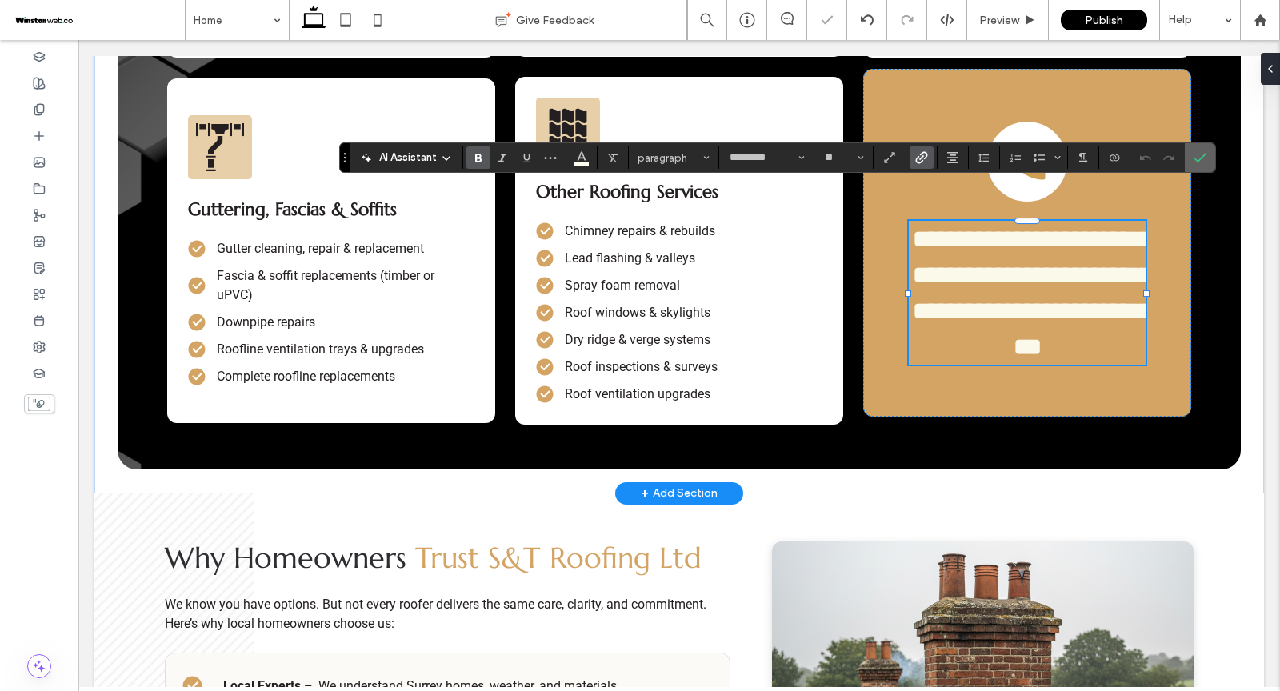
click at [1198, 158] on icon "Confirm" at bounding box center [1200, 157] width 13 height 13
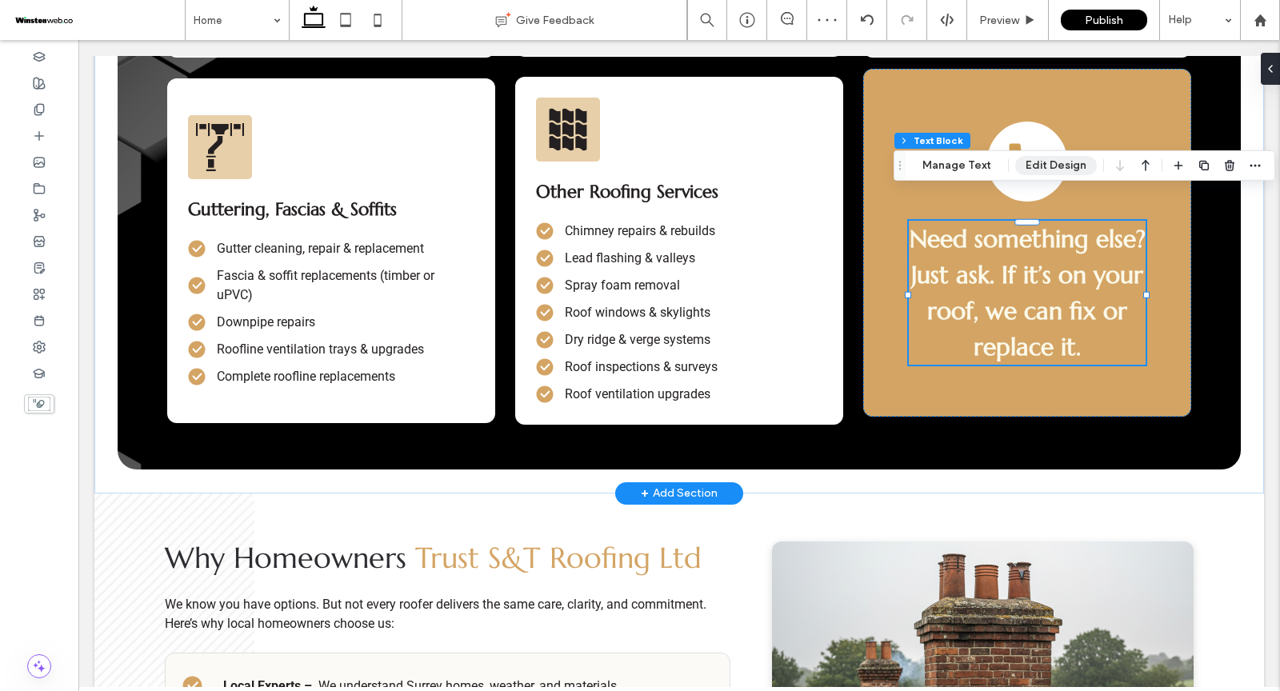
click at [1041, 158] on button "Edit Design" at bounding box center [1056, 165] width 82 height 19
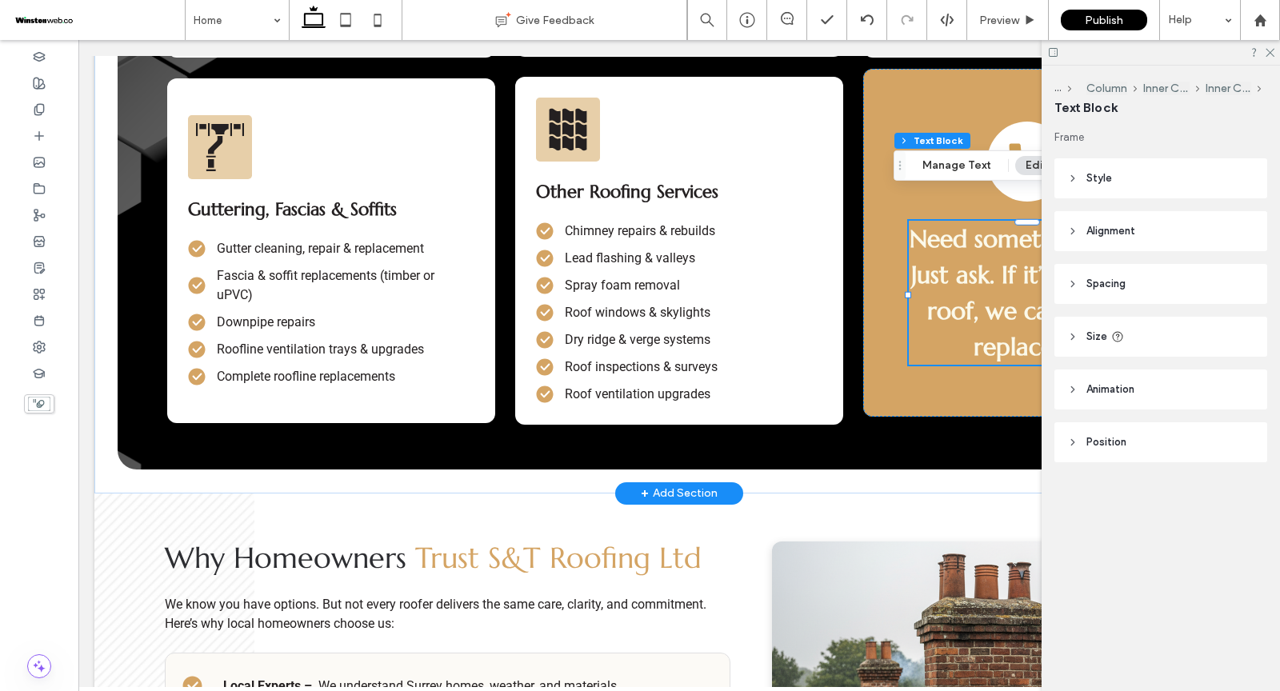
click at [1065, 185] on header "Style" at bounding box center [1161, 178] width 213 height 40
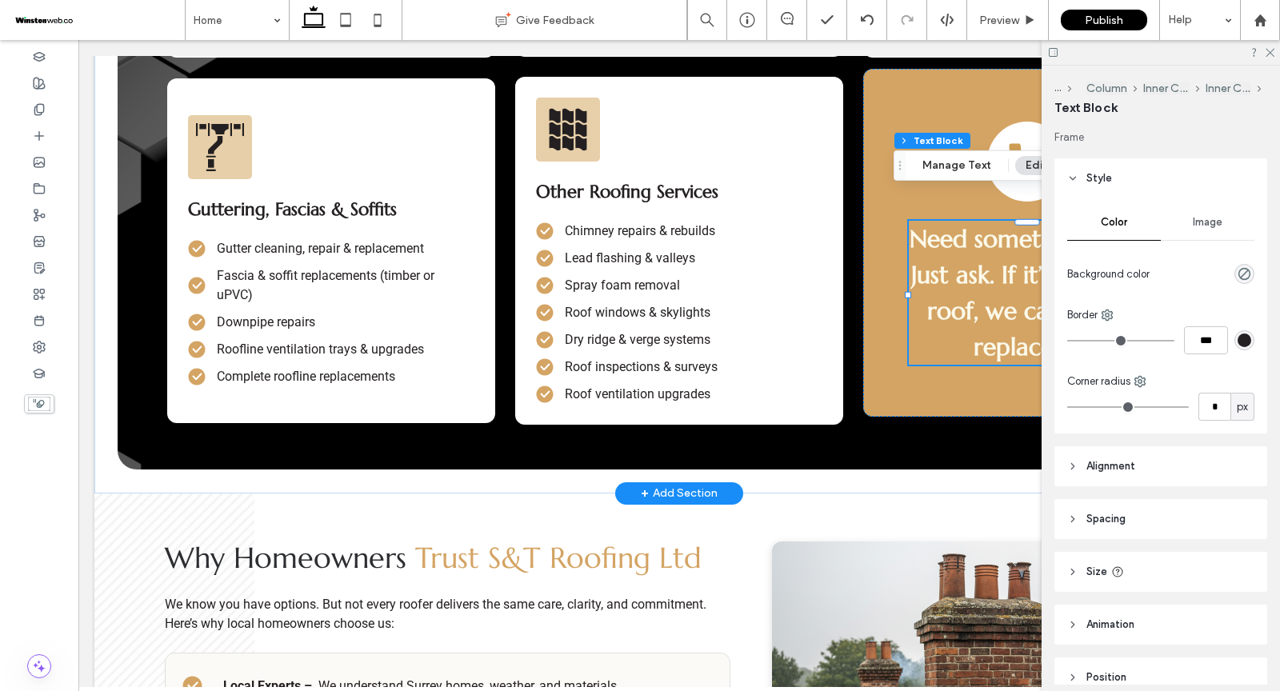
click at [1076, 627] on icon at bounding box center [1072, 624] width 11 height 11
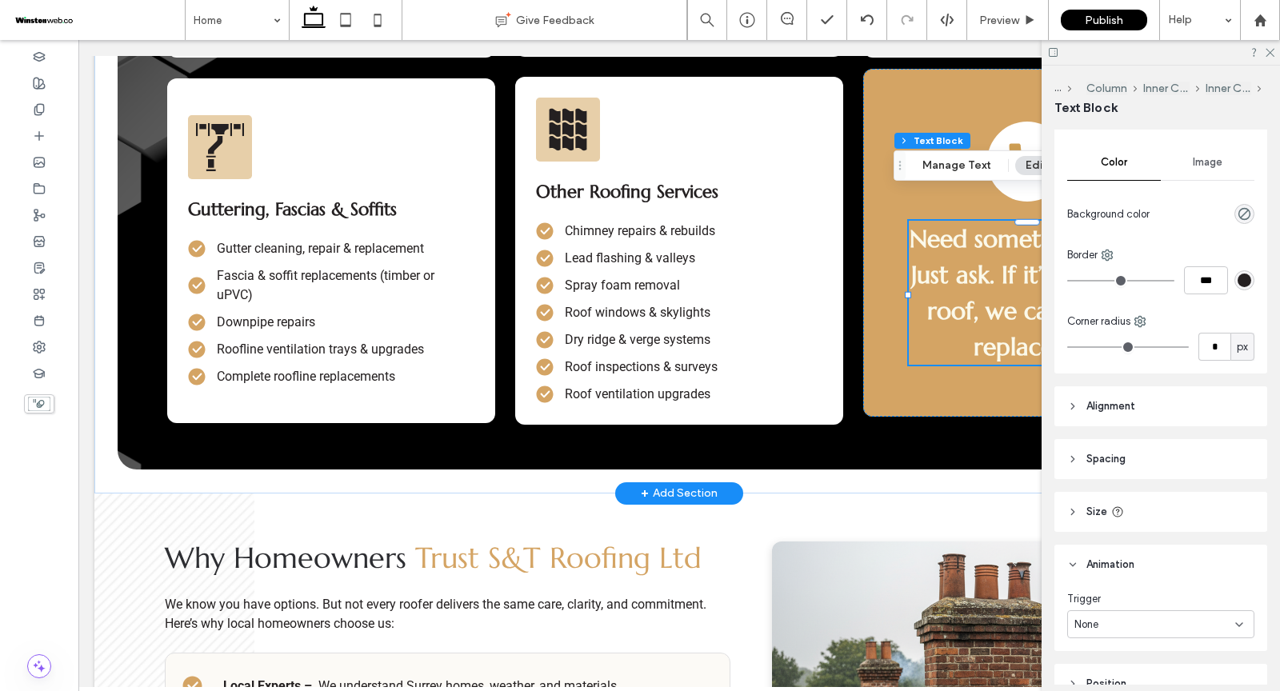
scroll to position [142, 0]
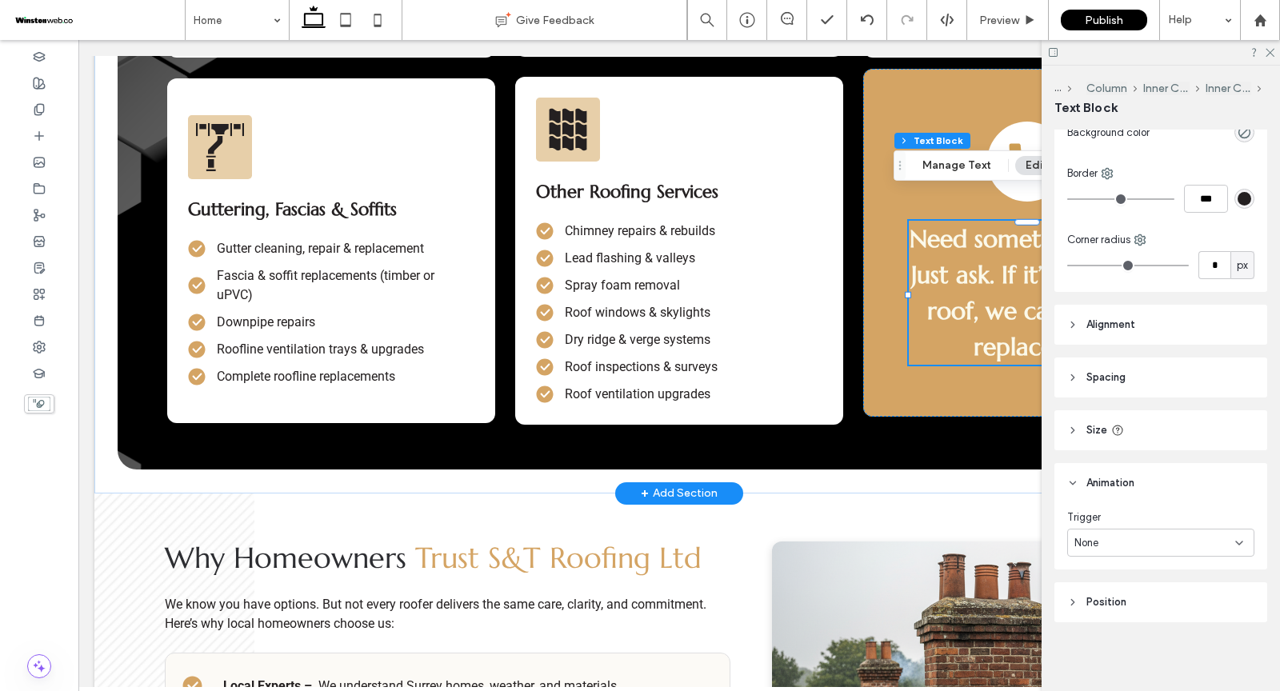
click at [1067, 603] on icon at bounding box center [1072, 602] width 11 height 11
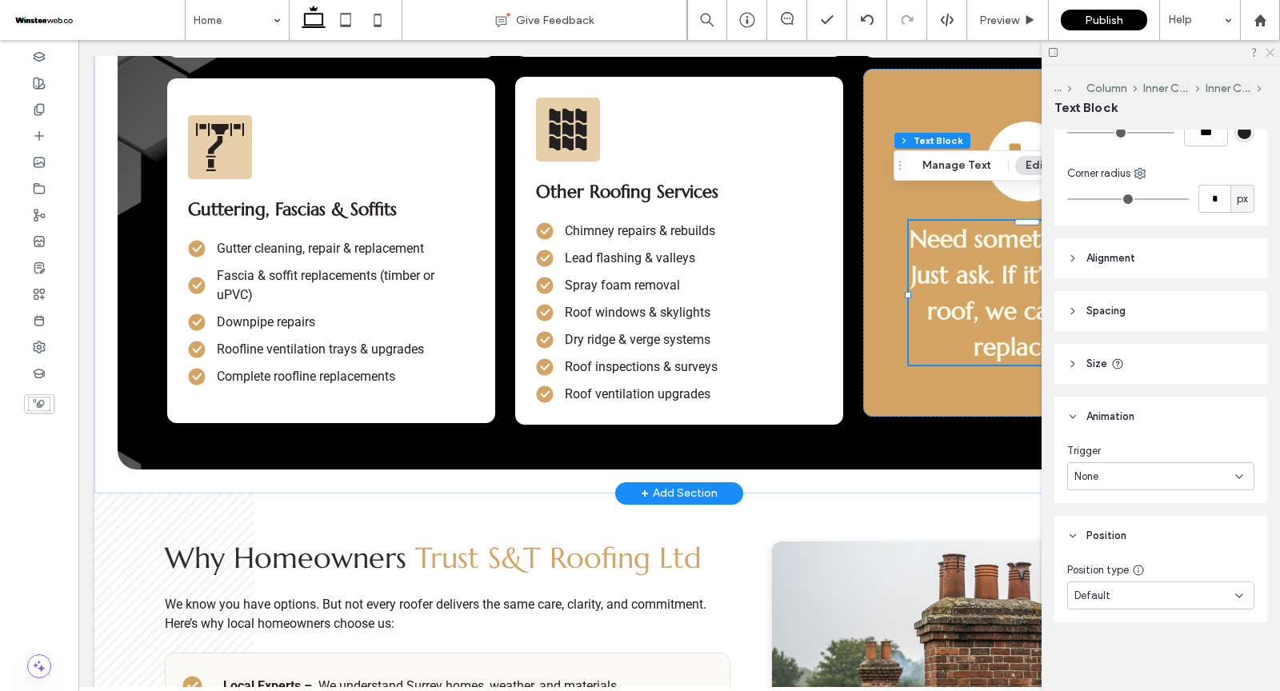
click at [1268, 47] on icon at bounding box center [1269, 51] width 10 height 10
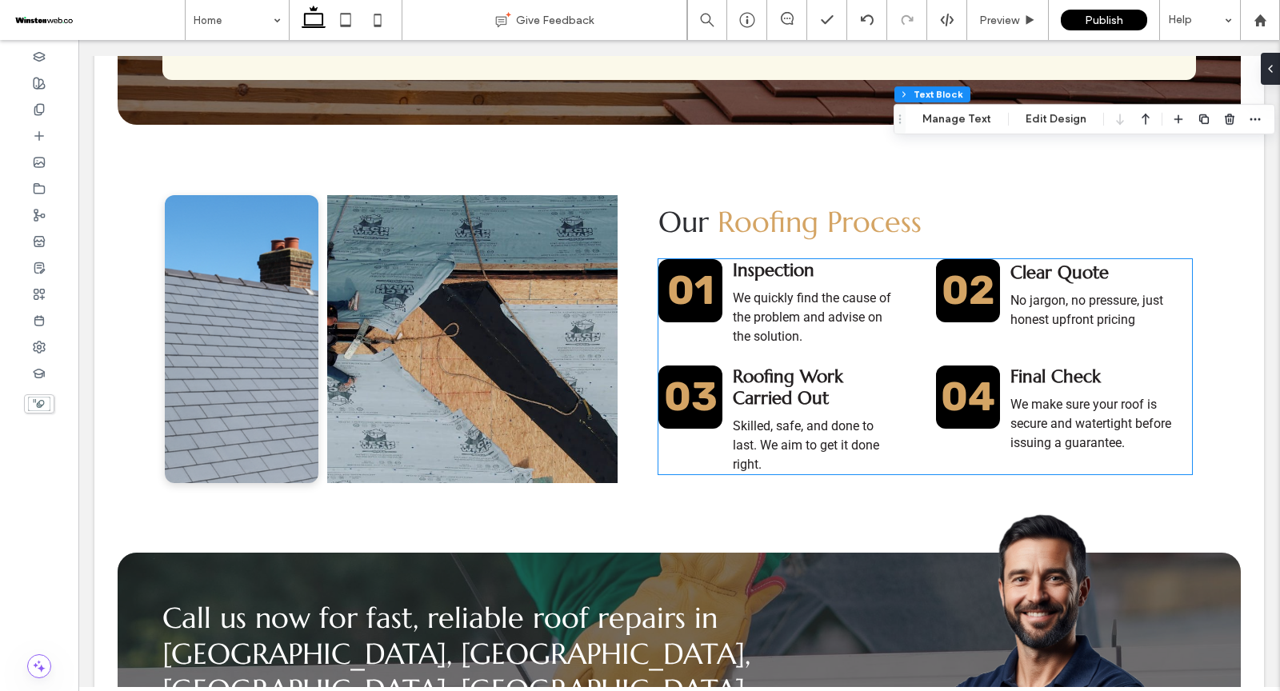
scroll to position [3889, 0]
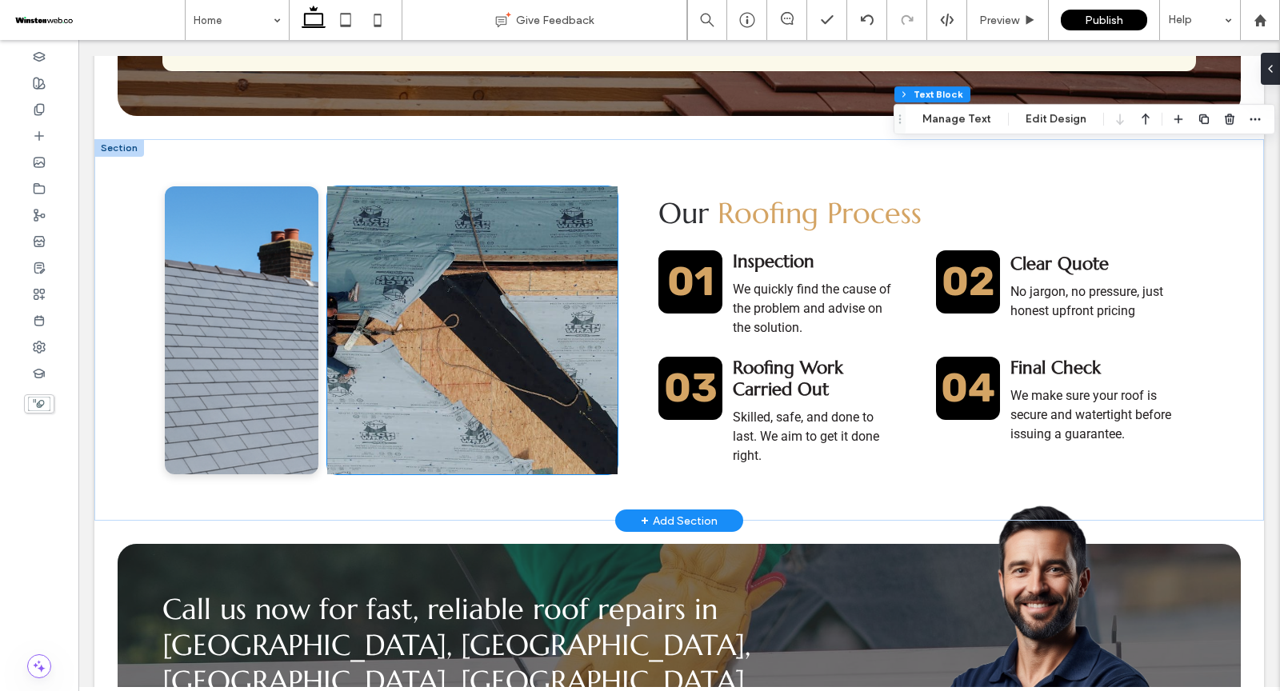
click at [474, 322] on video at bounding box center [472, 330] width 290 height 288
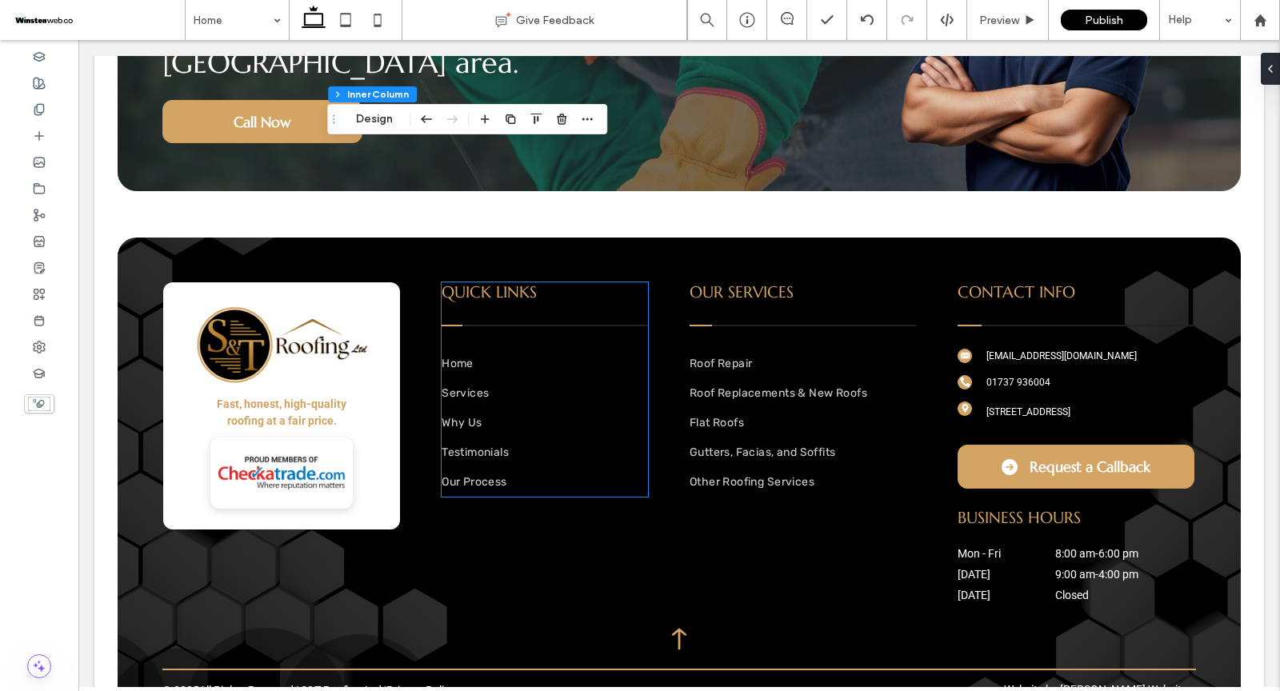
scroll to position [4581, 0]
